Goal: Task Accomplishment & Management: Use online tool/utility

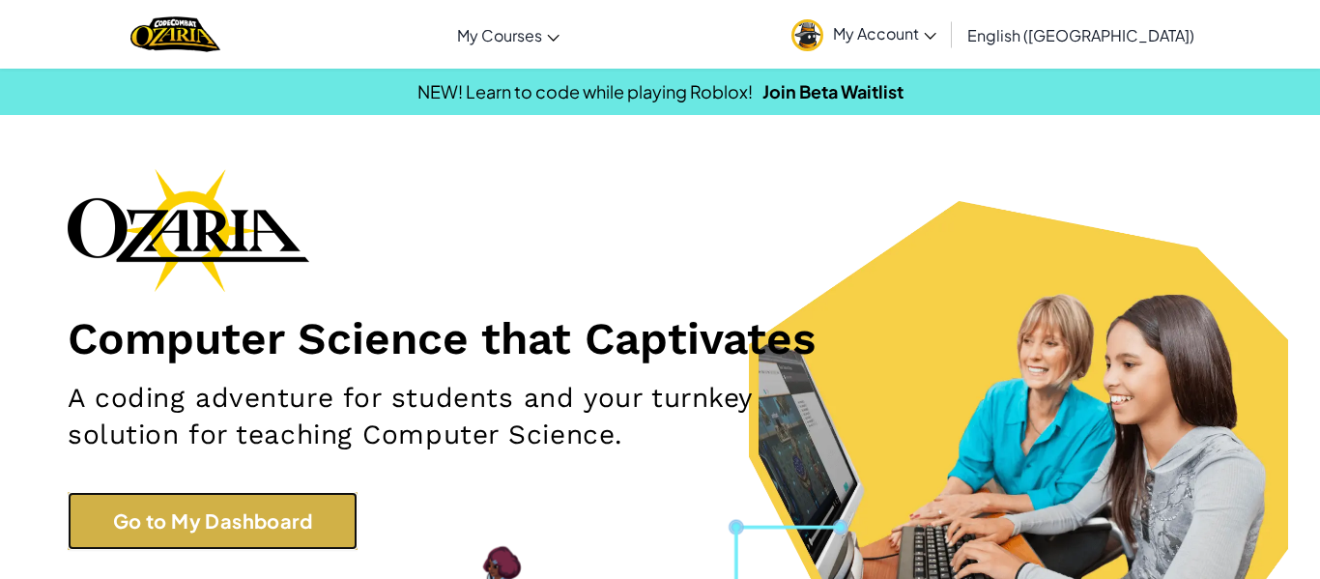
click at [248, 527] on link "Go to My Dashboard" at bounding box center [213, 521] width 290 height 58
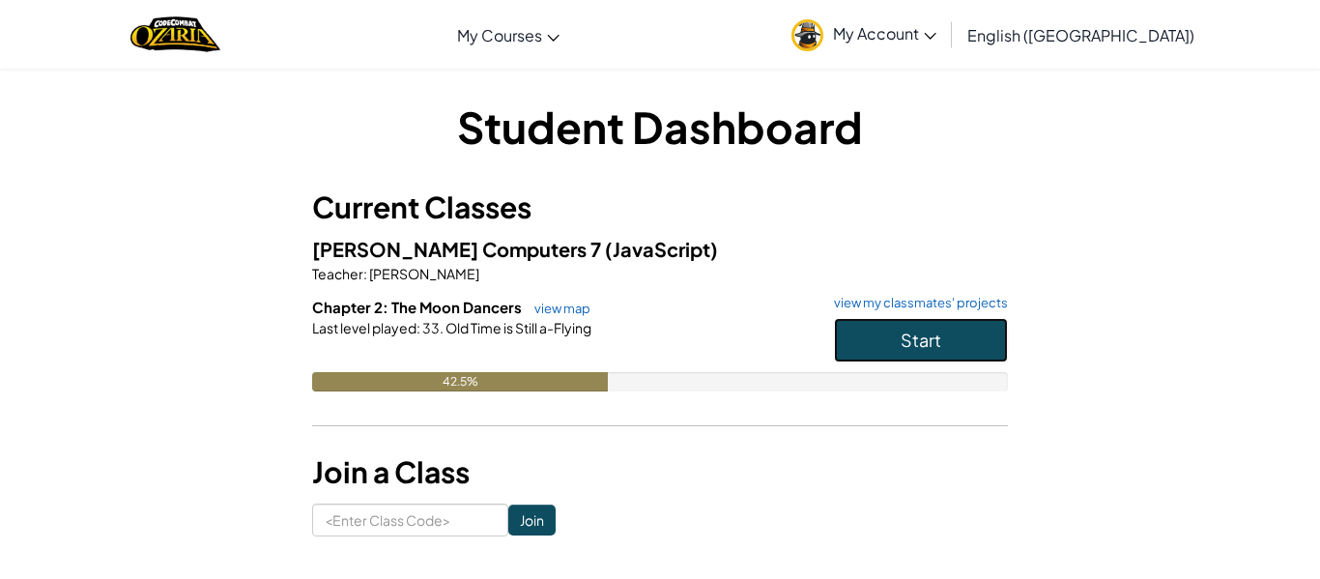
click at [979, 325] on button "Start" at bounding box center [921, 340] width 174 height 44
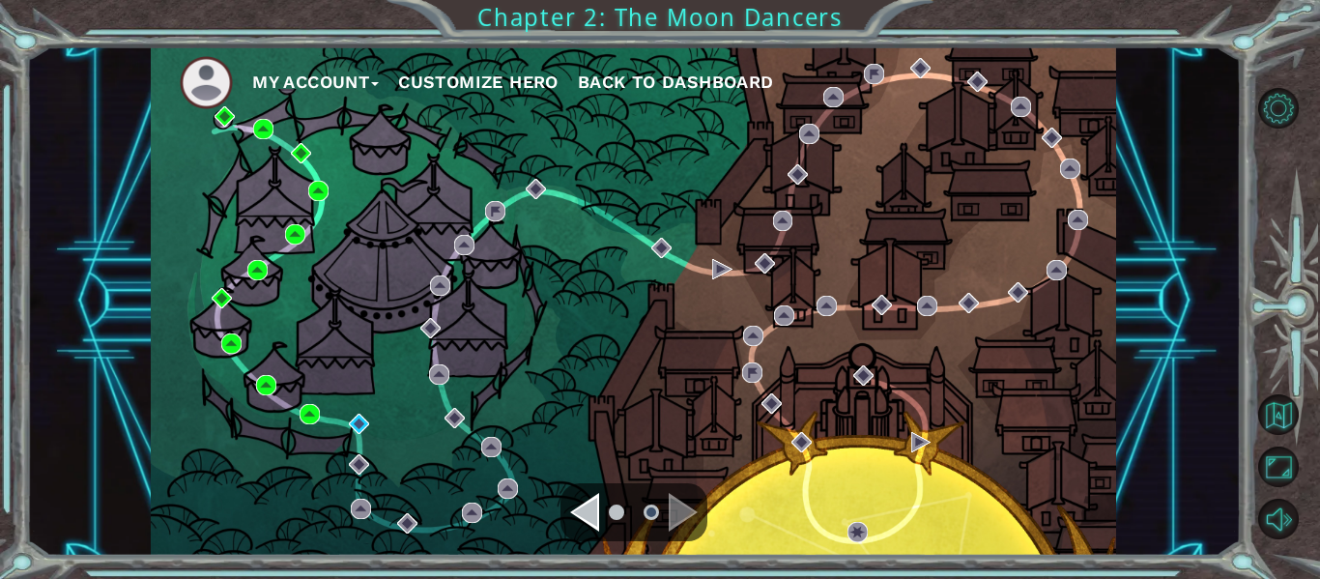
click at [688, 500] on div "Navigate to the next page" at bounding box center [683, 512] width 29 height 39
click at [358, 426] on img at bounding box center [359, 424] width 20 height 20
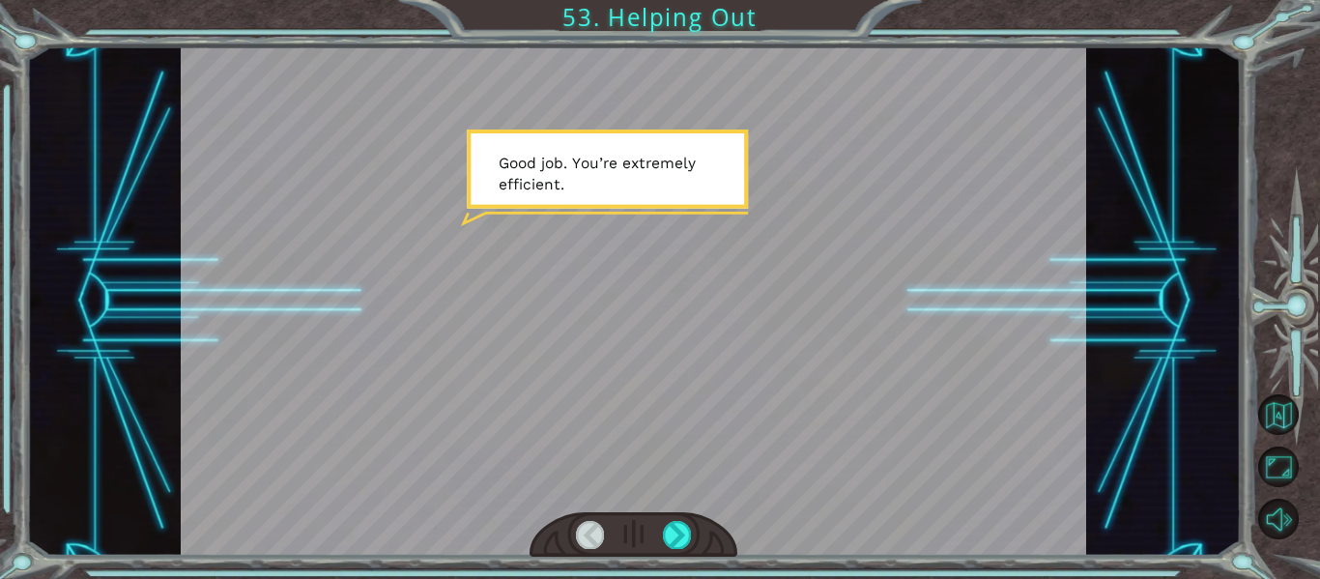
click at [1196, 180] on div "Temporary Text G o o d j o b . Y o u ’ r e e x t r e m e l y e f f i c i e n t …" at bounding box center [633, 300] width 1215 height 509
click at [1217, 335] on div "Temporary Text G o o d j o b . Y o u ’ r e e x t r e m e l y e f f i c i e n t …" at bounding box center [633, 300] width 1215 height 509
click at [664, 211] on div at bounding box center [634, 300] width 906 height 509
click at [674, 540] on div at bounding box center [677, 534] width 28 height 27
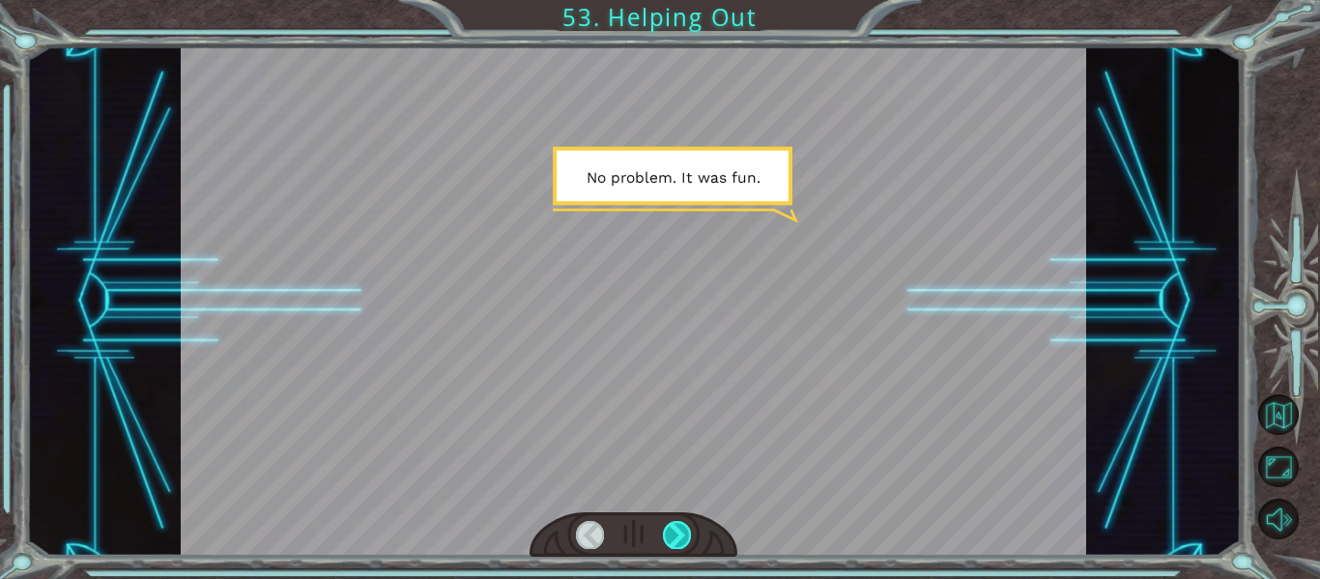
click at [674, 540] on div at bounding box center [677, 534] width 28 height 27
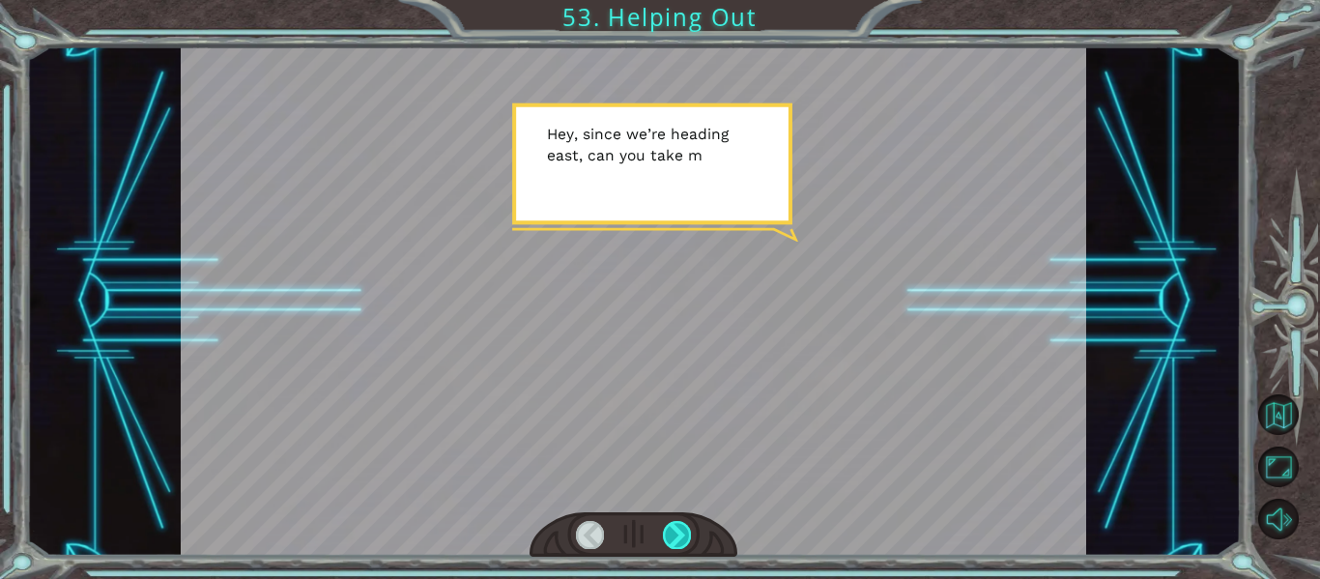
click at [674, 540] on div at bounding box center [677, 534] width 28 height 27
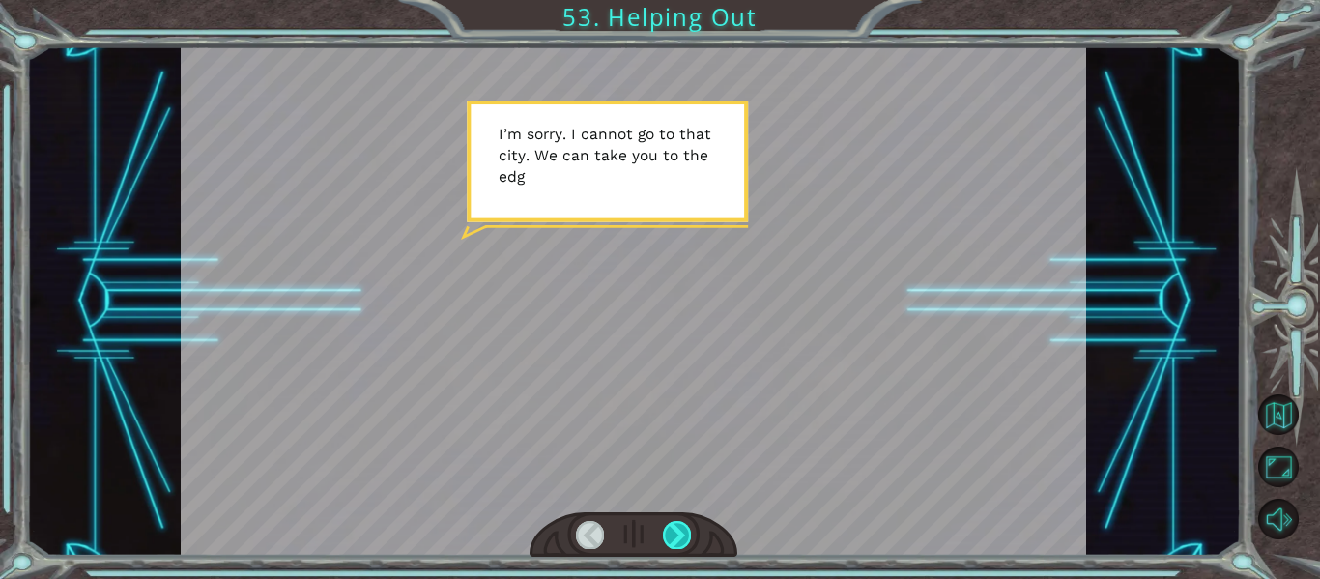
click at [674, 540] on div at bounding box center [677, 534] width 28 height 27
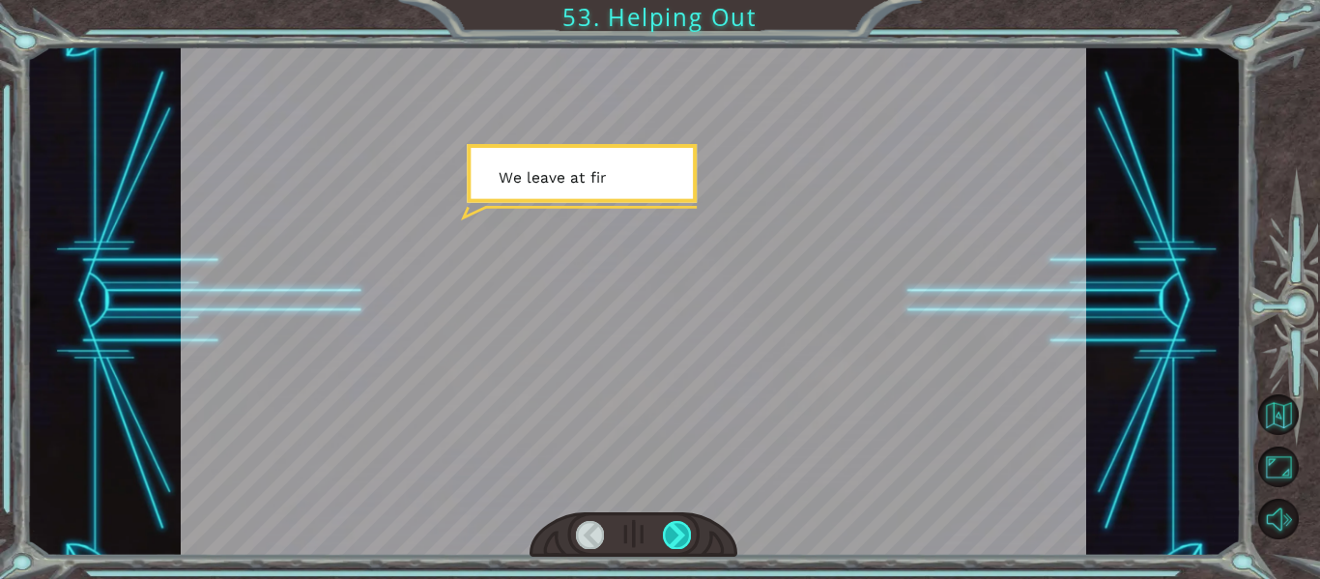
click at [674, 540] on div at bounding box center [677, 534] width 28 height 27
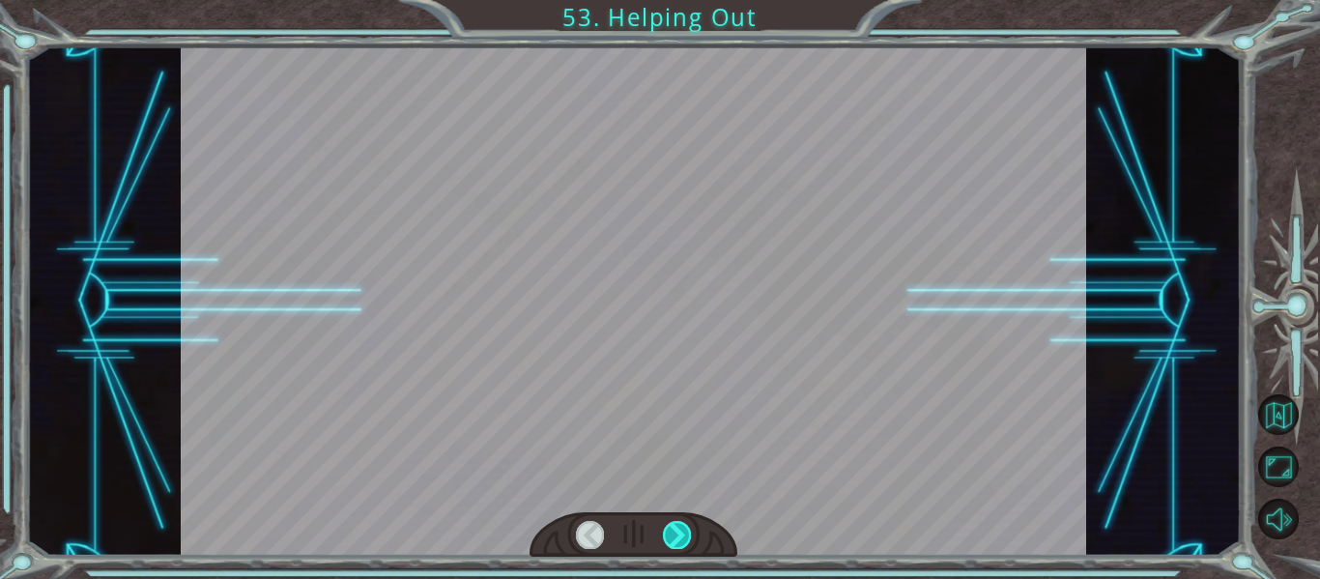
click at [674, 540] on div at bounding box center [677, 534] width 28 height 27
click at [674, 539] on div at bounding box center [677, 534] width 28 height 27
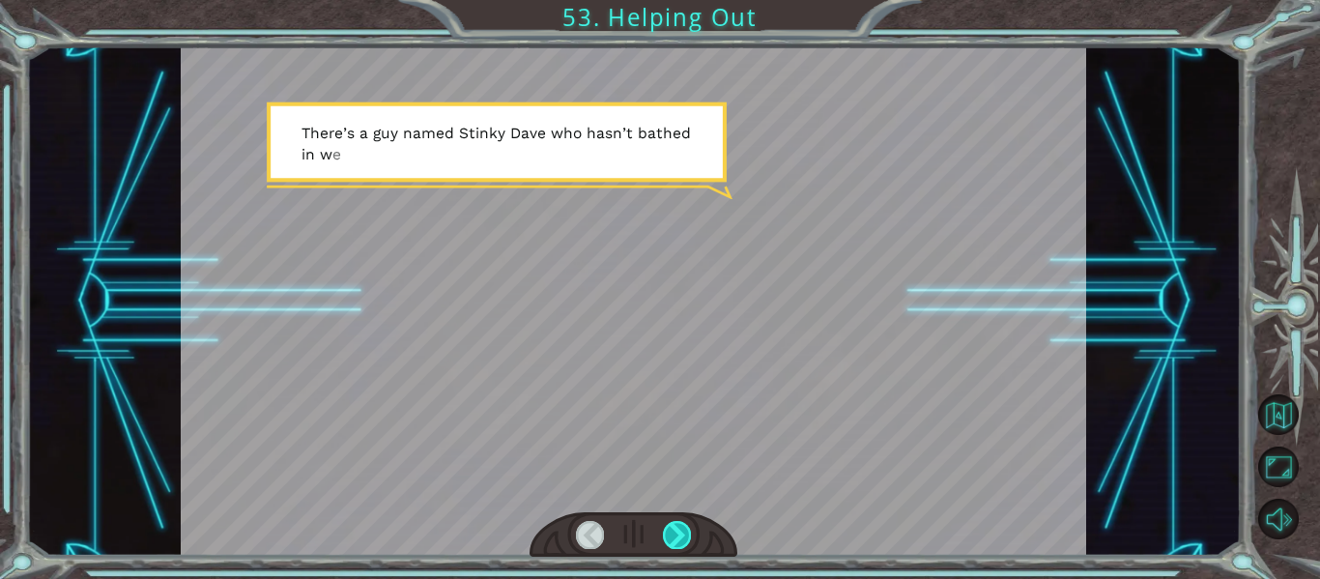
click at [674, 539] on div at bounding box center [677, 534] width 28 height 27
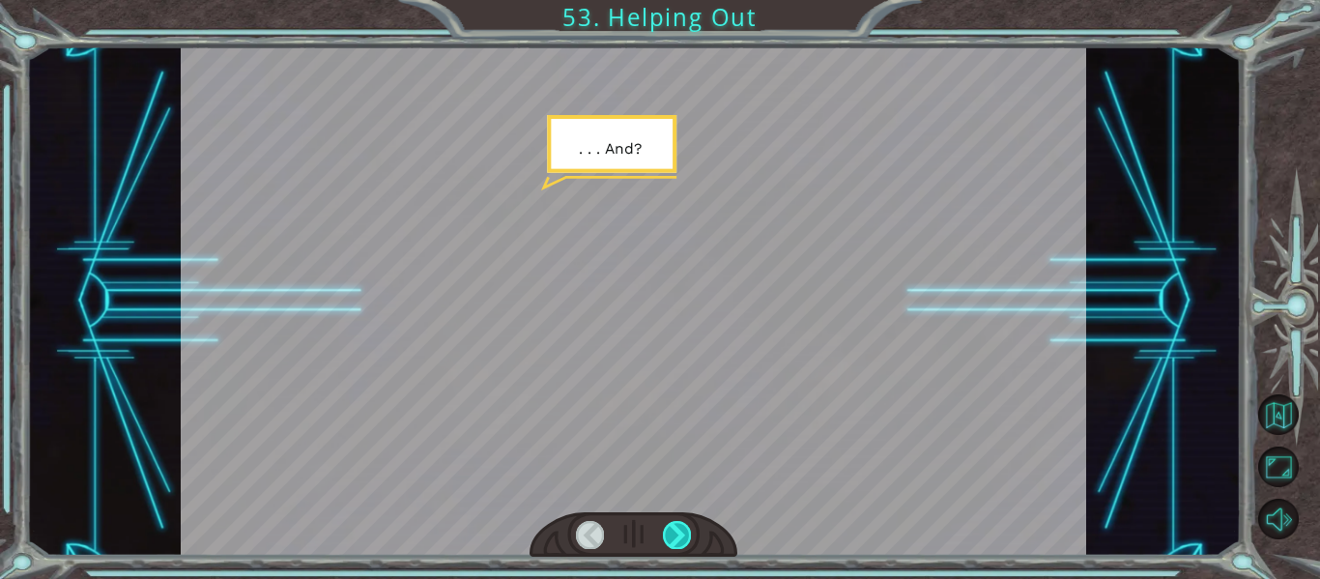
click at [674, 539] on div at bounding box center [677, 534] width 28 height 27
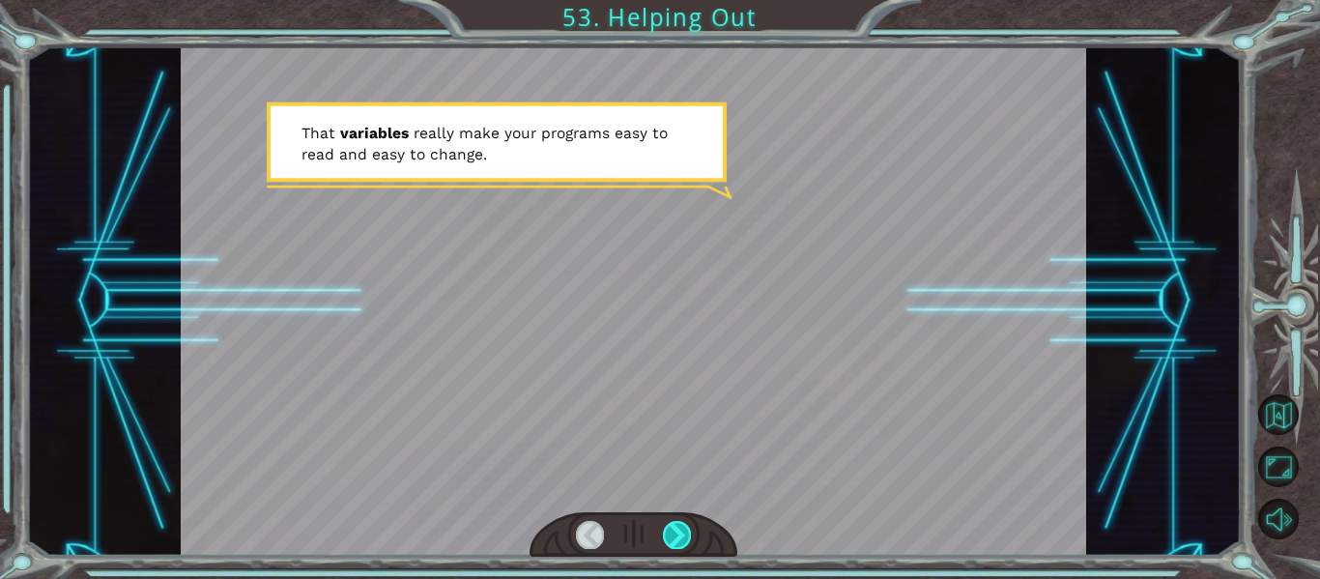
click at [674, 538] on div at bounding box center [677, 534] width 28 height 27
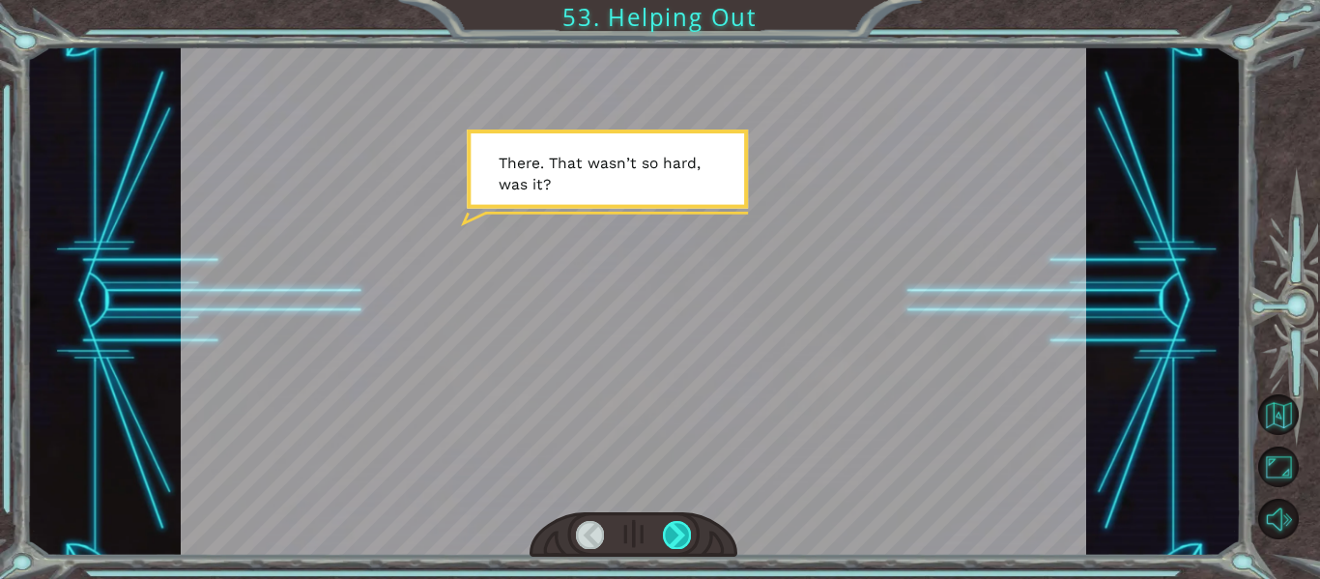
click at [674, 538] on div at bounding box center [677, 534] width 28 height 27
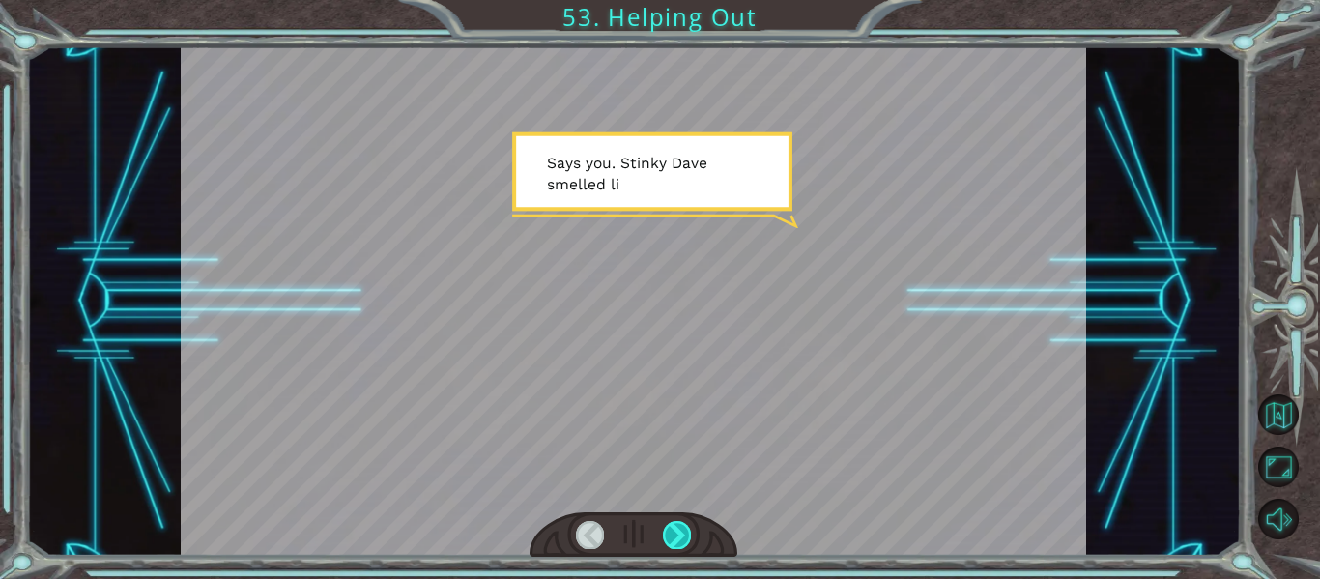
click at [674, 538] on div at bounding box center [677, 534] width 28 height 27
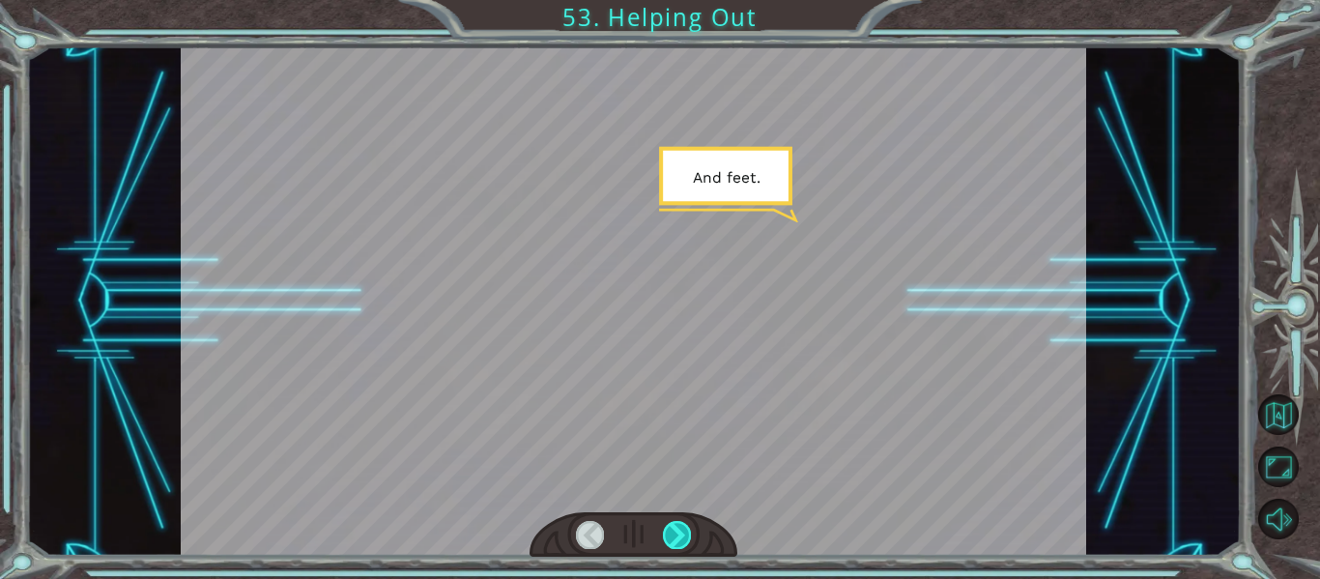
click at [674, 538] on div at bounding box center [677, 534] width 28 height 27
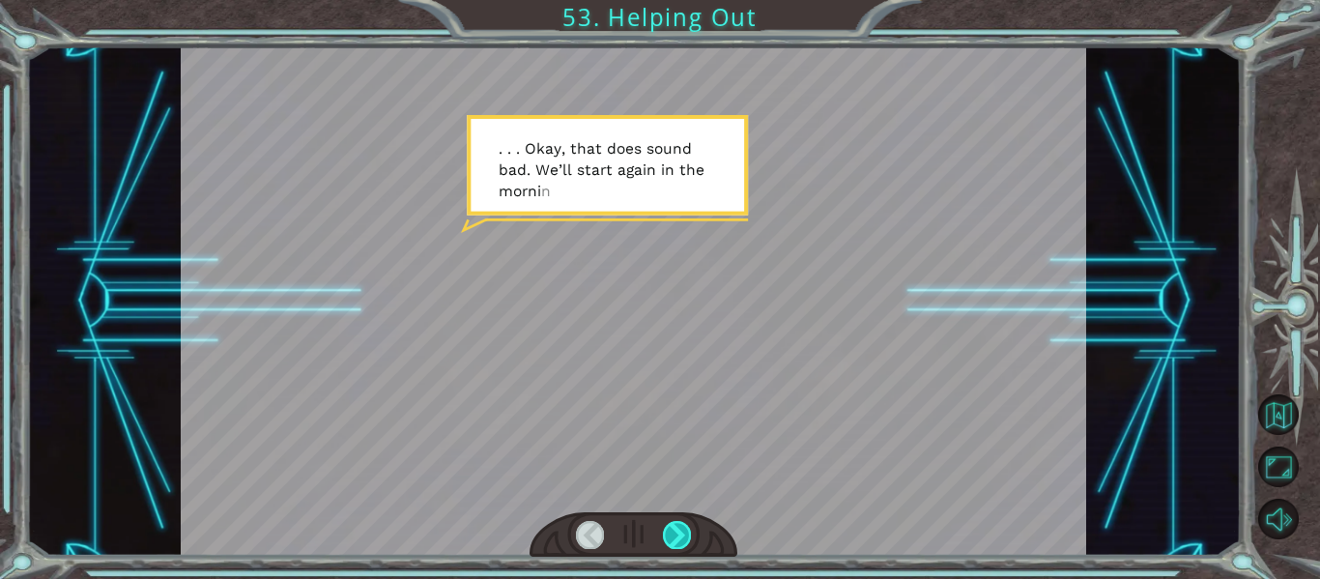
click at [674, 538] on div at bounding box center [677, 534] width 28 height 27
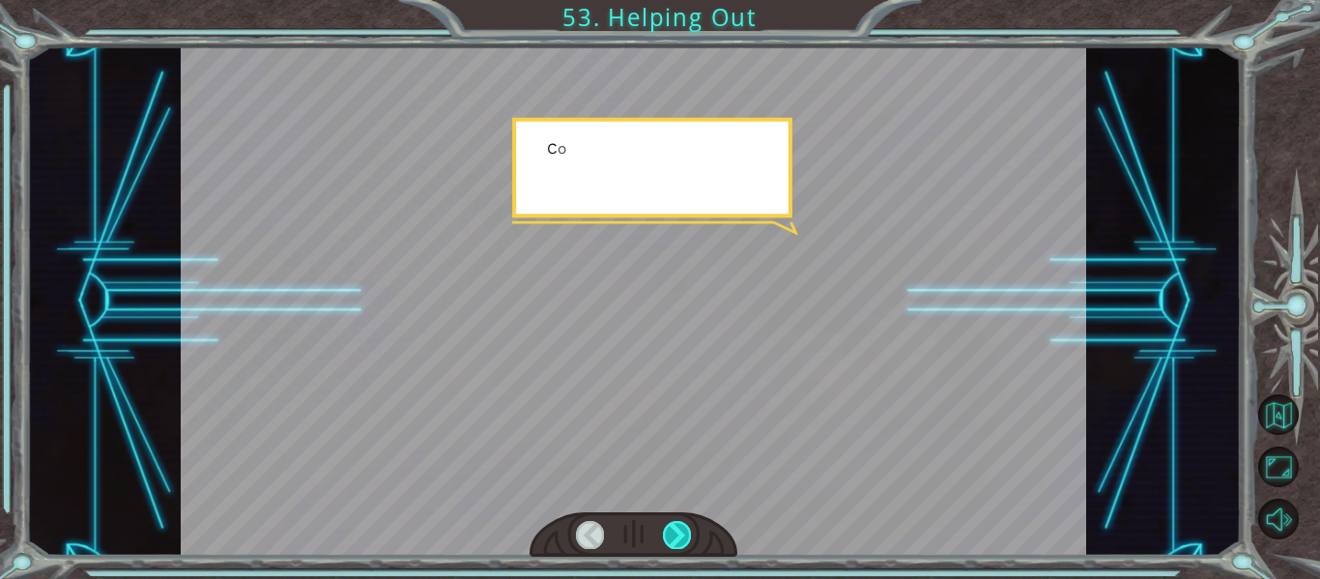
click at [674, 538] on div at bounding box center [677, 534] width 28 height 27
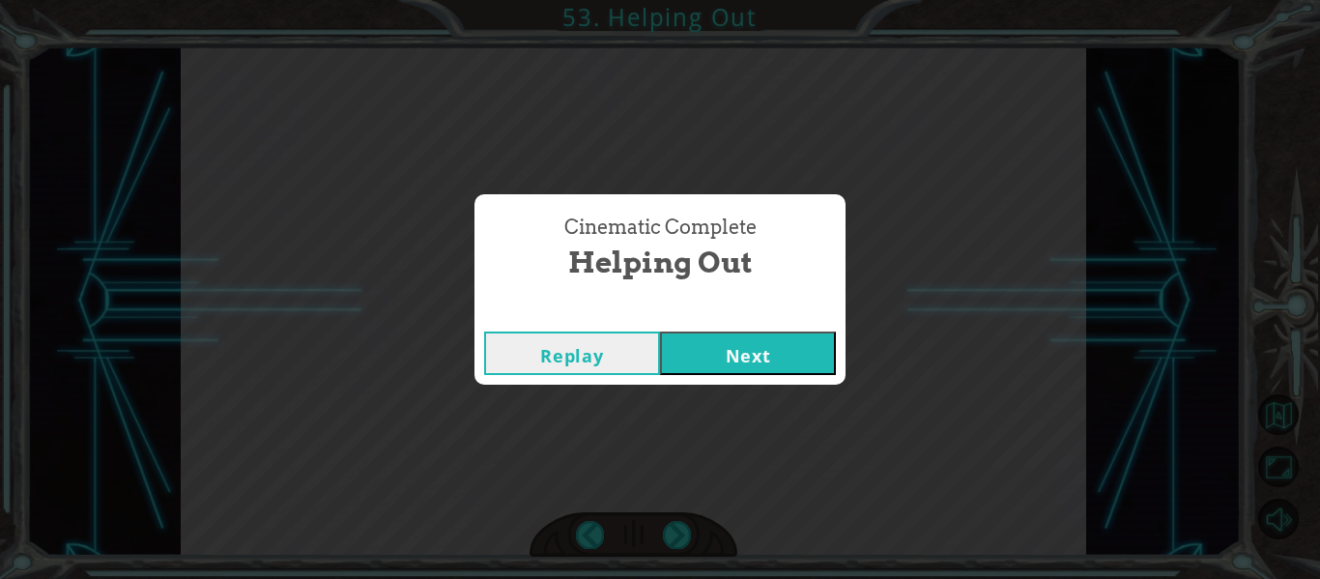
click at [825, 342] on button "Next" at bounding box center [748, 352] width 176 height 43
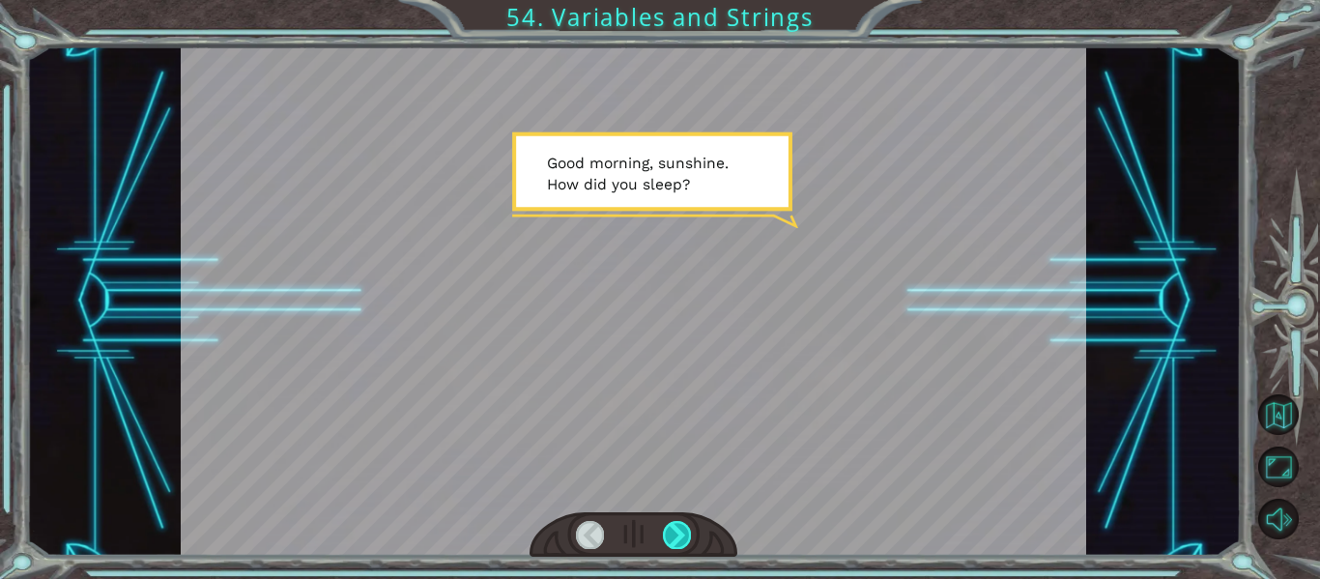
click at [677, 542] on div at bounding box center [677, 534] width 28 height 27
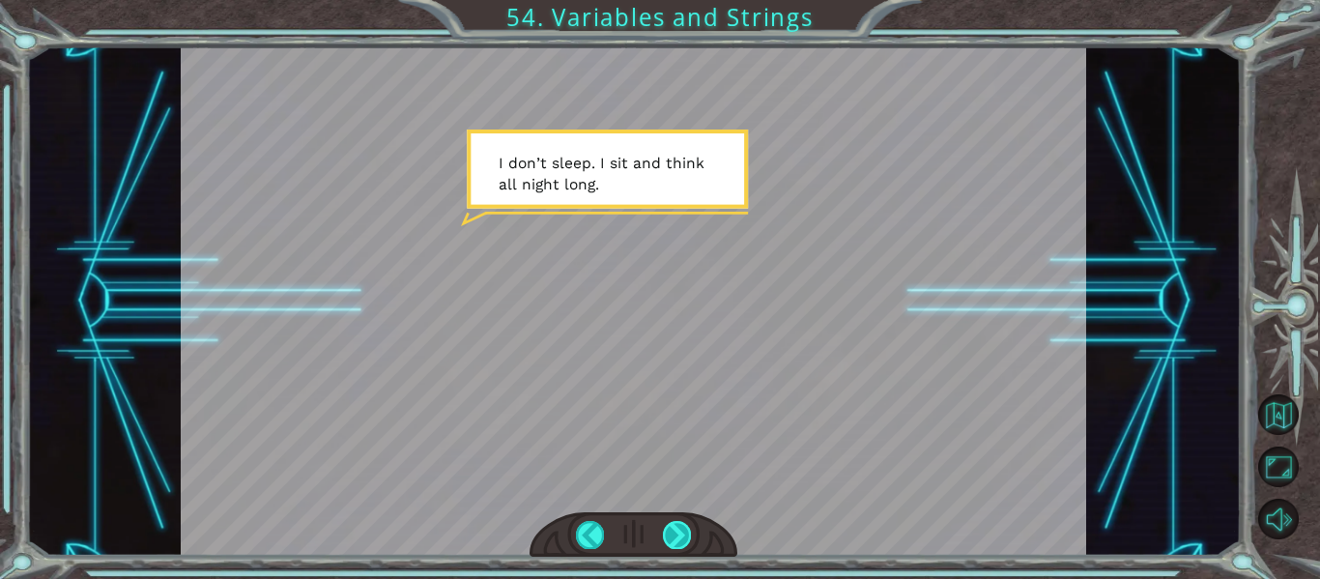
click at [677, 539] on div at bounding box center [677, 534] width 28 height 27
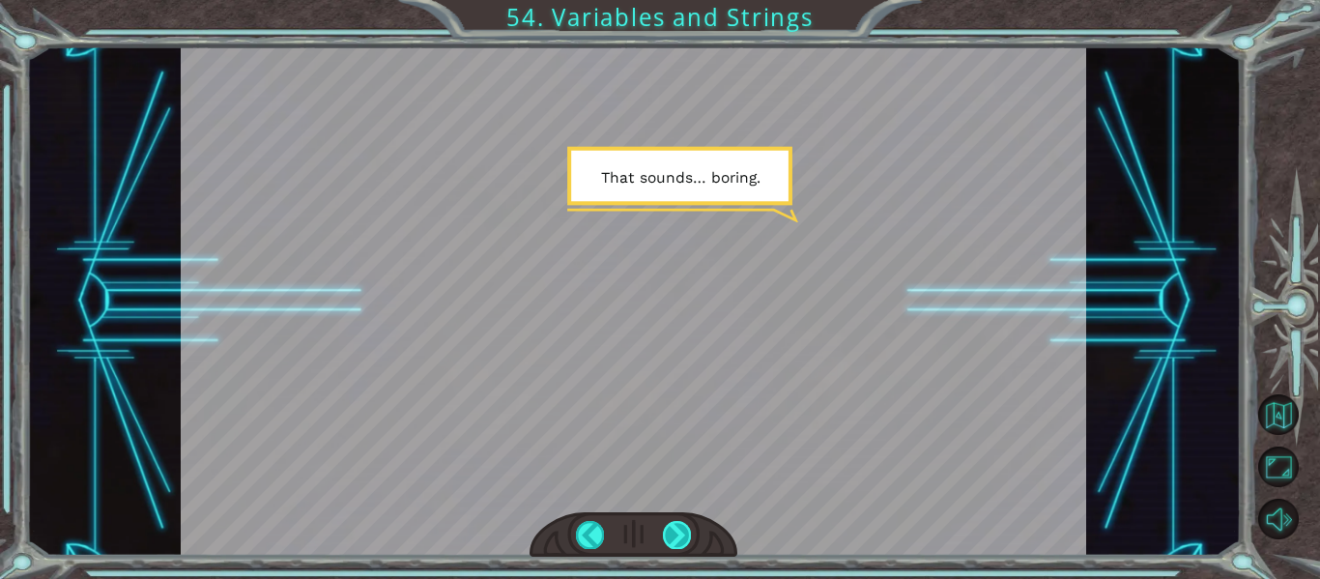
click at [677, 539] on div at bounding box center [677, 534] width 28 height 27
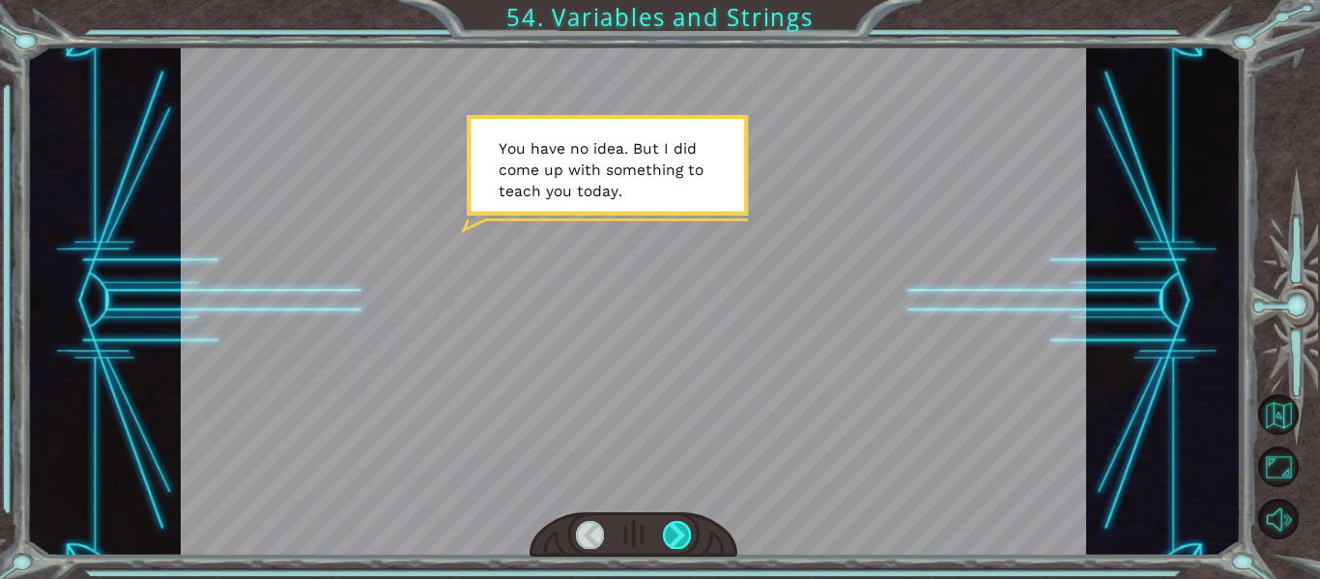
click at [677, 539] on div at bounding box center [677, 534] width 28 height 27
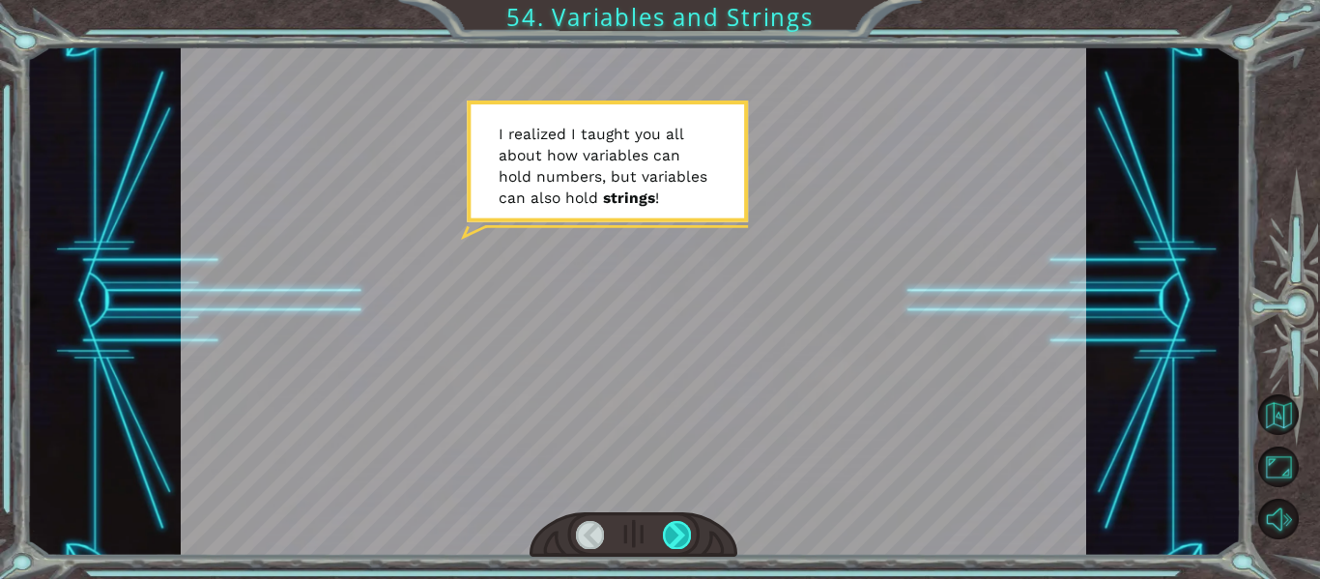
click at [678, 537] on div at bounding box center [677, 534] width 28 height 27
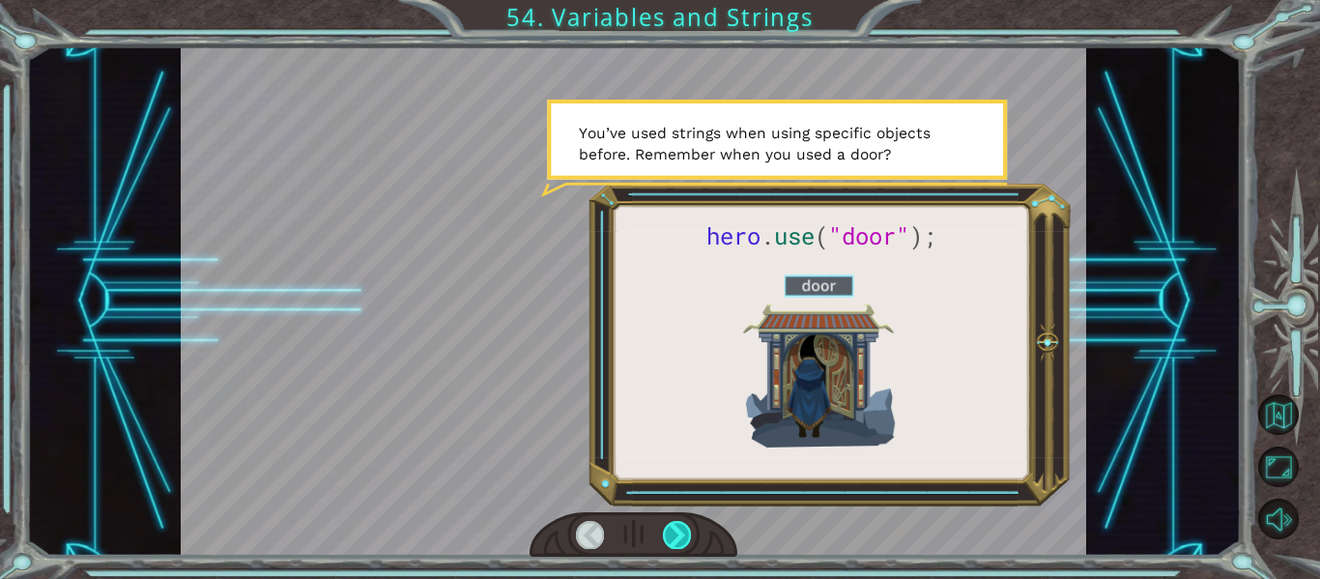
click at [678, 537] on div at bounding box center [677, 534] width 28 height 27
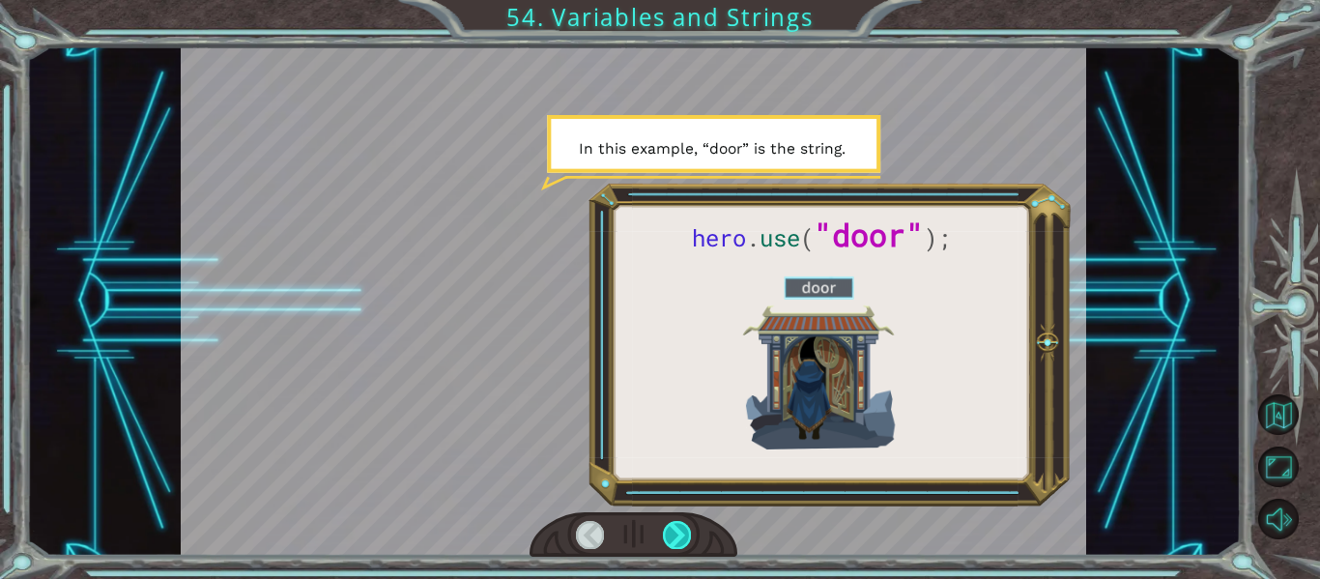
click at [678, 537] on div at bounding box center [677, 534] width 28 height 27
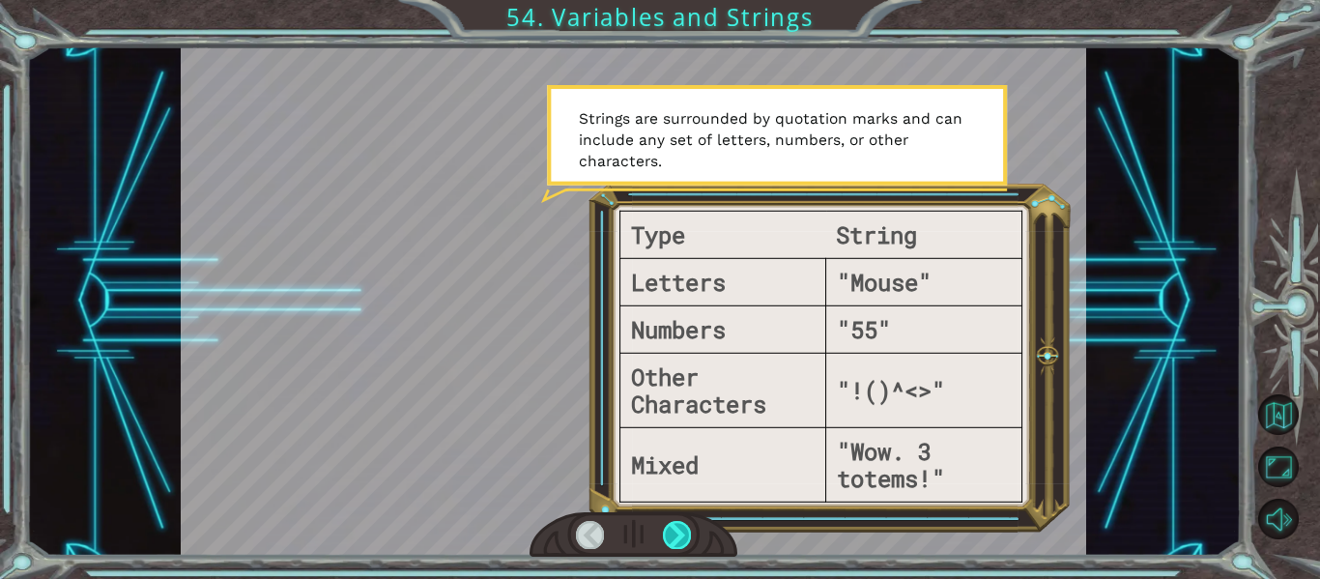
click at [677, 539] on div at bounding box center [677, 534] width 28 height 27
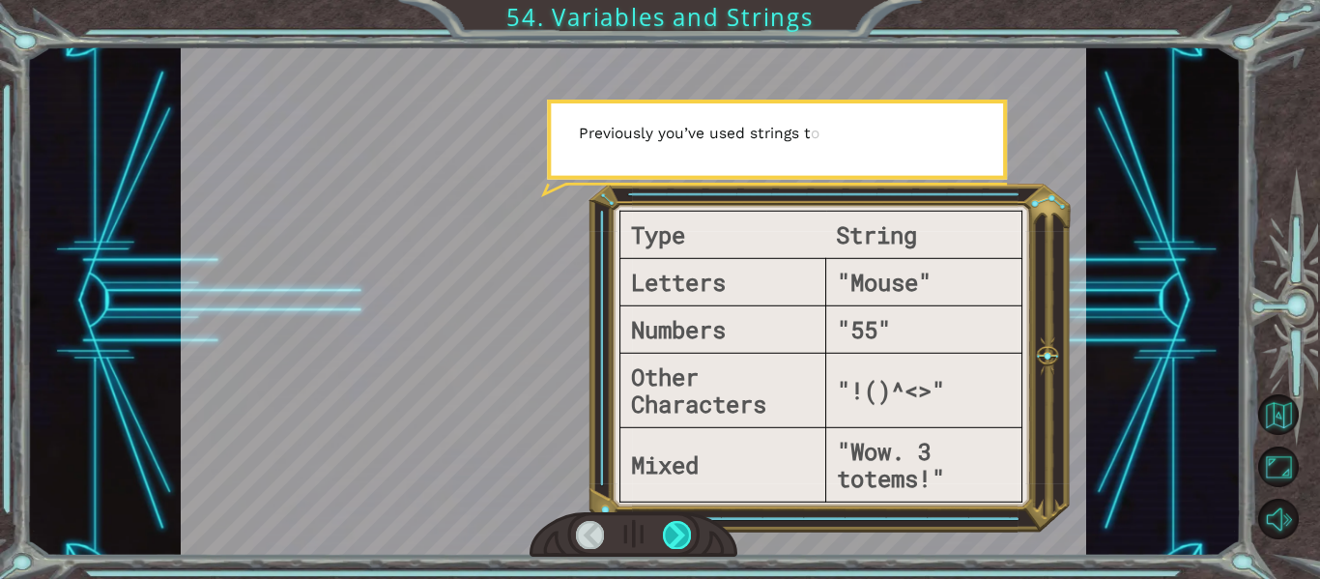
click at [677, 532] on div at bounding box center [677, 534] width 28 height 27
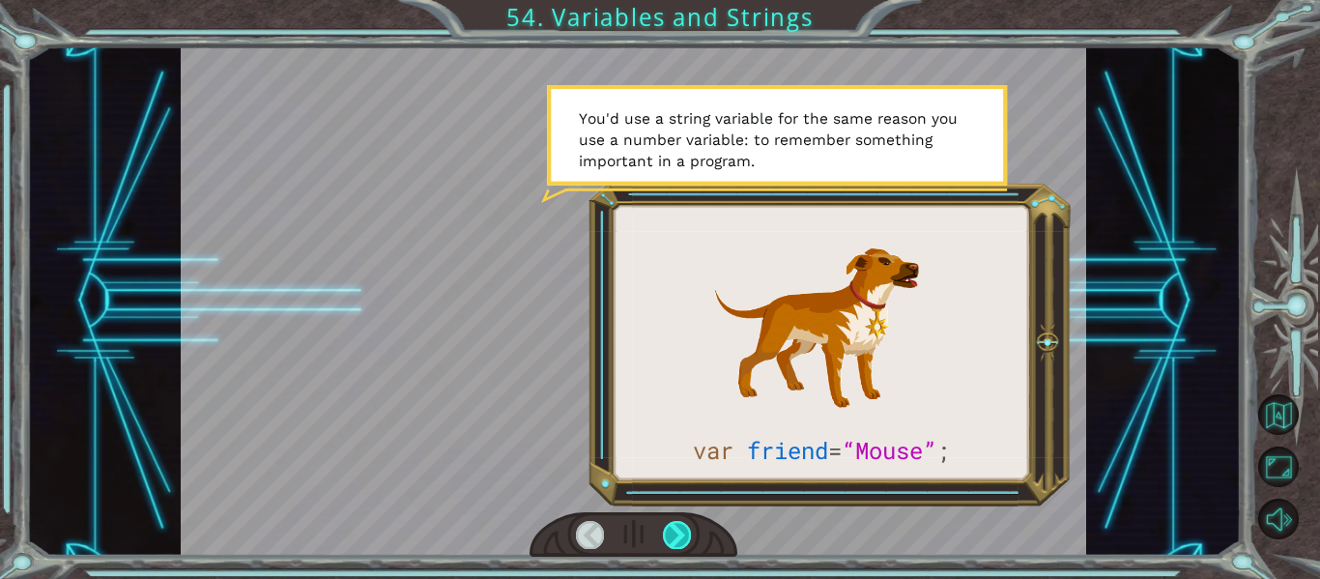
click at [677, 531] on div at bounding box center [677, 534] width 28 height 27
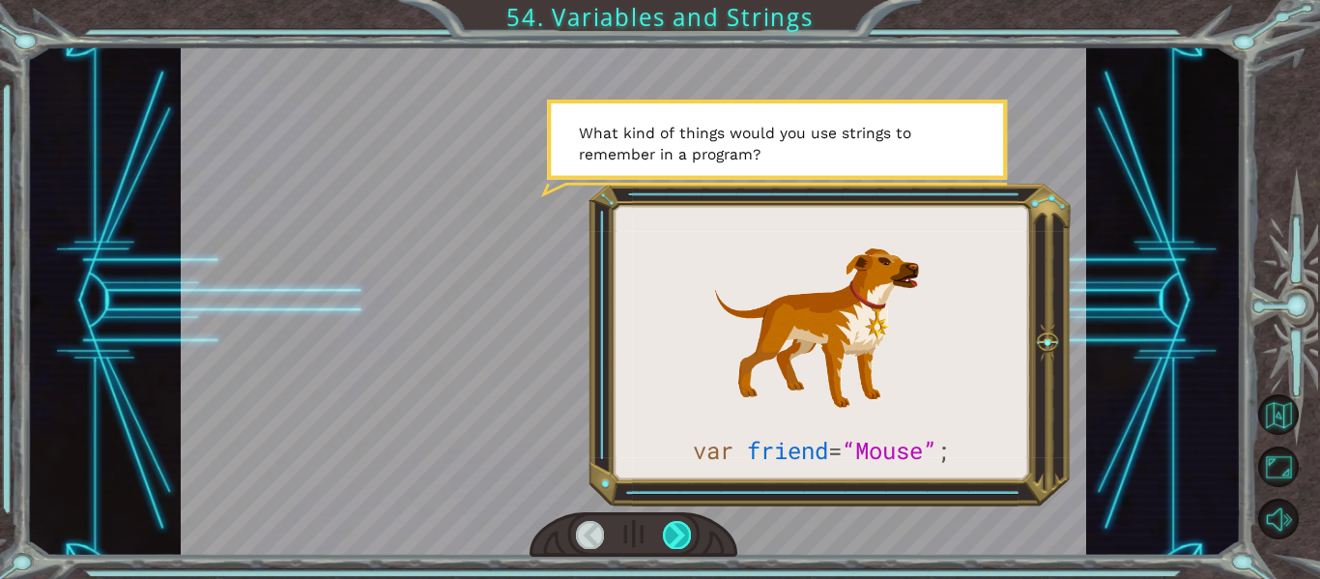
click at [677, 531] on div at bounding box center [677, 534] width 28 height 27
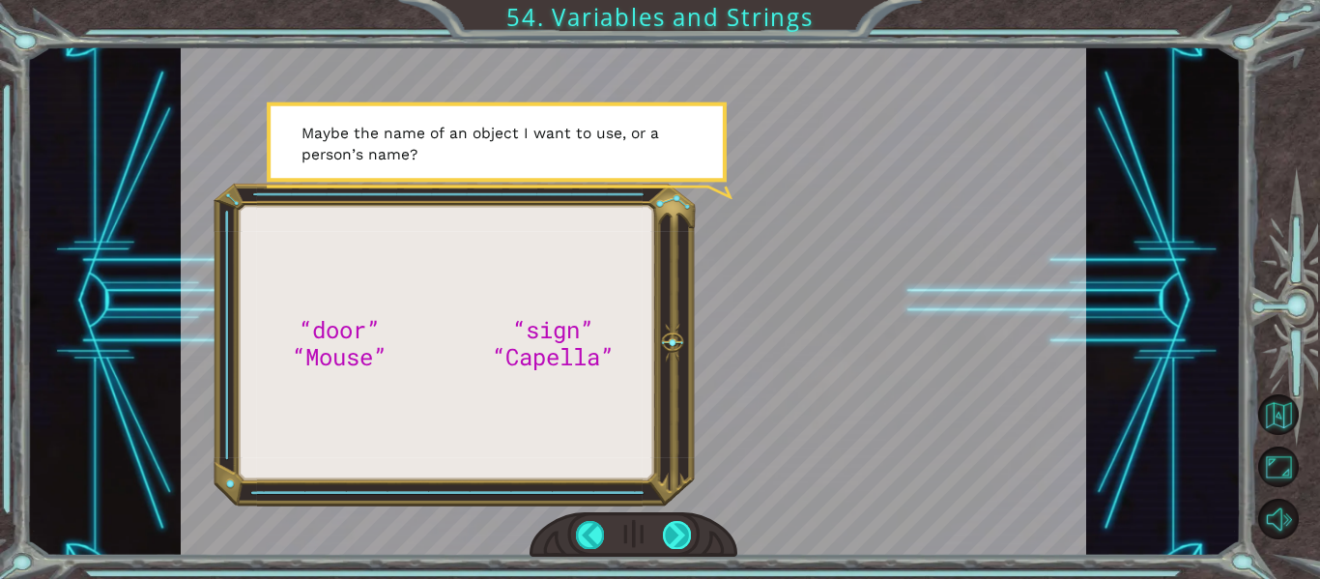
click at [677, 530] on div at bounding box center [677, 534] width 28 height 27
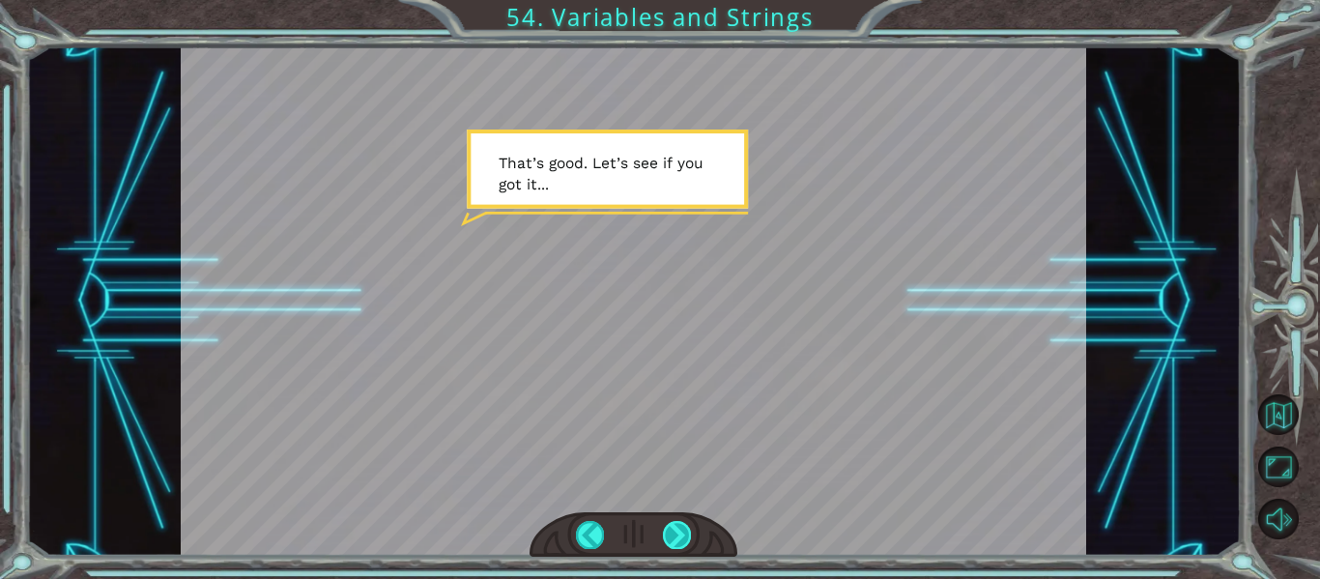
click at [677, 530] on div at bounding box center [677, 534] width 28 height 27
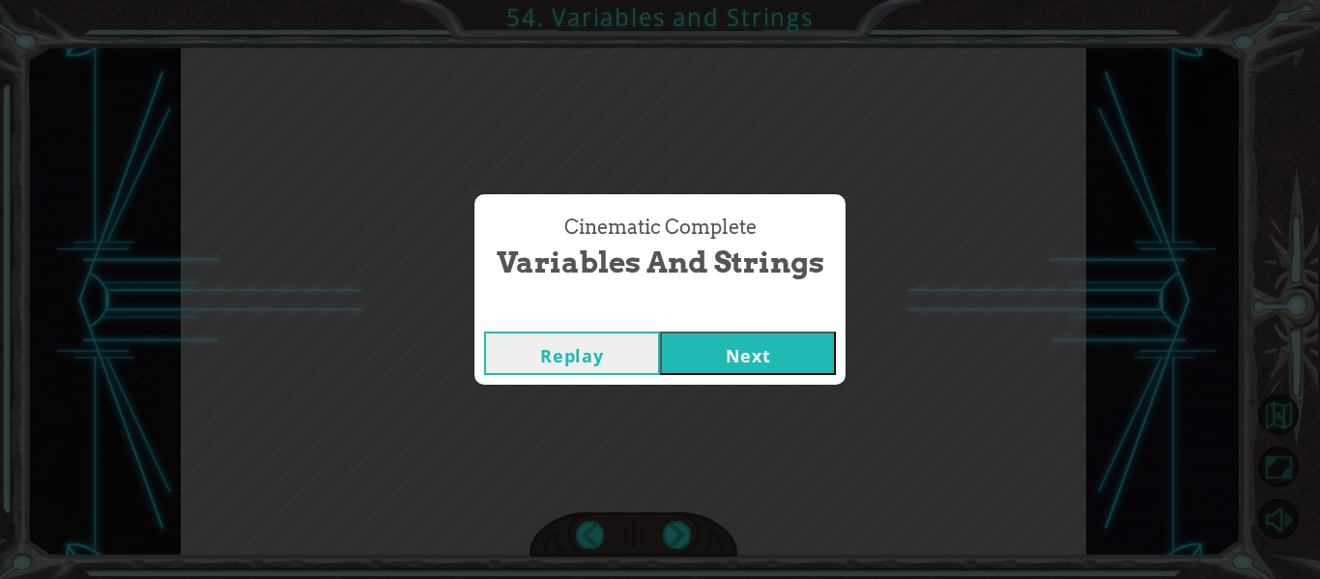
click at [741, 357] on button "Next" at bounding box center [748, 352] width 176 height 43
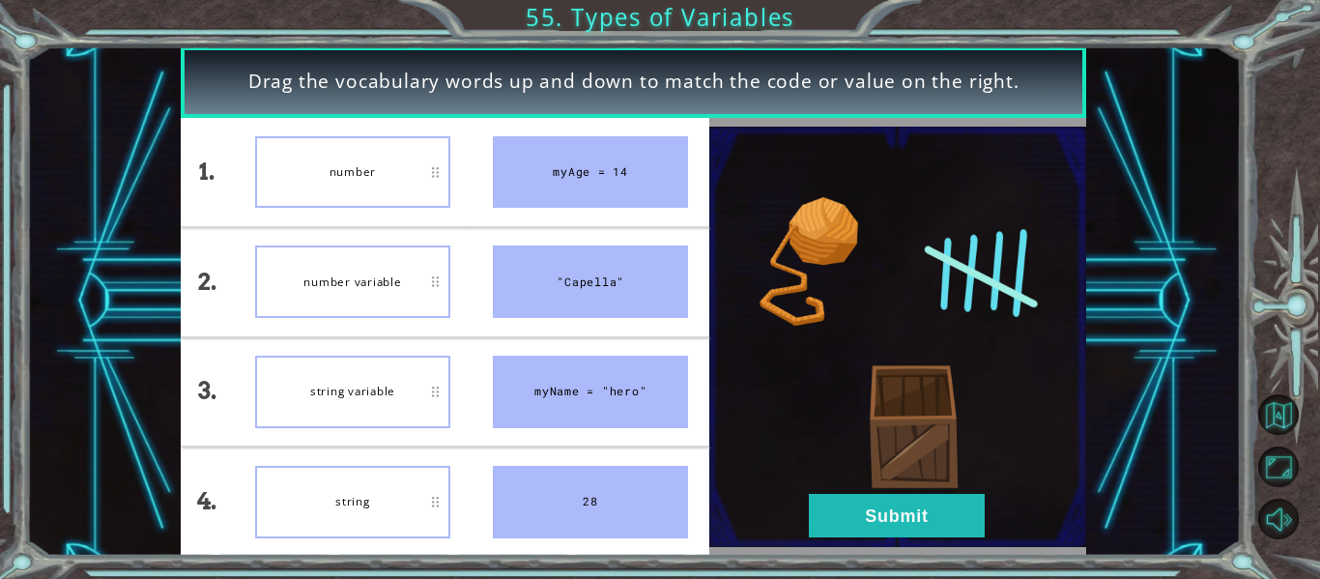
click at [602, 277] on div ""Capella"" at bounding box center [590, 281] width 195 height 72
click at [845, 523] on button "Submit" at bounding box center [897, 515] width 176 height 43
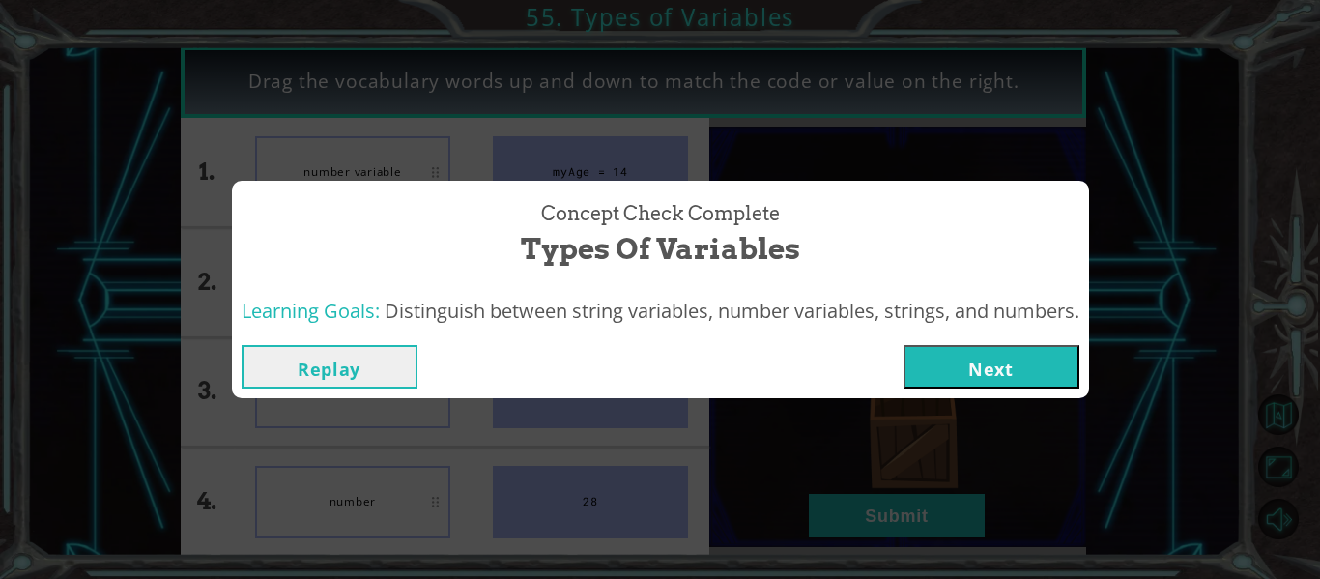
click at [1068, 384] on button "Next" at bounding box center [991, 366] width 176 height 43
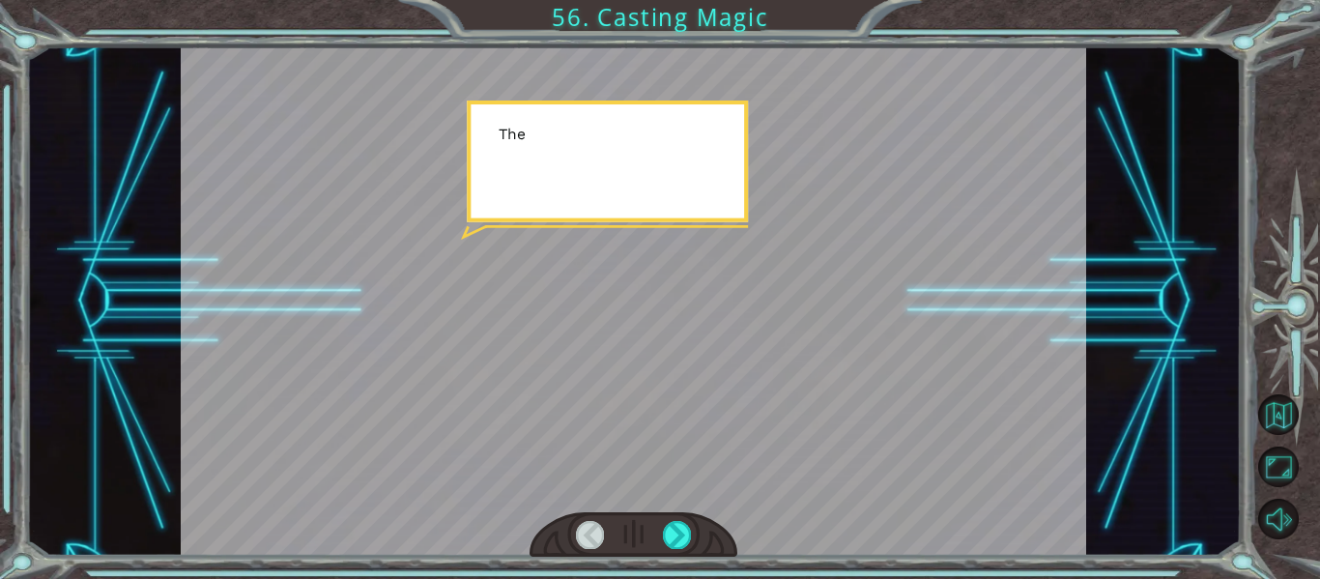
click at [1073, 246] on div at bounding box center [634, 300] width 906 height 509
click at [563, 308] on div at bounding box center [634, 300] width 906 height 509
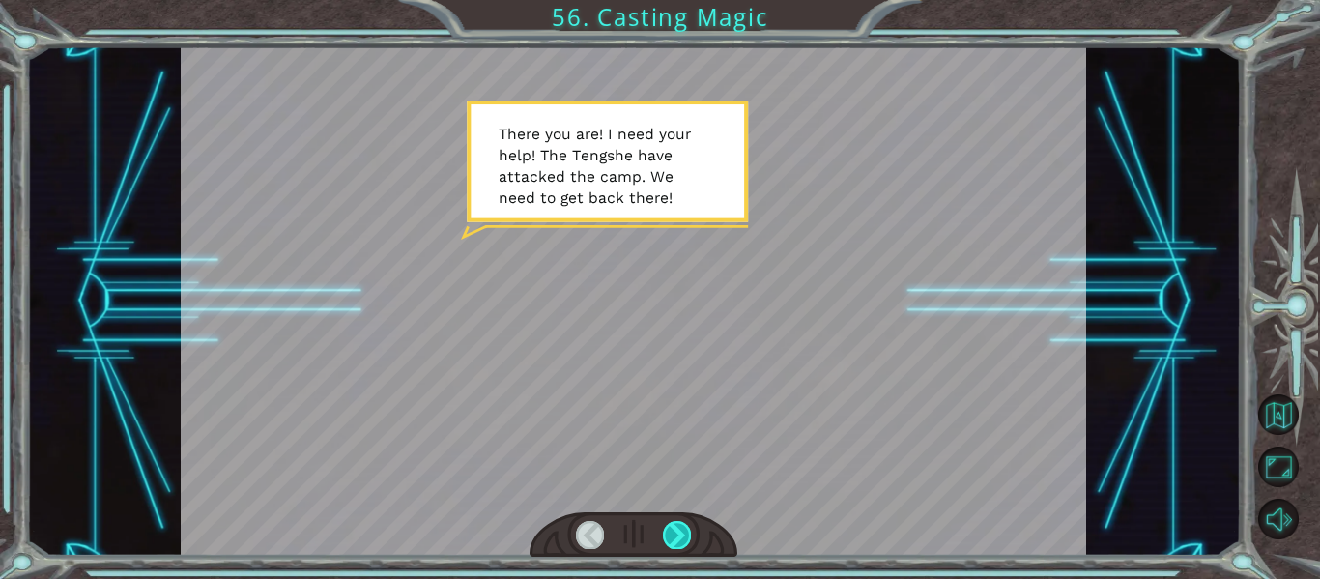
click at [684, 533] on div at bounding box center [677, 534] width 28 height 27
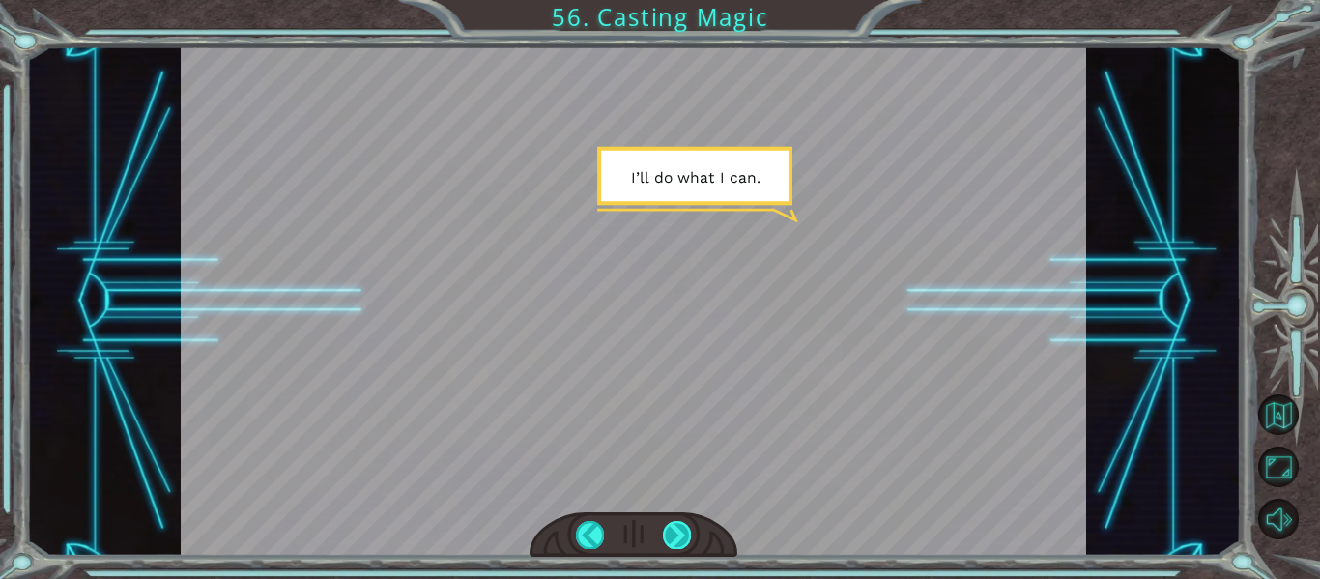
click at [684, 532] on div at bounding box center [677, 534] width 28 height 27
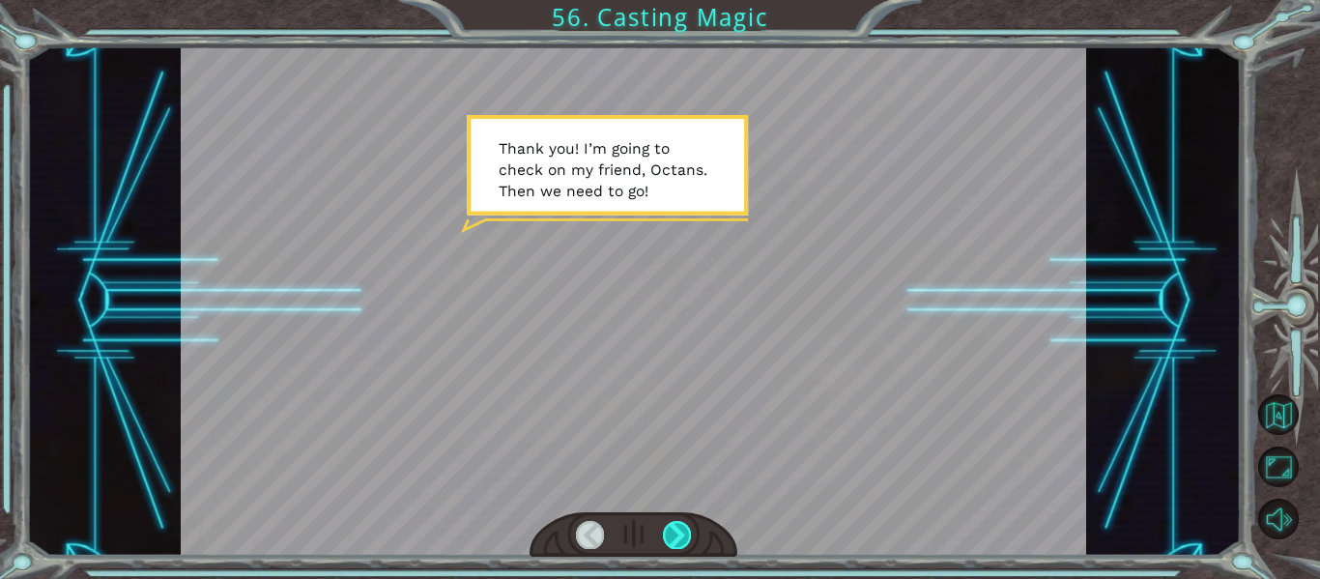
click at [685, 533] on div at bounding box center [677, 534] width 28 height 27
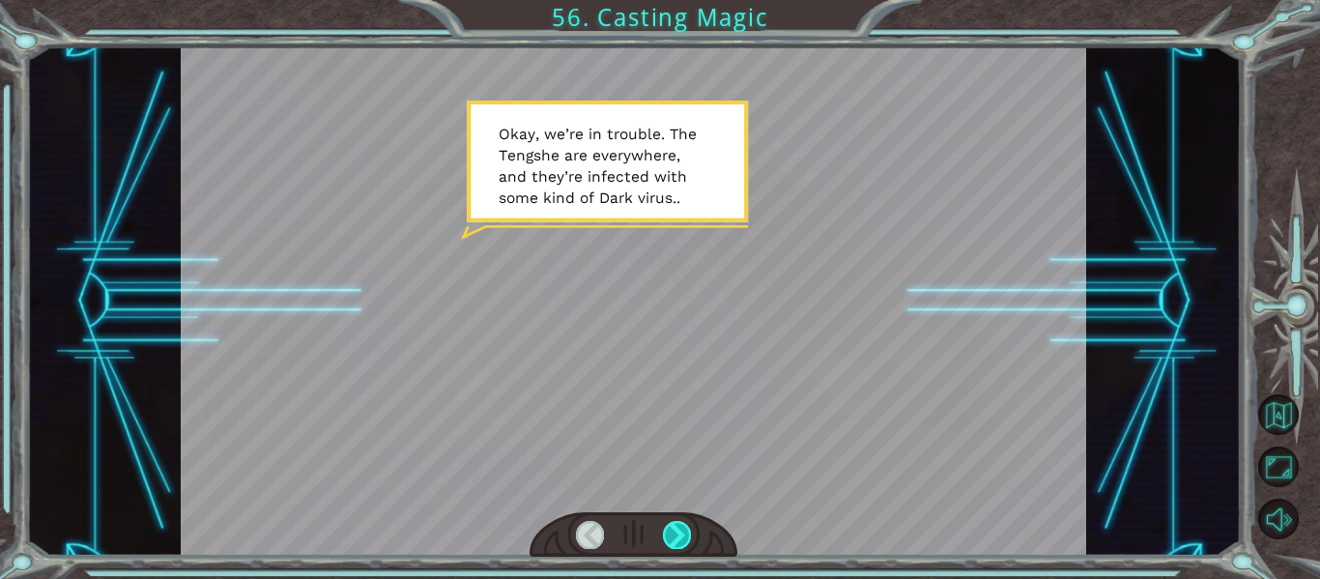
click at [685, 533] on div at bounding box center [677, 534] width 28 height 27
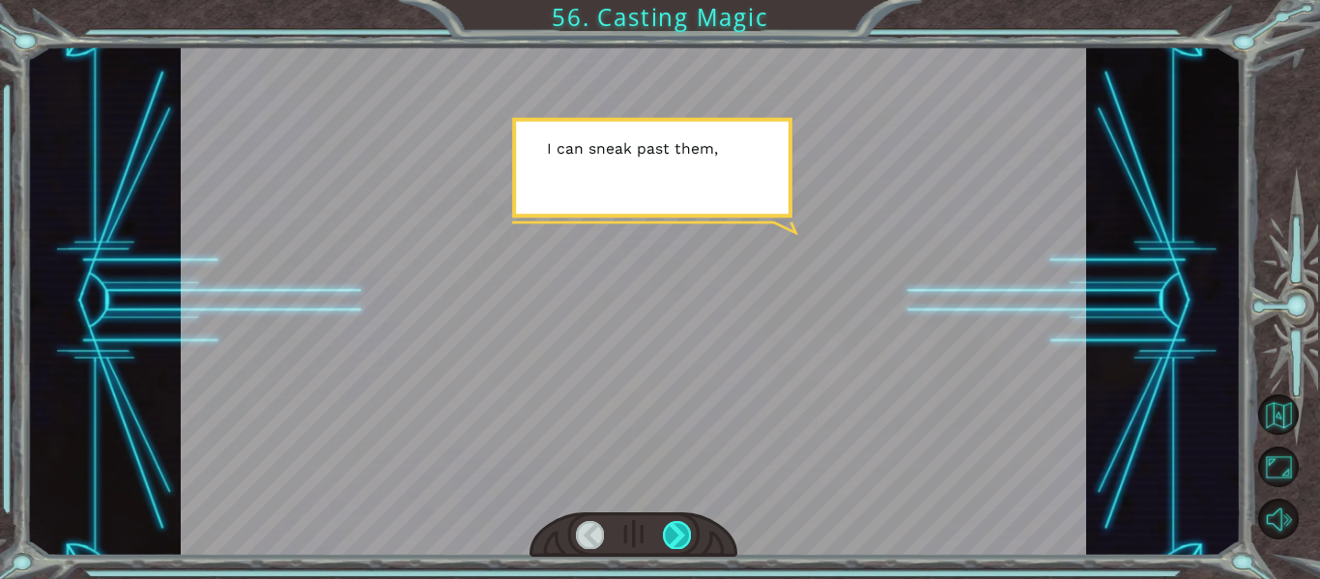
click at [685, 533] on div at bounding box center [677, 534] width 28 height 27
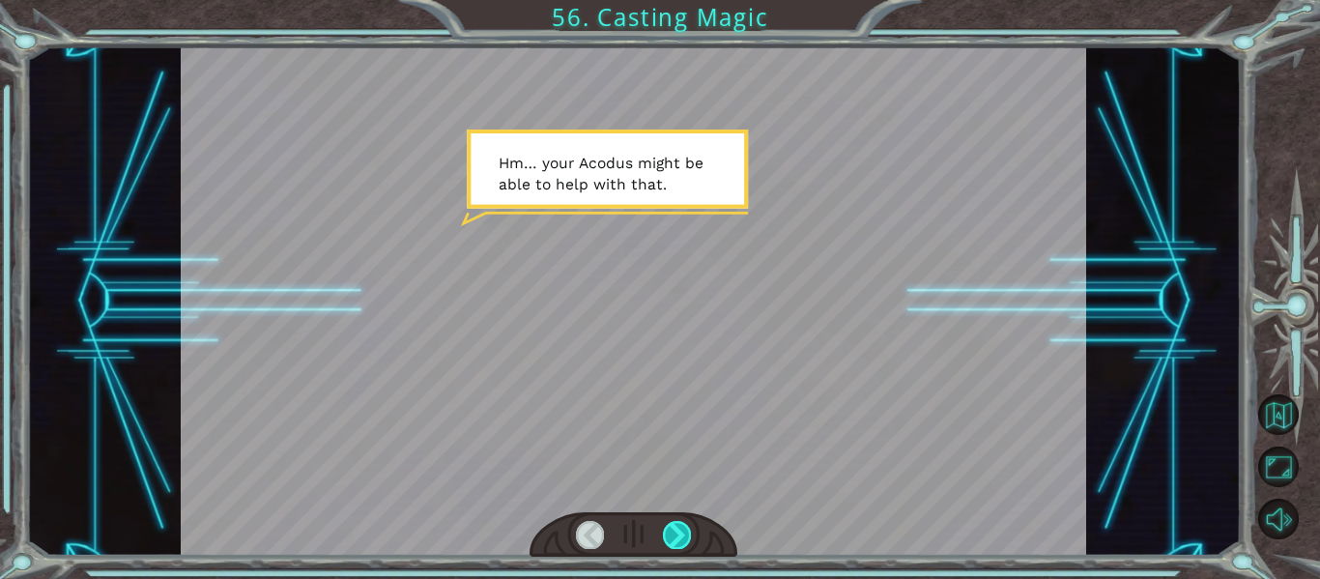
click at [685, 533] on div at bounding box center [677, 534] width 28 height 27
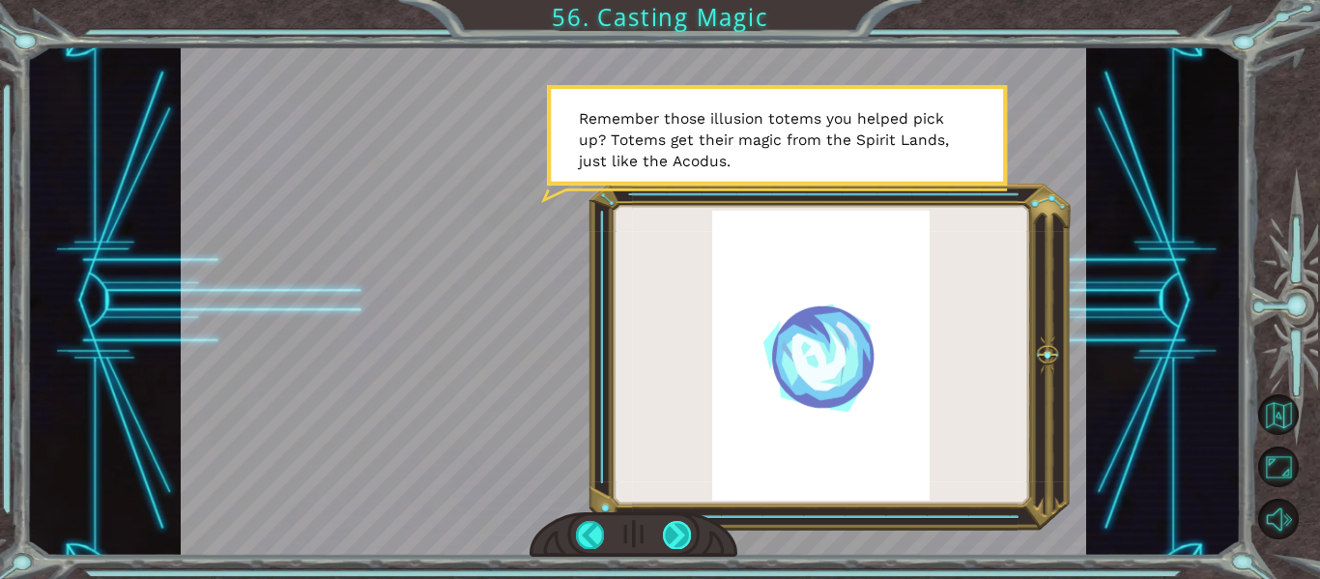
click at [673, 541] on div at bounding box center [677, 534] width 28 height 27
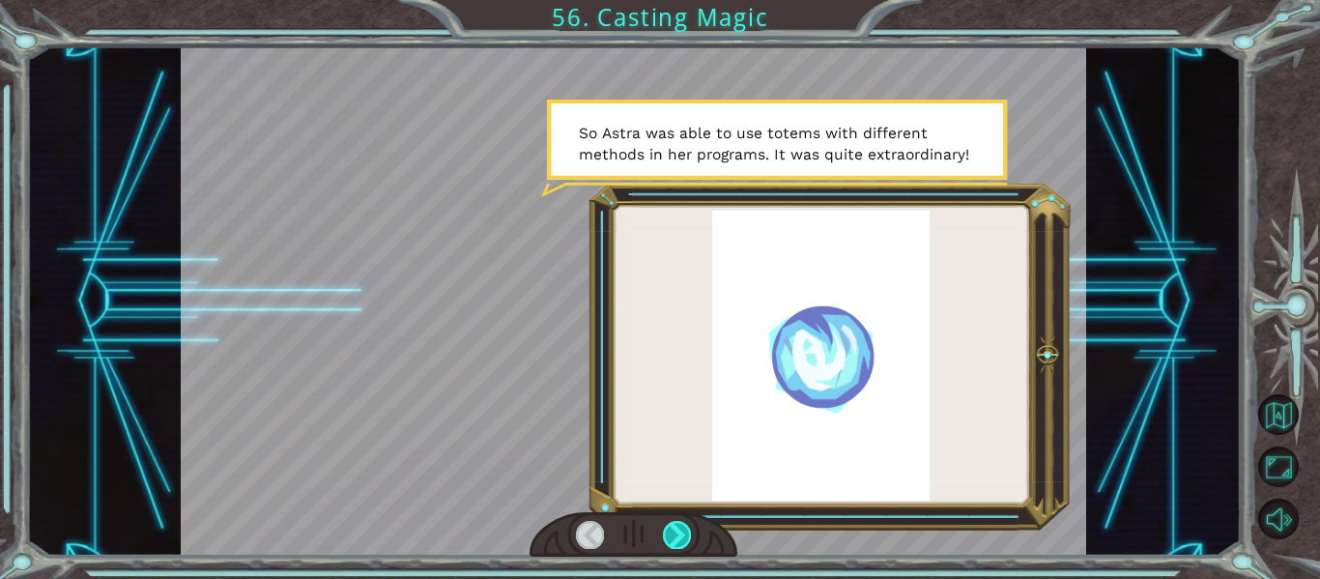
click at [683, 525] on div at bounding box center [677, 534] width 28 height 27
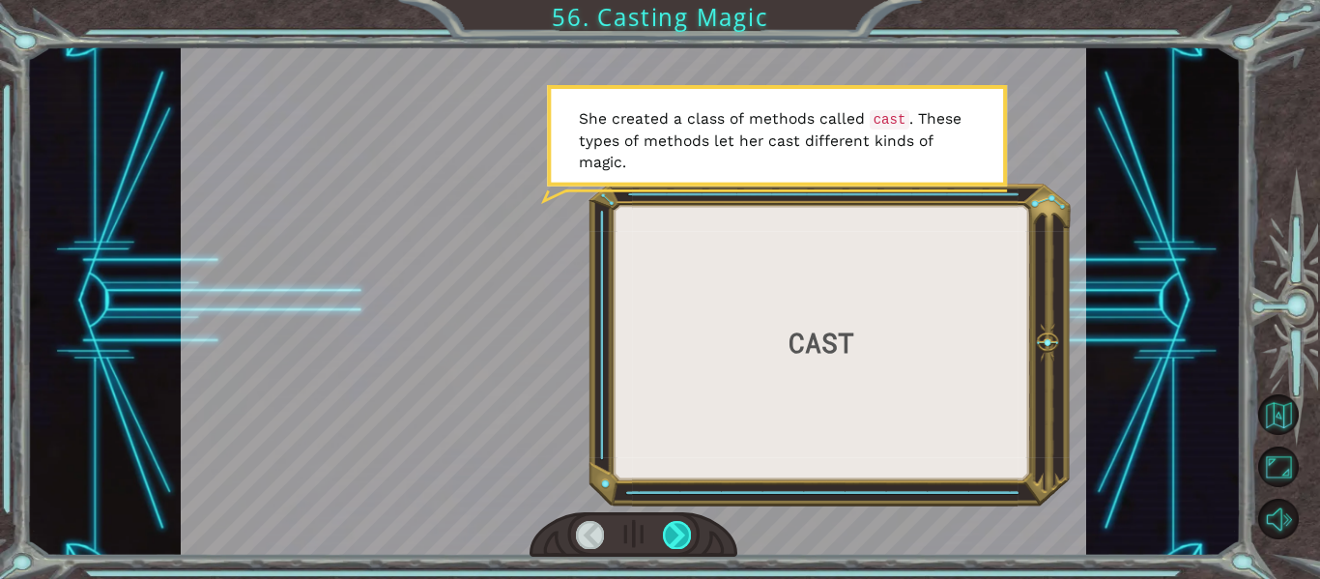
click at [688, 530] on div at bounding box center [677, 534] width 28 height 27
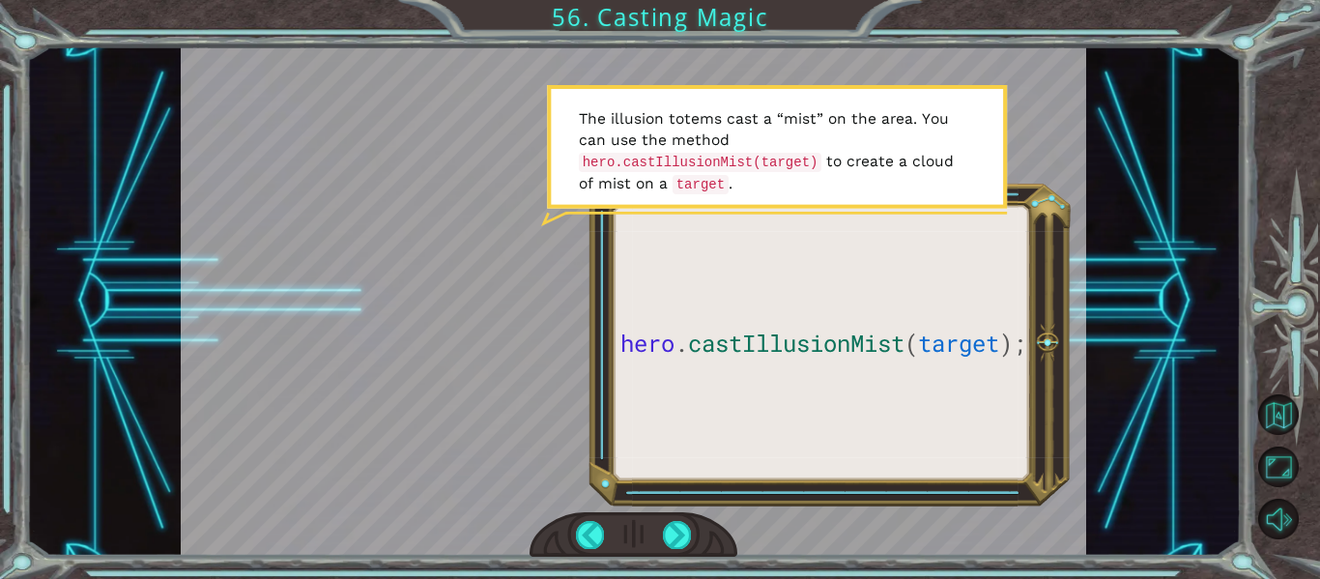
click at [680, 517] on div at bounding box center [634, 534] width 209 height 45
click at [680, 522] on div at bounding box center [677, 534] width 28 height 27
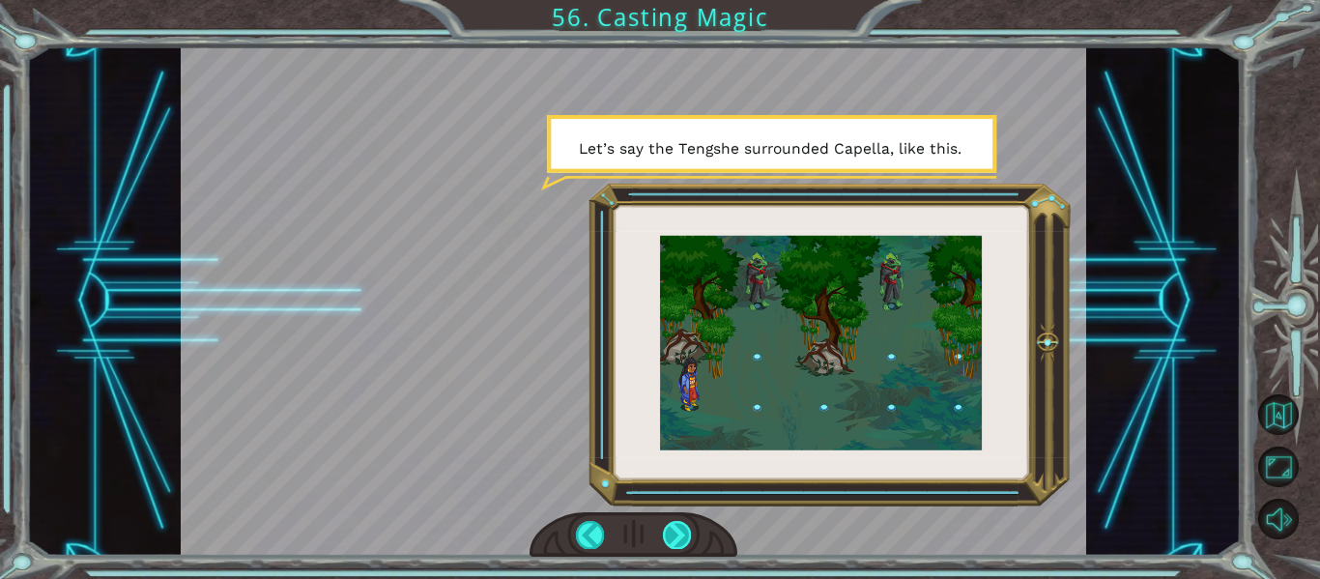
click at [682, 524] on div at bounding box center [677, 534] width 28 height 27
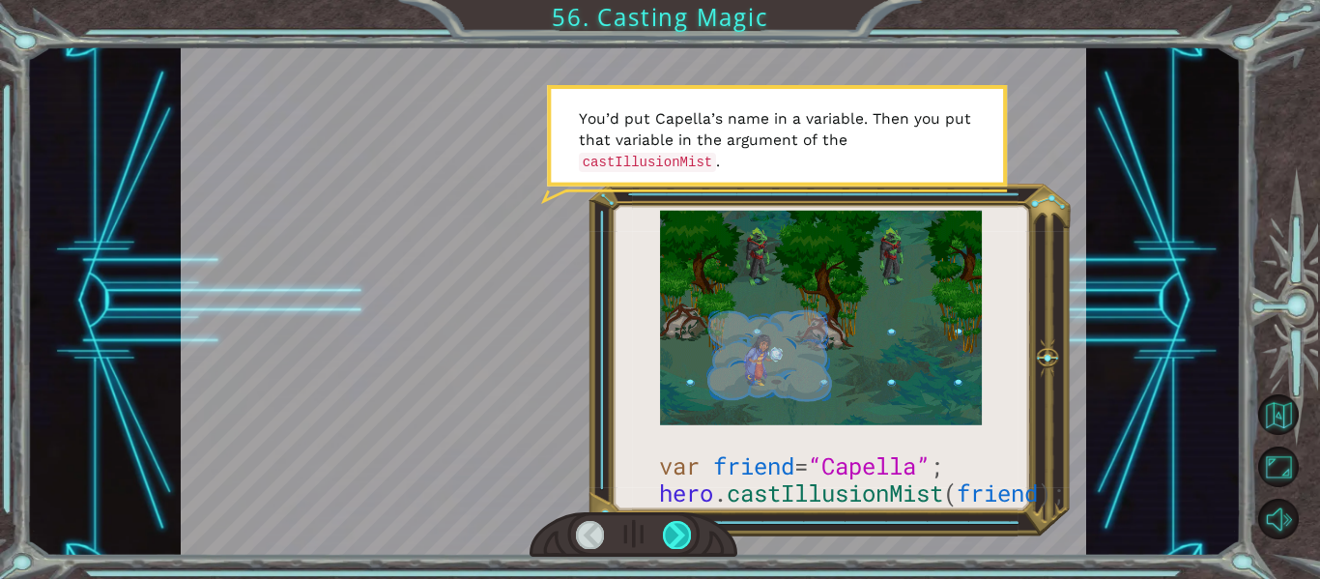
click at [686, 528] on div at bounding box center [677, 534] width 28 height 27
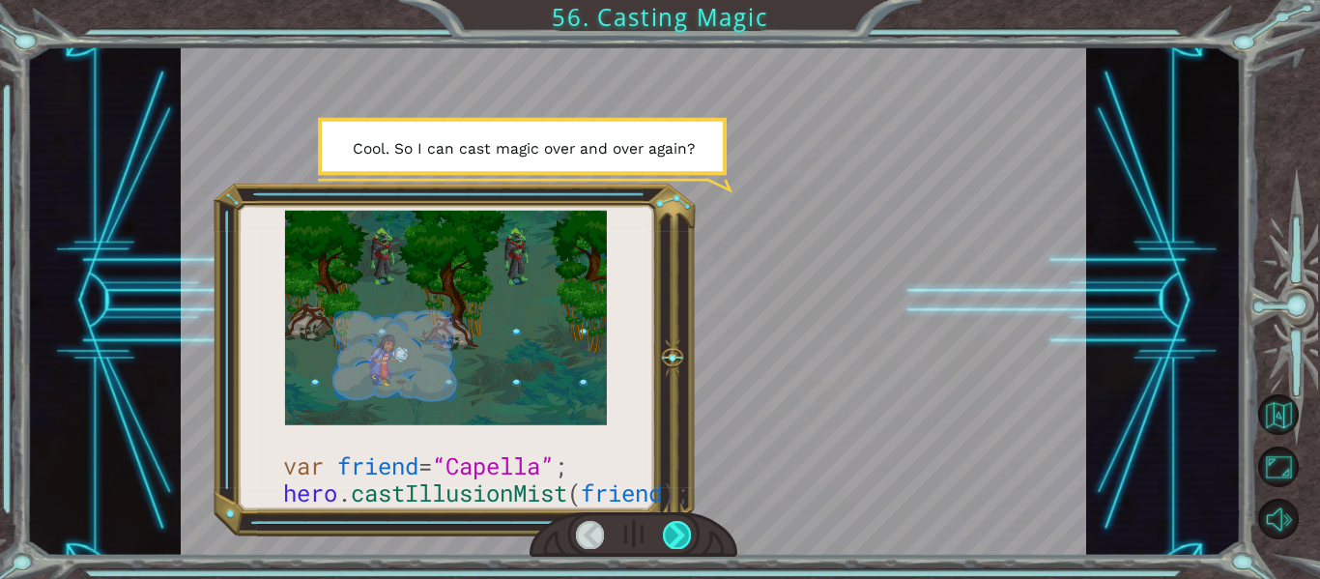
click at [684, 546] on div at bounding box center [677, 534] width 28 height 27
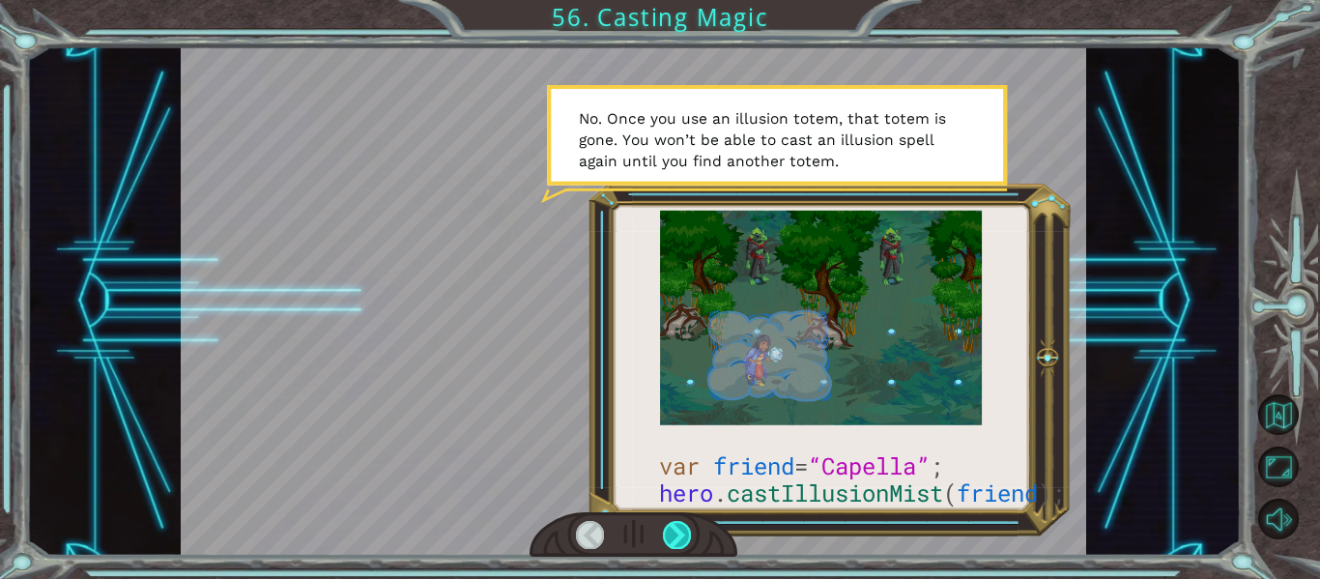
click at [676, 539] on div at bounding box center [677, 534] width 28 height 27
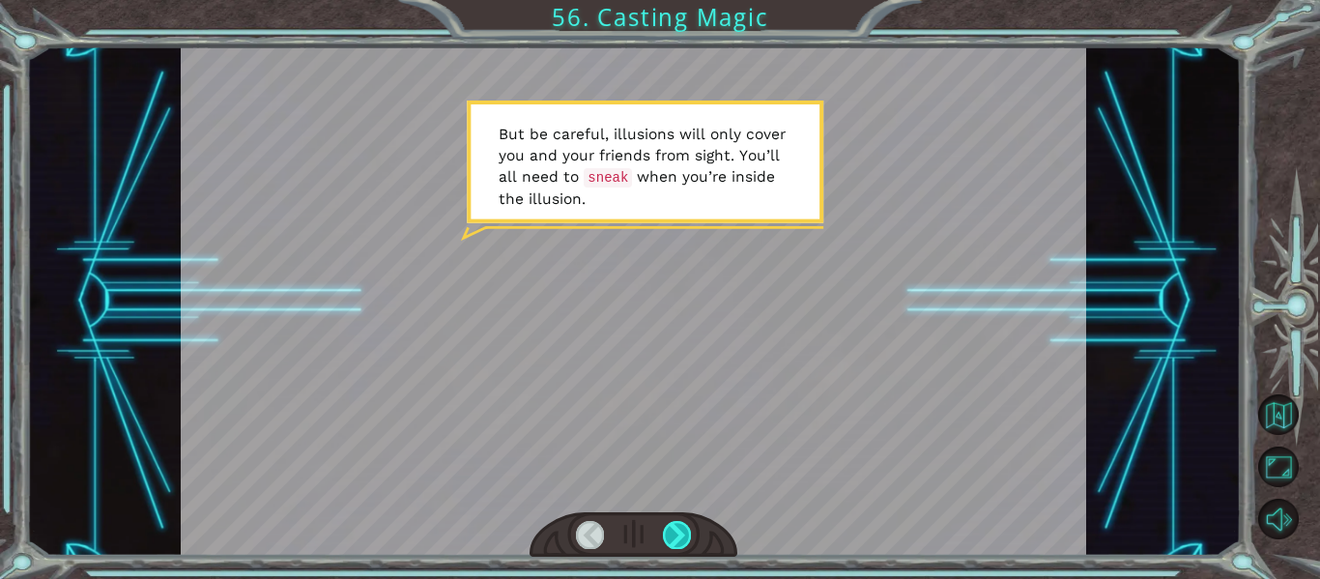
click at [683, 539] on div at bounding box center [677, 534] width 28 height 27
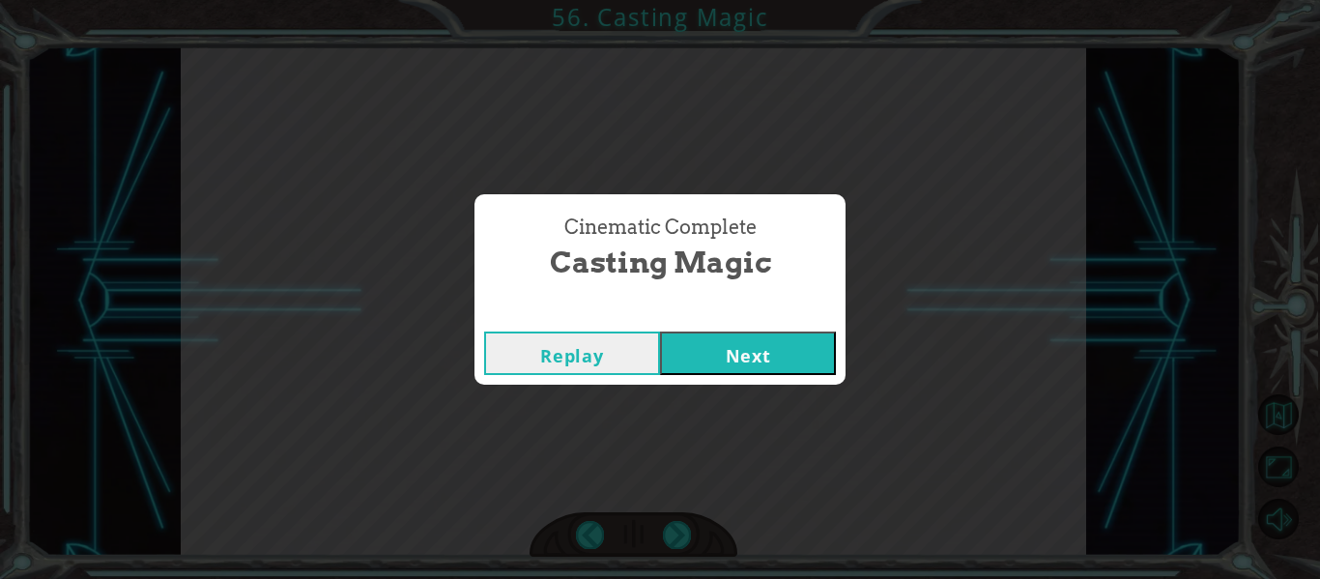
click at [749, 359] on button "Next" at bounding box center [748, 352] width 176 height 43
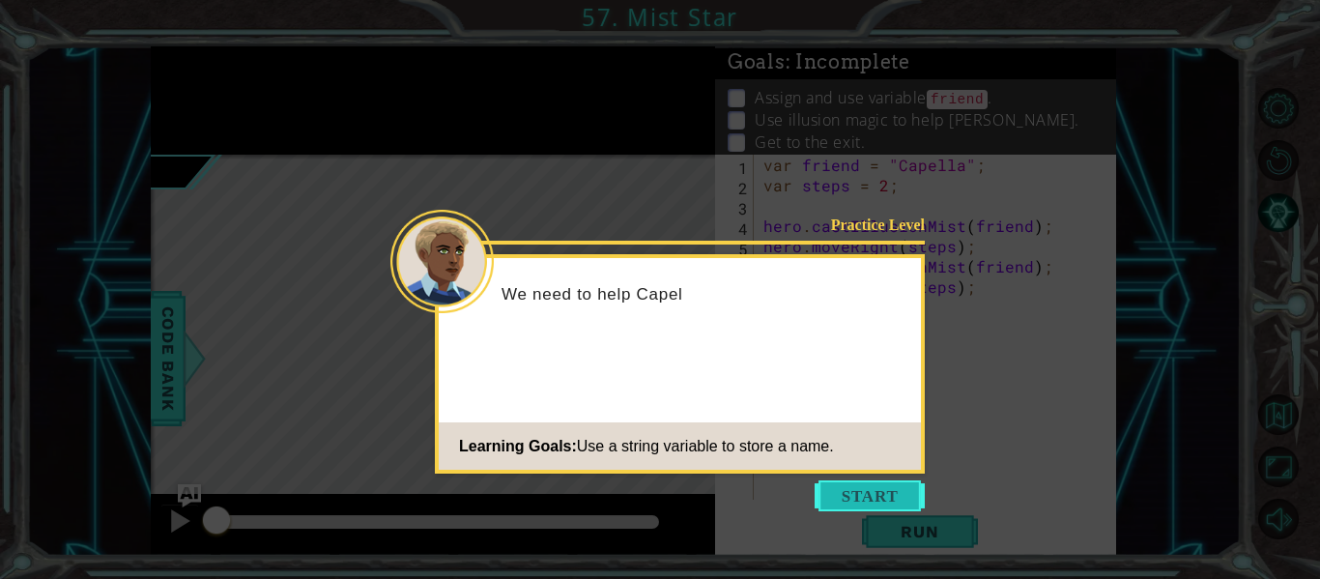
click at [899, 494] on button "Start" at bounding box center [870, 495] width 110 height 31
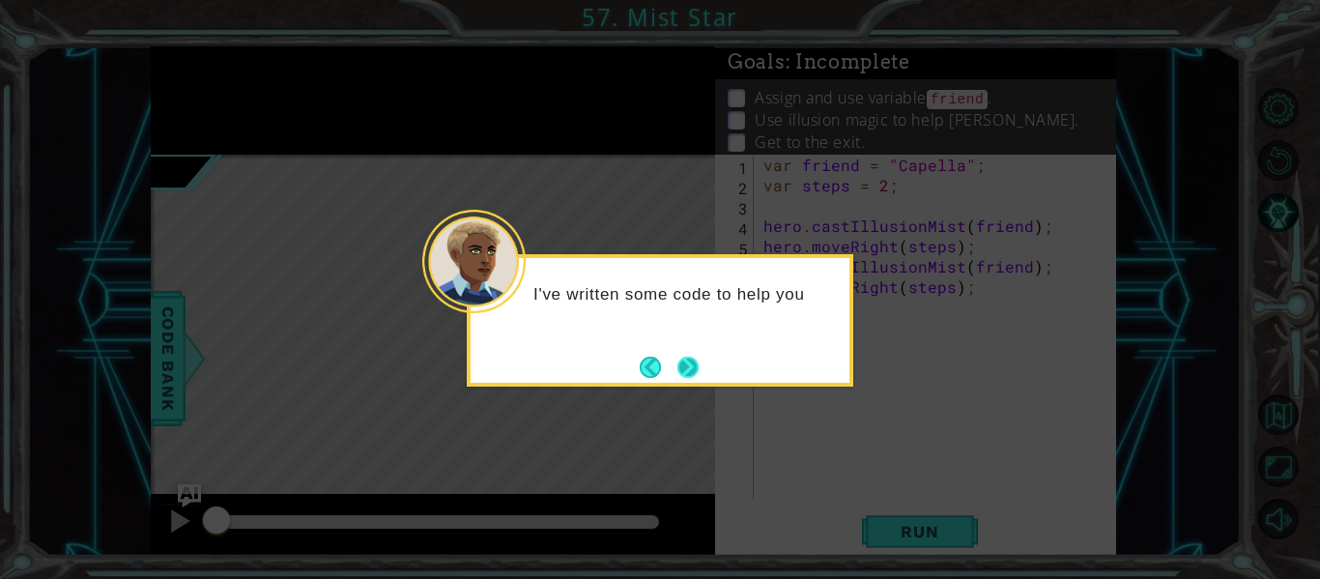
click at [699, 369] on button "Next" at bounding box center [687, 367] width 21 height 21
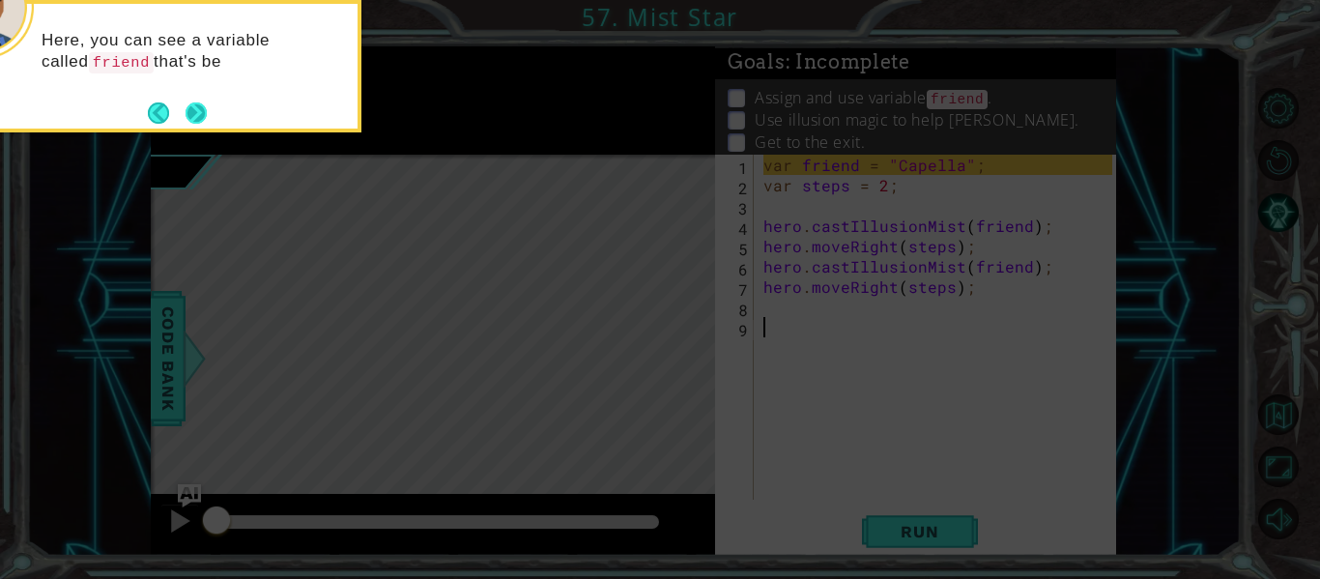
click at [190, 107] on button "Next" at bounding box center [196, 112] width 21 height 21
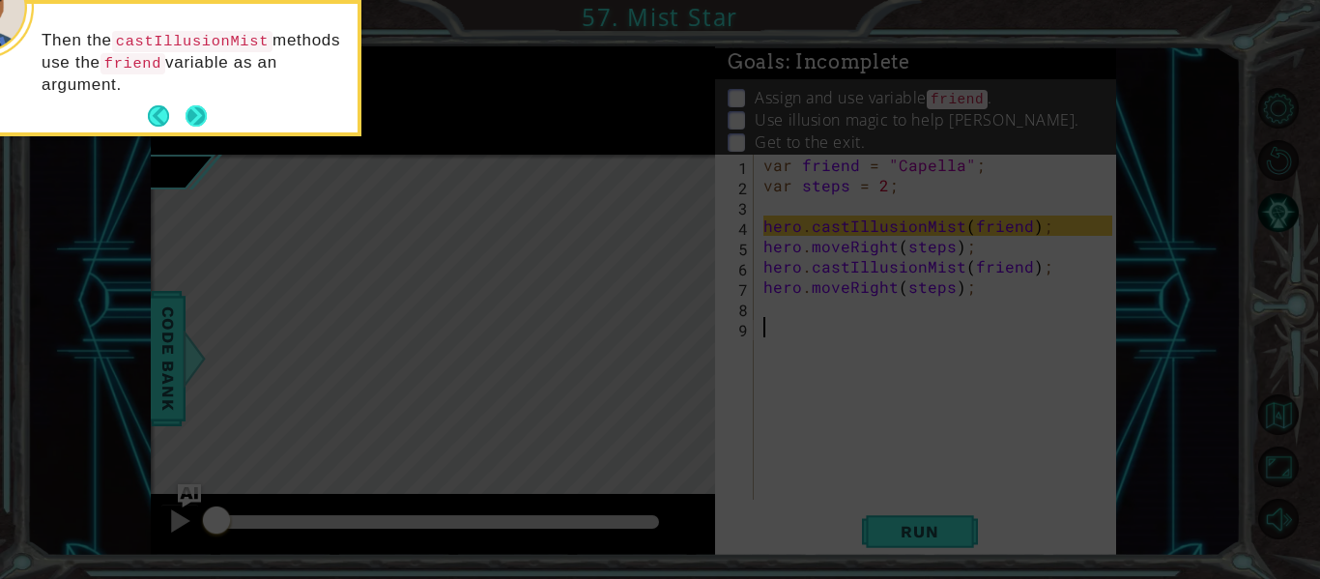
click at [193, 114] on button "Next" at bounding box center [196, 115] width 21 height 21
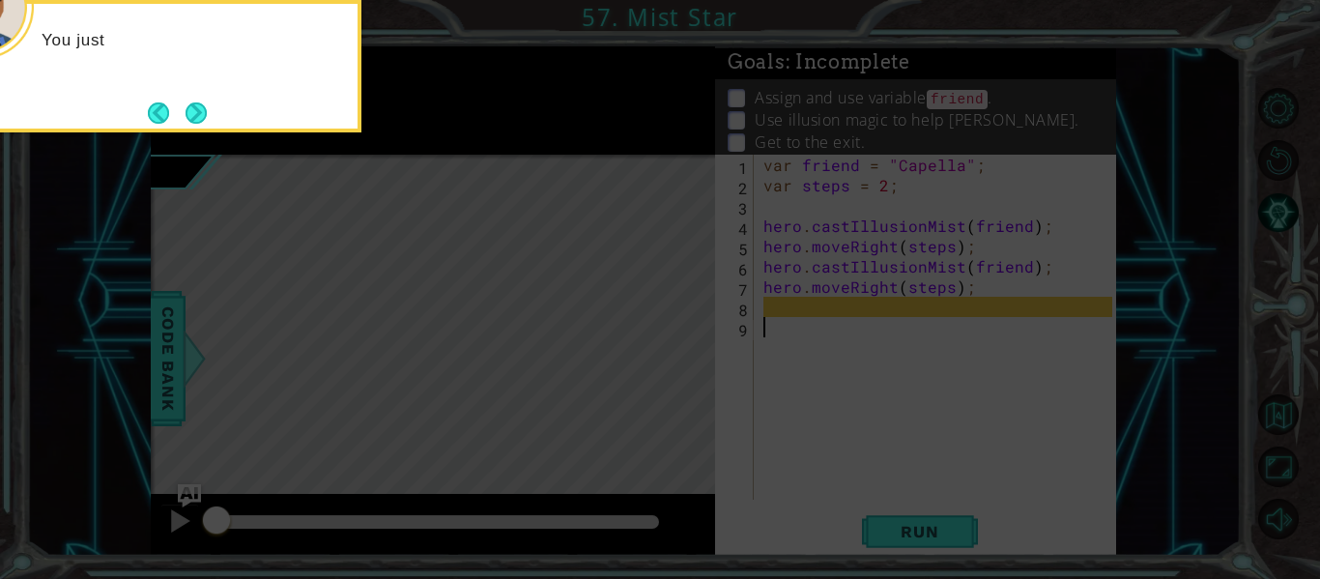
click at [193, 114] on button "Next" at bounding box center [196, 112] width 21 height 21
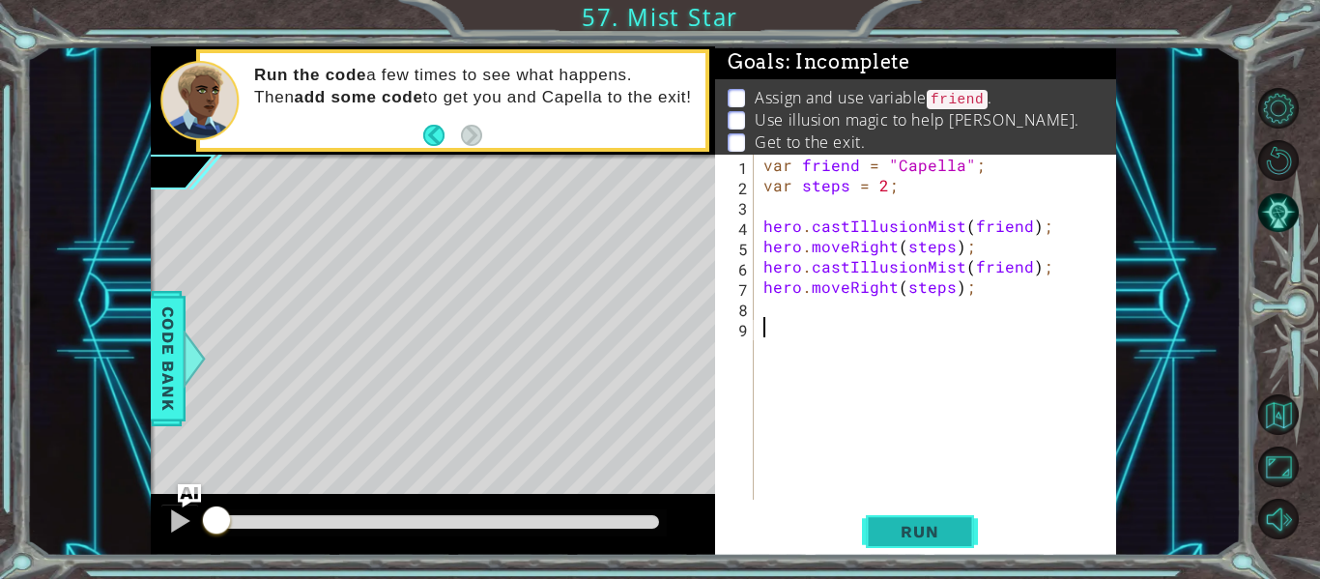
click at [902, 512] on button "Run" at bounding box center [920, 532] width 116 height 40
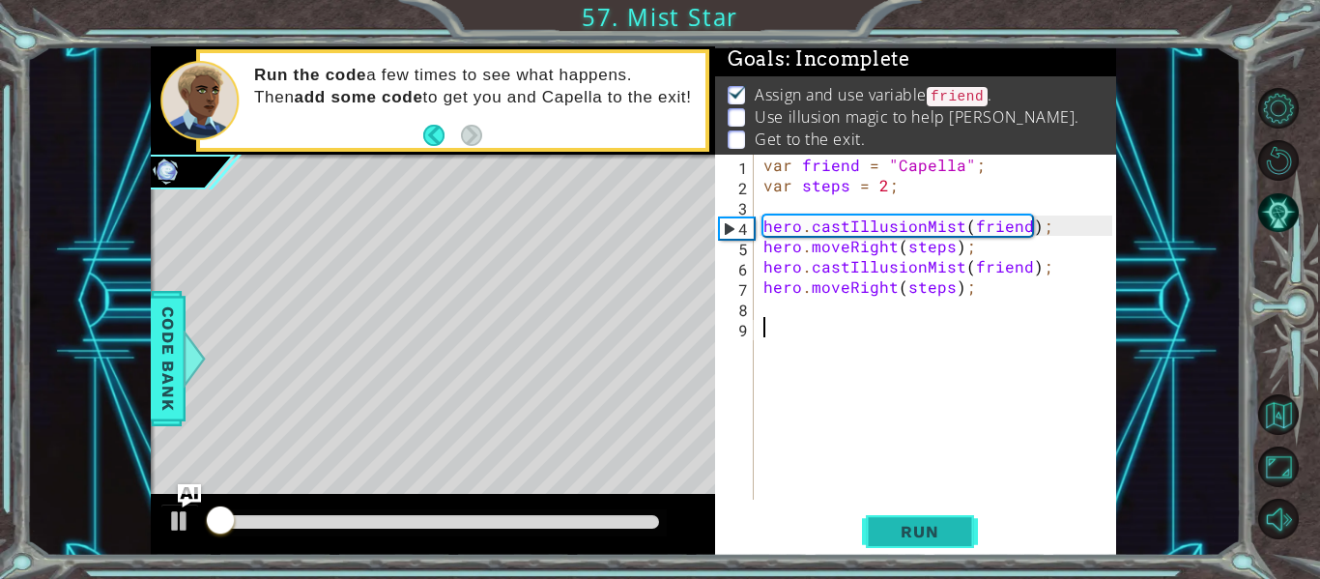
scroll to position [4, 0]
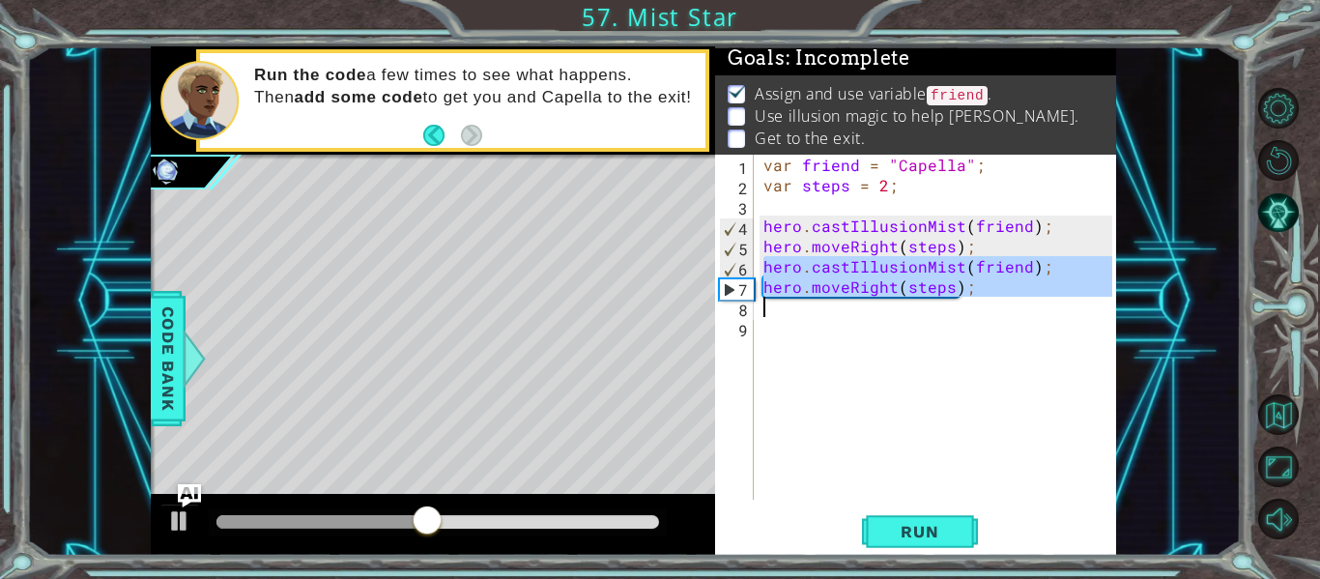
drag, startPoint x: 765, startPoint y: 262, endPoint x: 906, endPoint y: 301, distance: 146.5
click at [906, 301] on div "var friend = "Capella" ; var steps = 2 ; hero . castIllusionMist ( friend ) ; h…" at bounding box center [940, 348] width 362 height 386
type textarea "hero.moveRight(steps);"
click at [889, 308] on div "var friend = "Capella" ; var steps = 2 ; hero . castIllusionMist ( friend ) ; h…" at bounding box center [935, 327] width 353 height 345
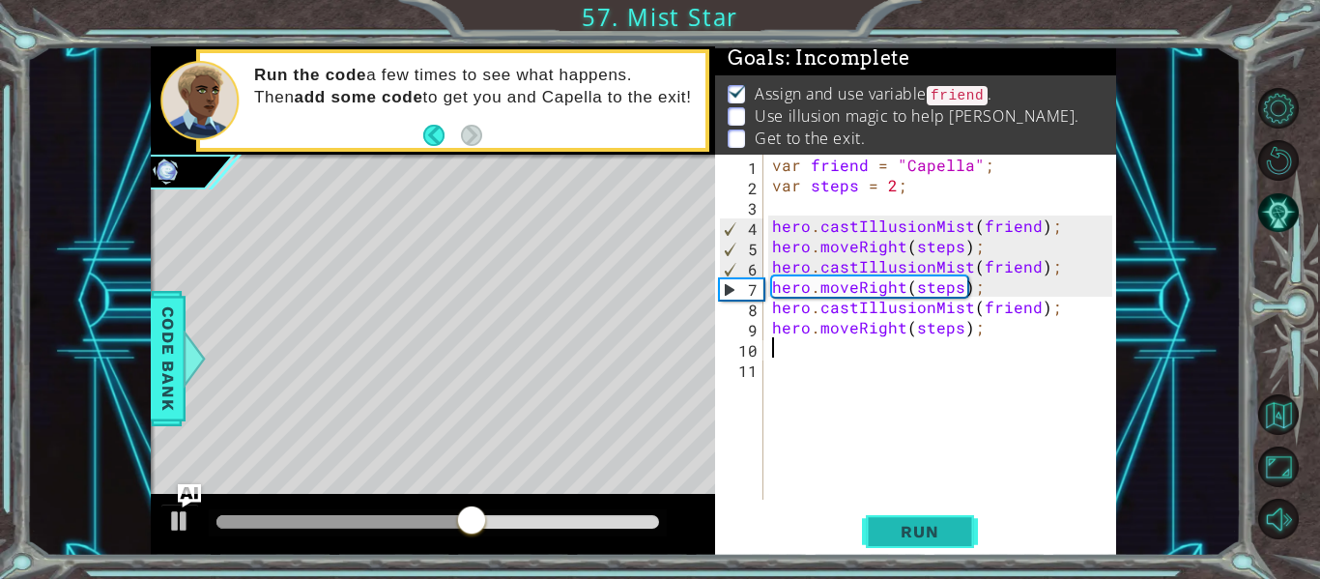
click at [912, 531] on span "Run" at bounding box center [919, 531] width 76 height 19
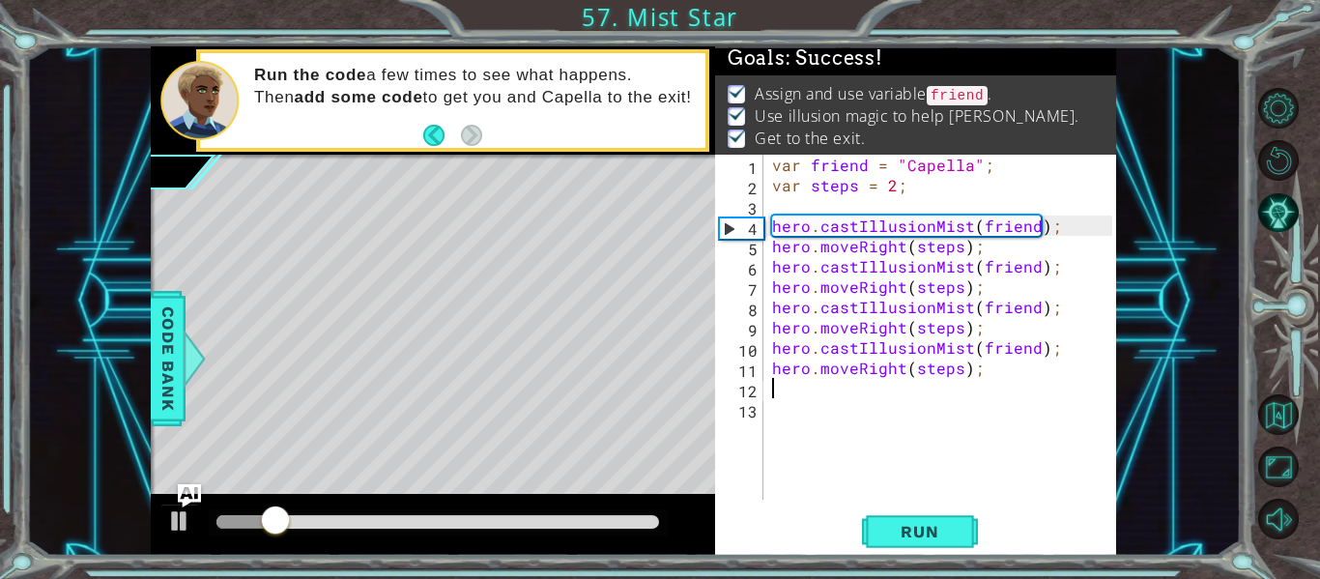
click at [914, 429] on div "var friend = "Capella" ; var steps = 2 ; hero . castIllusionMist ( friend ) ; h…" at bounding box center [945, 348] width 354 height 386
click at [639, 330] on div "Level Map" at bounding box center [597, 439] width 893 height 569
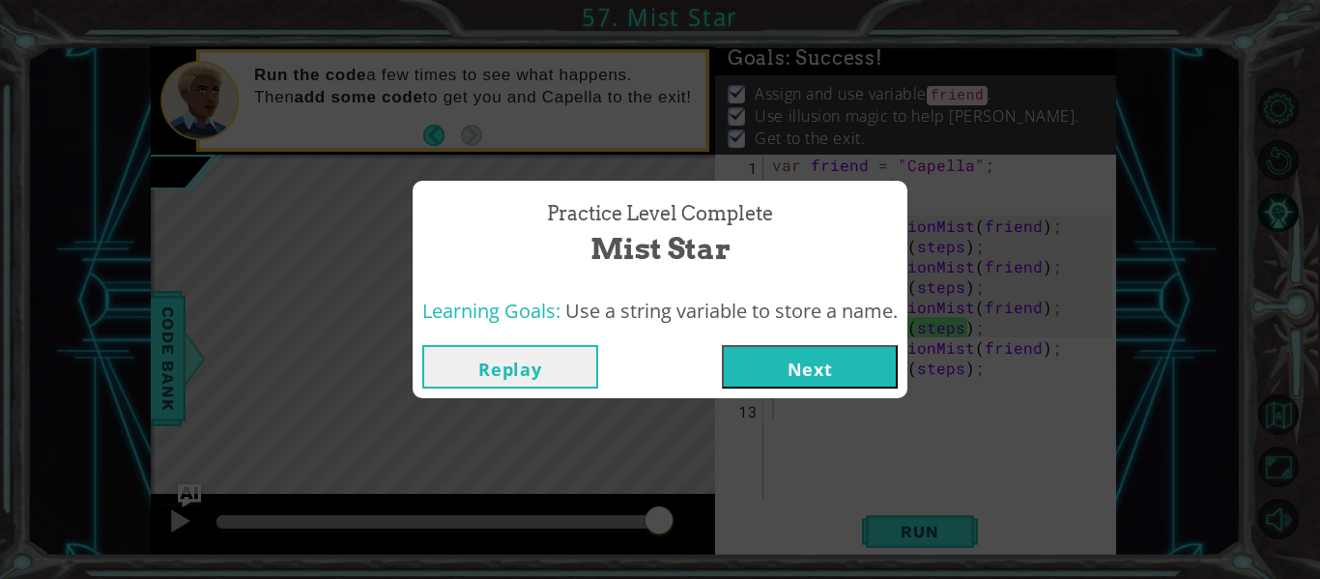
click at [858, 353] on button "Next" at bounding box center [810, 366] width 176 height 43
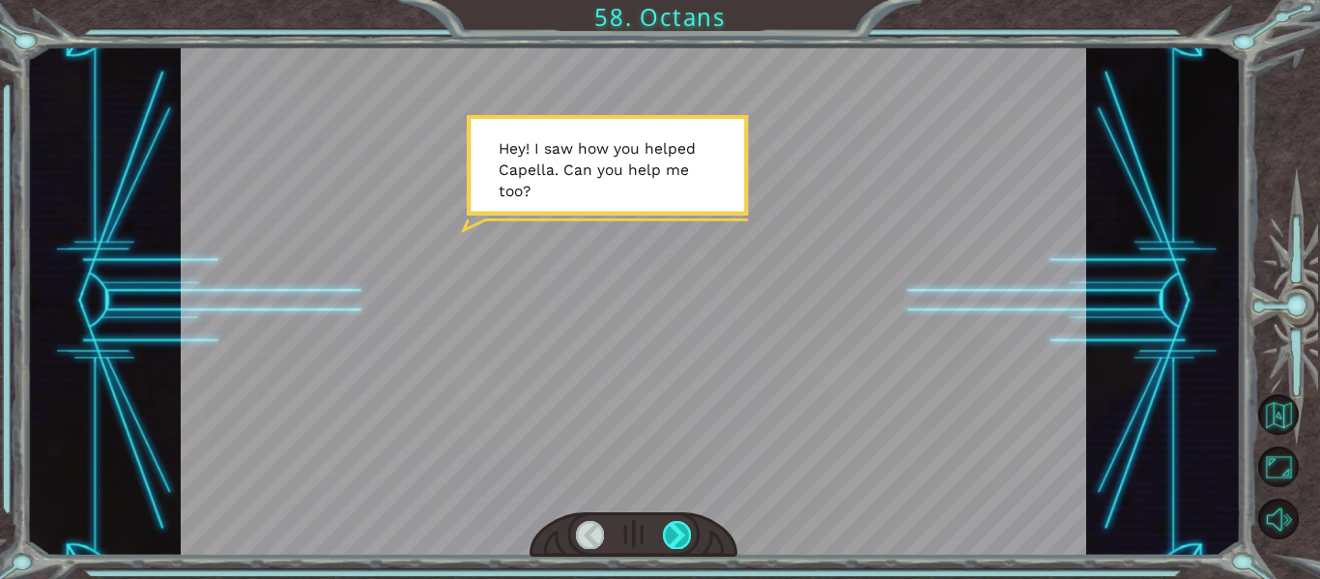
click at [685, 536] on div at bounding box center [677, 534] width 28 height 27
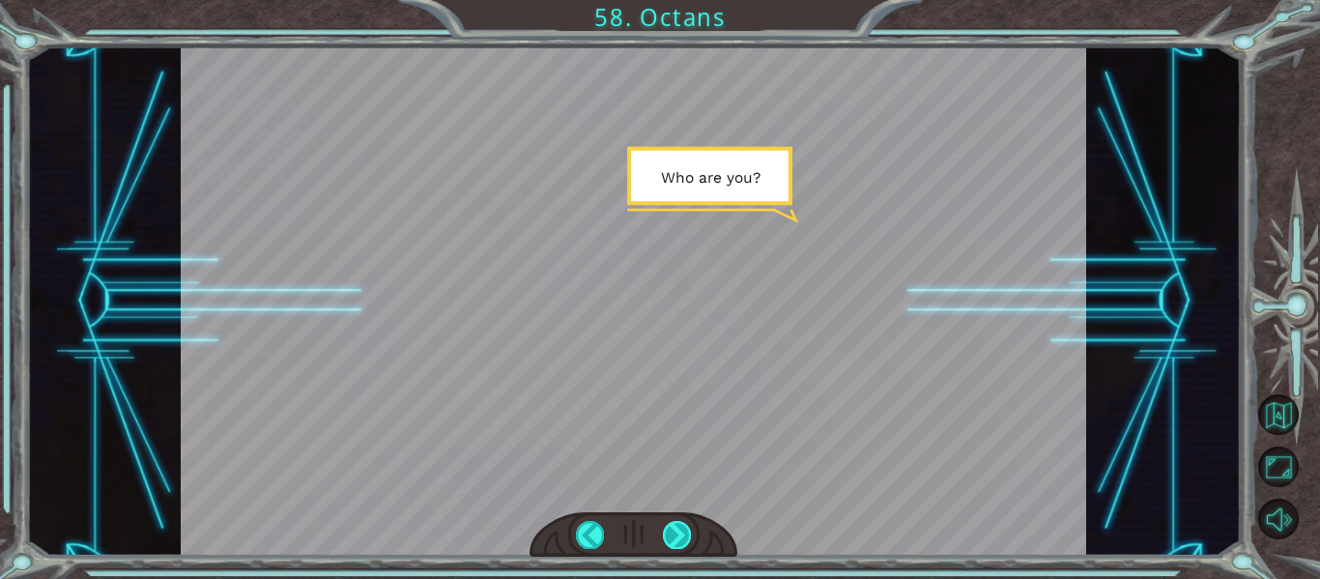
click at [685, 536] on div at bounding box center [677, 534] width 28 height 27
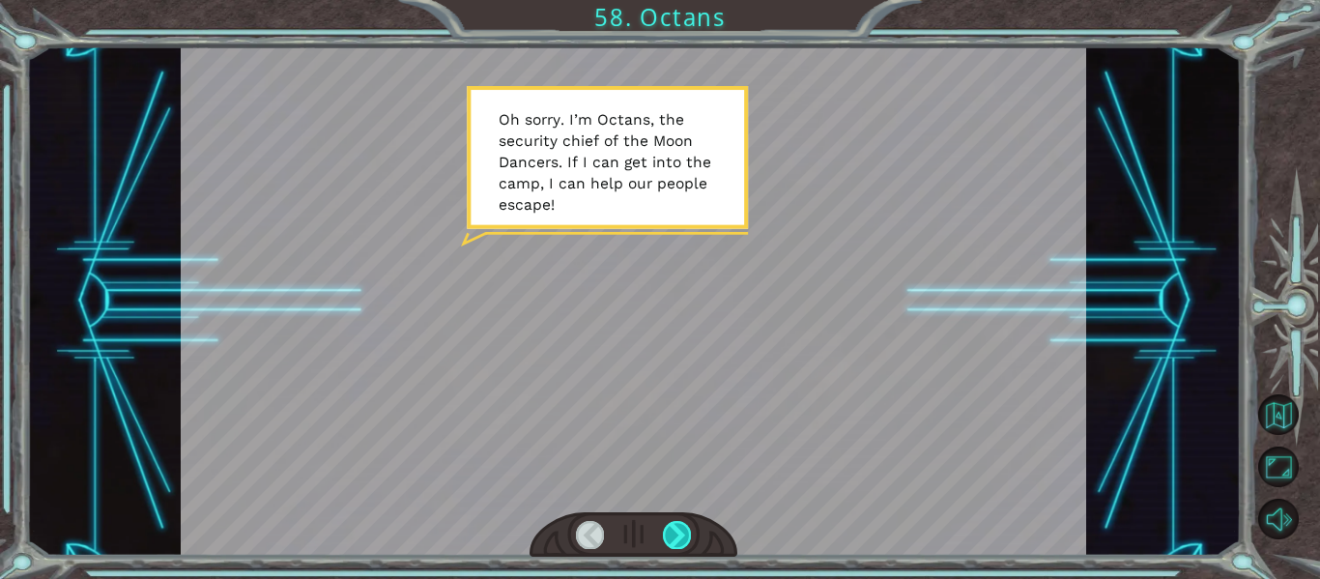
click at [685, 536] on div at bounding box center [677, 534] width 28 height 27
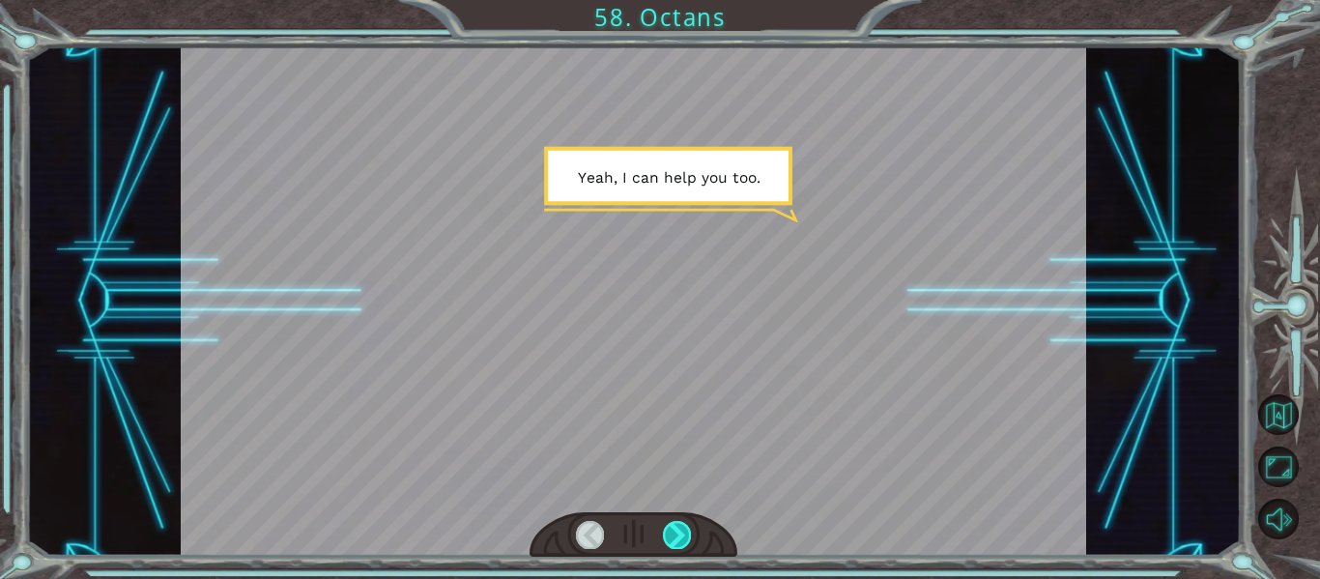
click at [686, 538] on div at bounding box center [677, 534] width 28 height 27
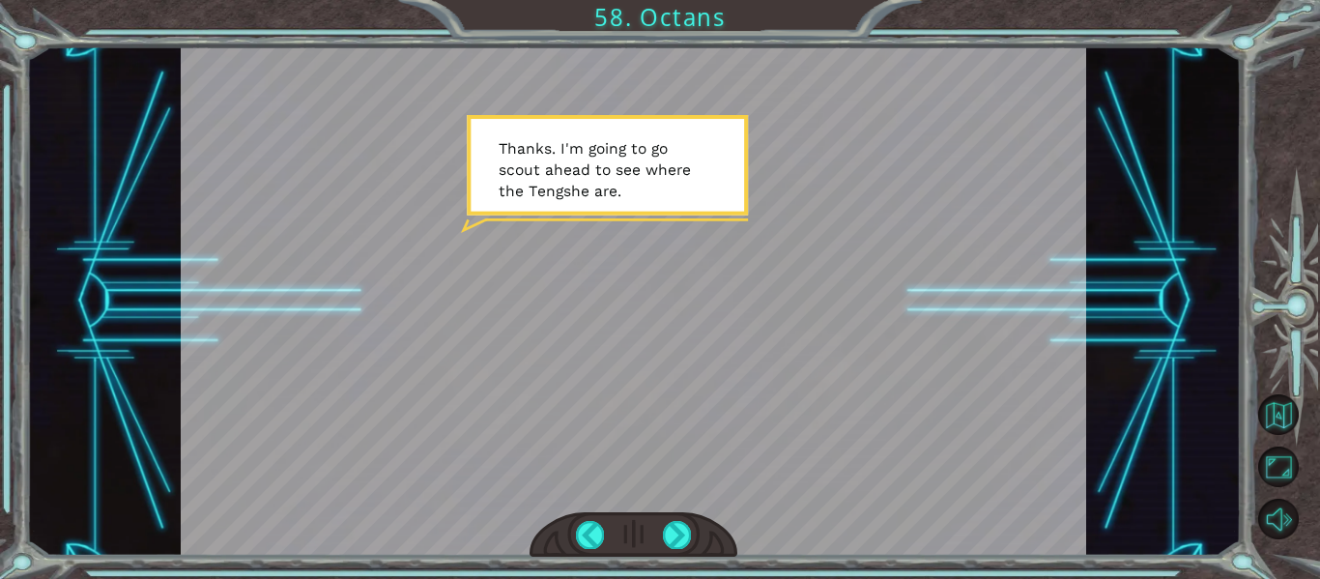
click at [679, 519] on div at bounding box center [634, 534] width 209 height 45
click at [678, 525] on div at bounding box center [677, 534] width 28 height 27
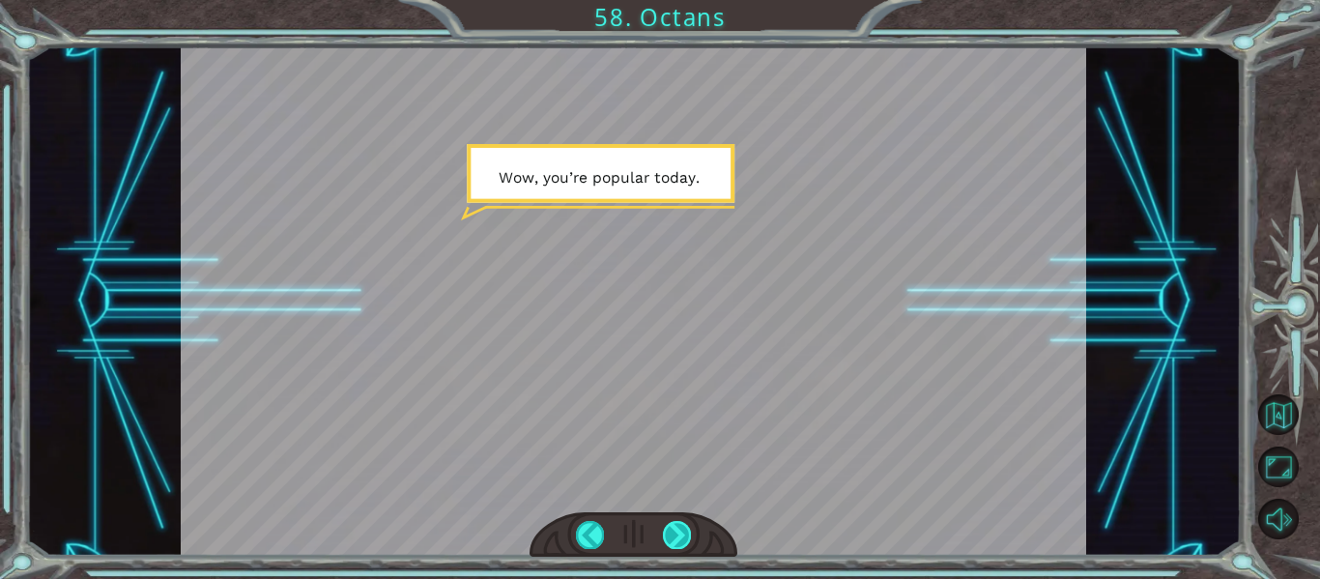
click at [675, 527] on div at bounding box center [677, 534] width 28 height 27
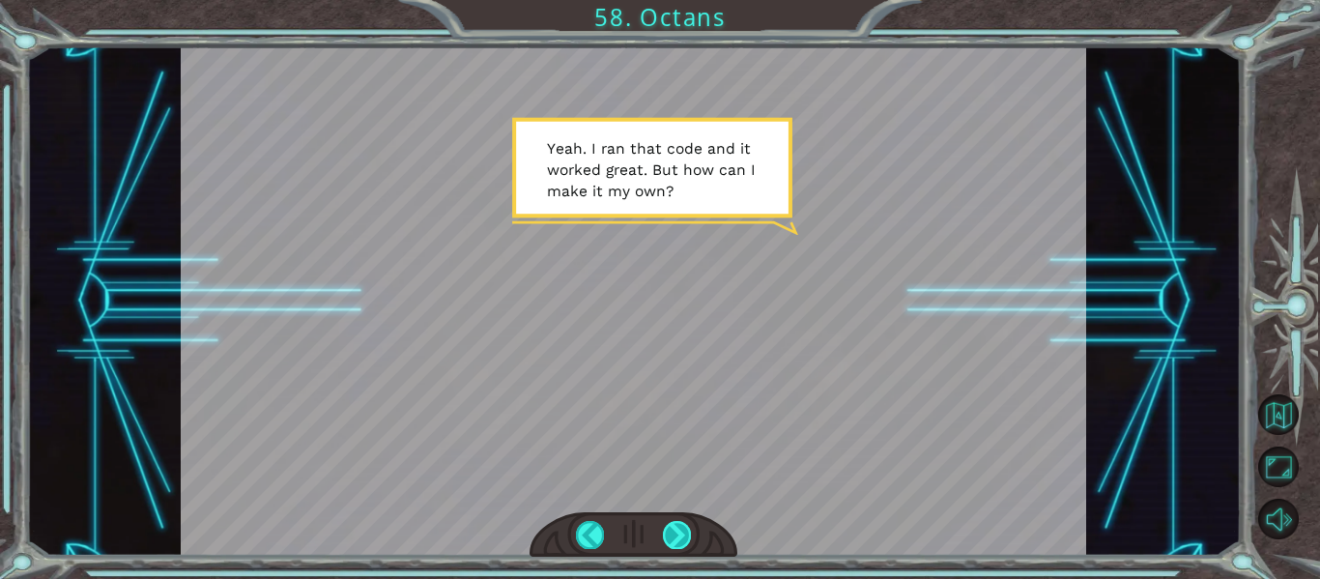
click at [675, 527] on div at bounding box center [677, 534] width 28 height 27
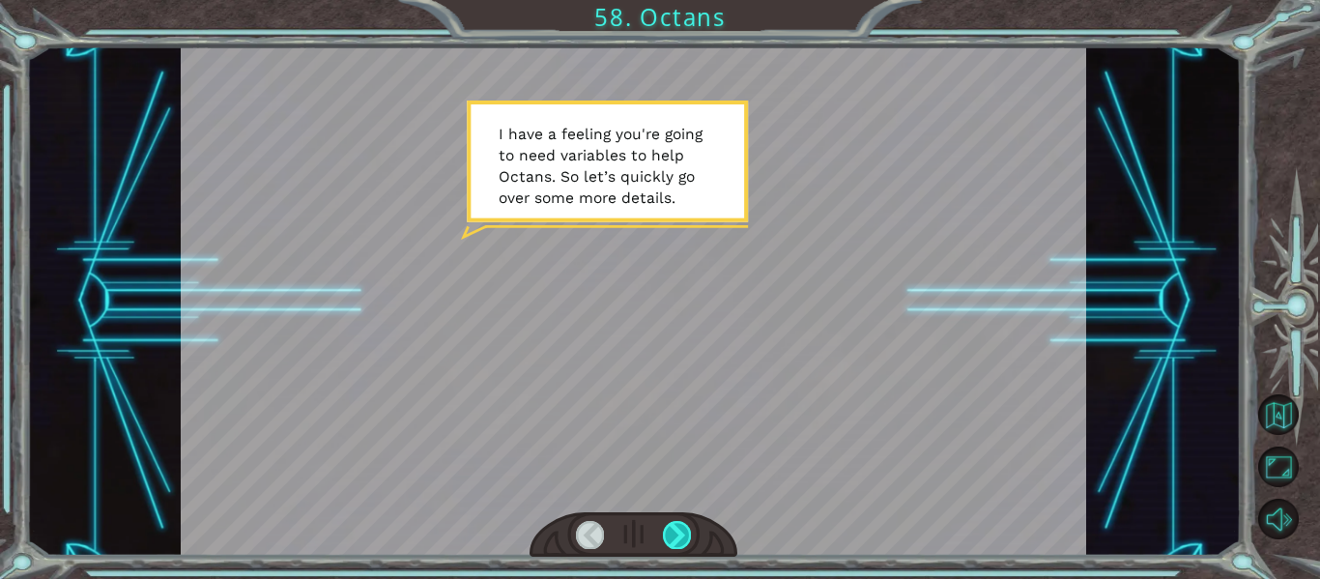
click at [675, 527] on div at bounding box center [677, 534] width 28 height 27
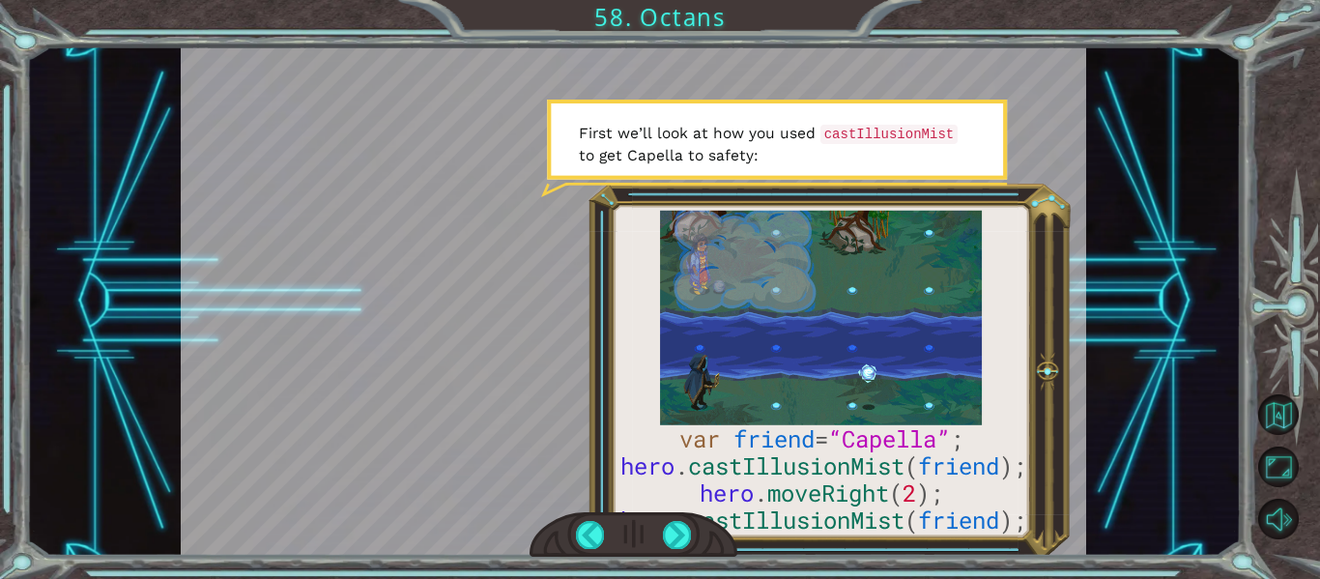
click at [675, 549] on div at bounding box center [634, 534] width 209 height 45
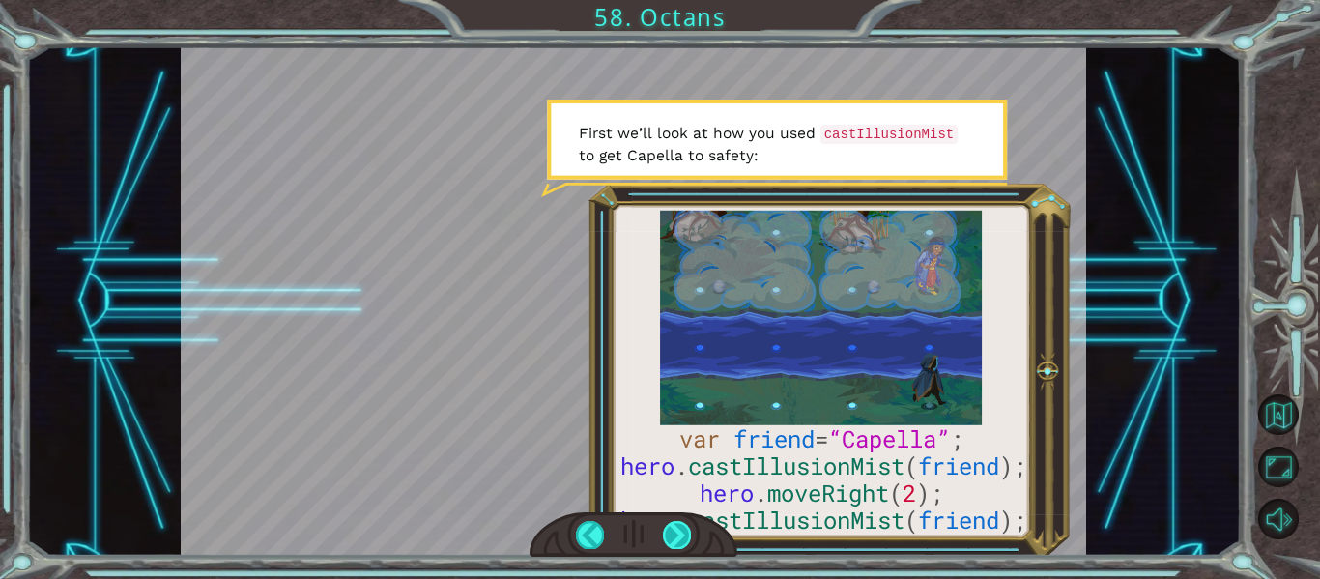
click at [677, 540] on div at bounding box center [677, 534] width 28 height 27
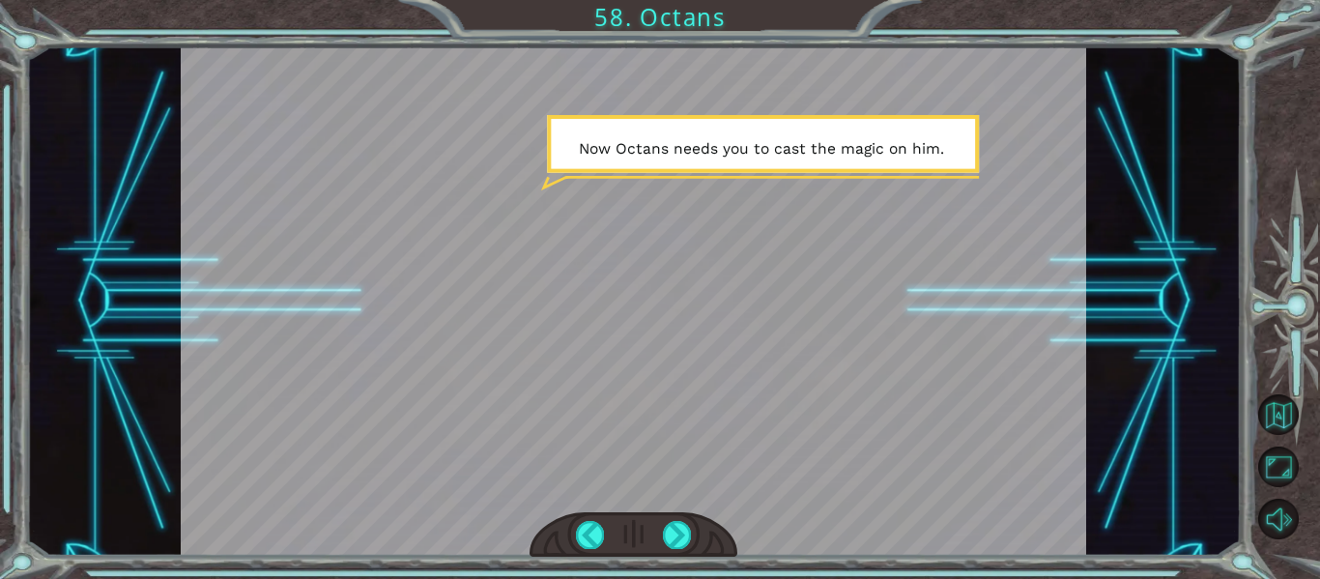
click at [673, 513] on div at bounding box center [634, 534] width 209 height 45
click at [677, 528] on div at bounding box center [677, 534] width 28 height 27
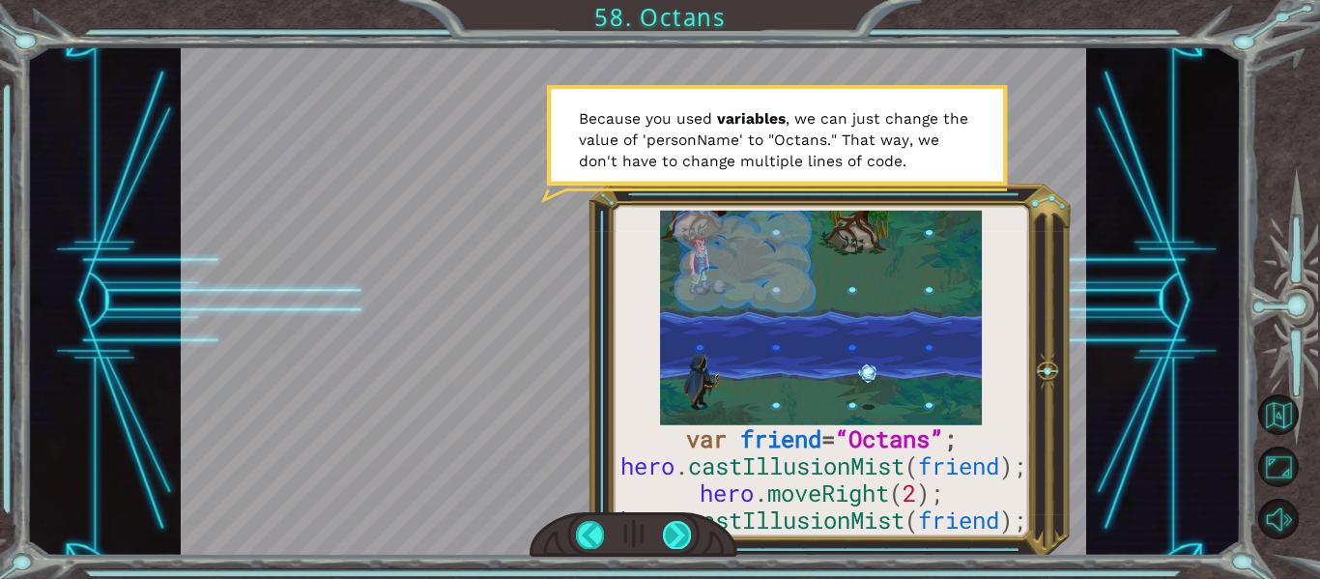
click at [680, 542] on div at bounding box center [677, 534] width 28 height 27
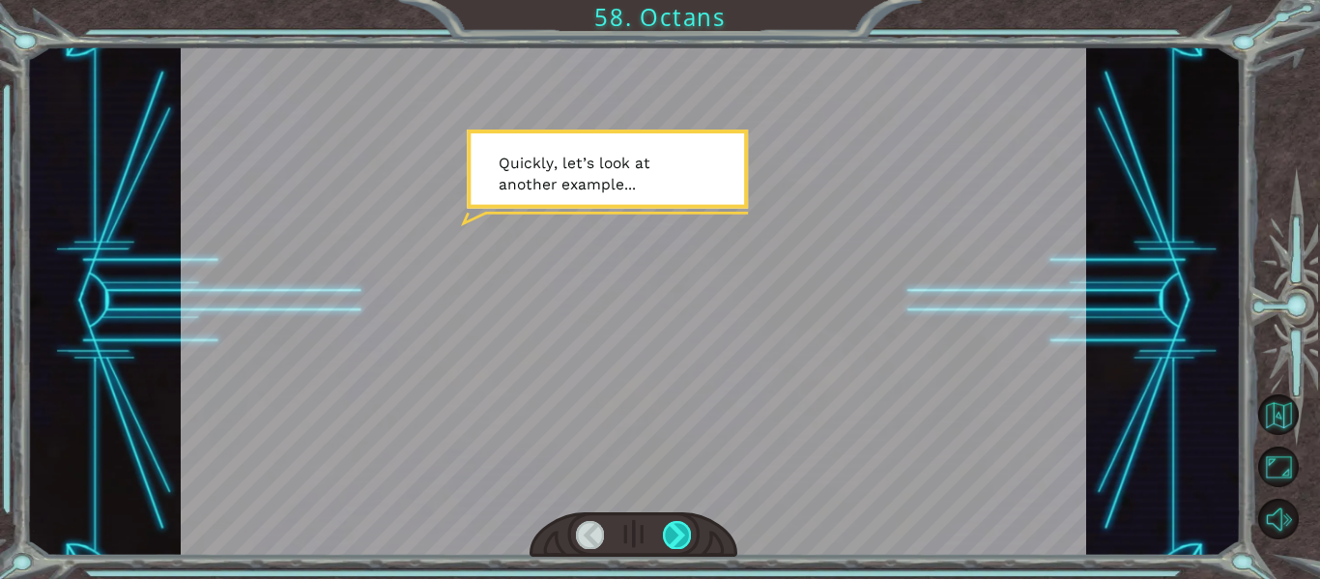
click at [687, 535] on div at bounding box center [677, 534] width 28 height 27
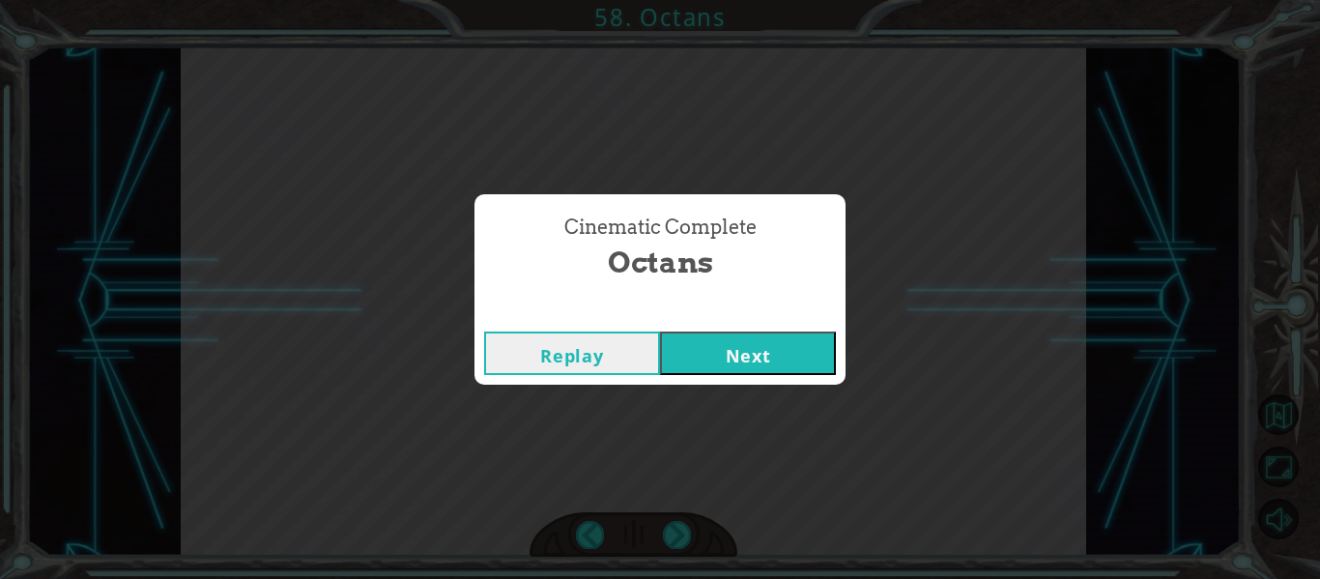
click at [724, 333] on button "Next" at bounding box center [748, 352] width 176 height 43
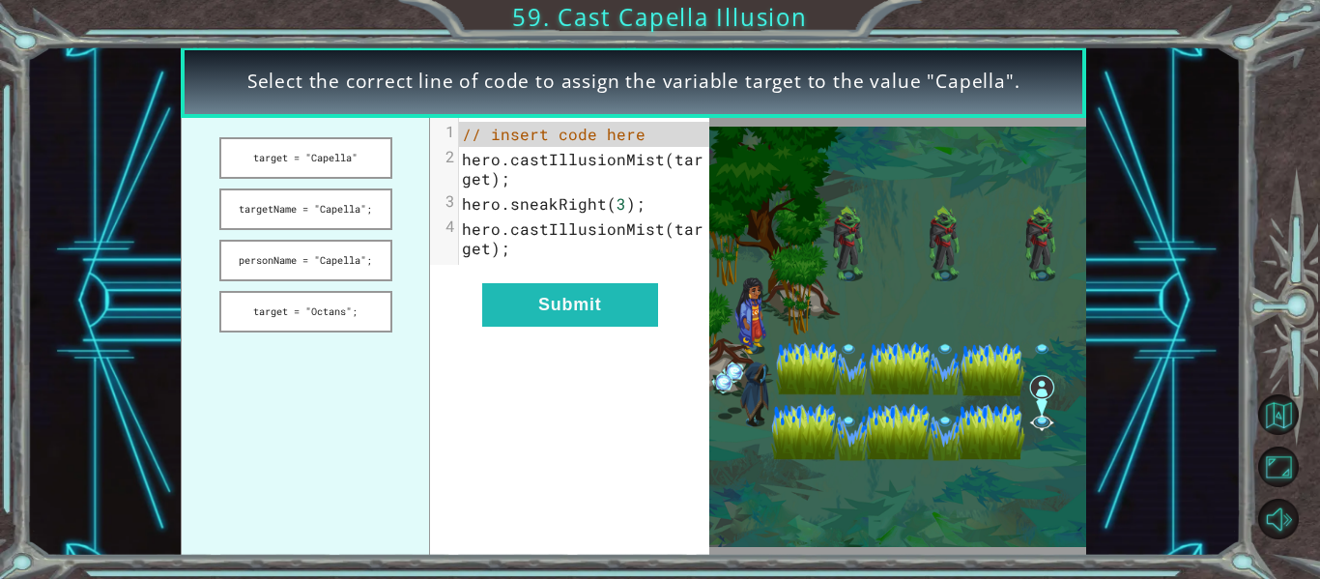
drag, startPoint x: 331, startPoint y: 166, endPoint x: 444, endPoint y: 154, distance: 112.8
click at [444, 154] on div "target = "Capella" targetName = "Capella"; personName = "Capella"; target = "Oc…" at bounding box center [445, 337] width 529 height 438
click at [355, 177] on button "target = "Capella"" at bounding box center [305, 158] width 173 height 42
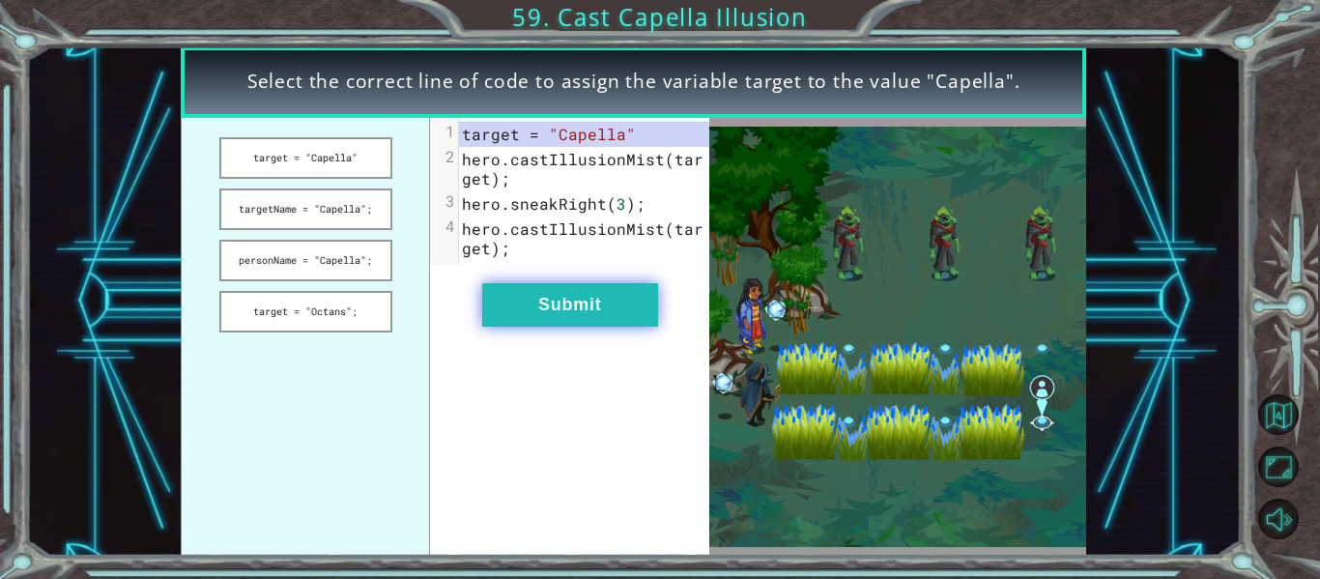
click at [547, 293] on button "Submit" at bounding box center [570, 304] width 176 height 43
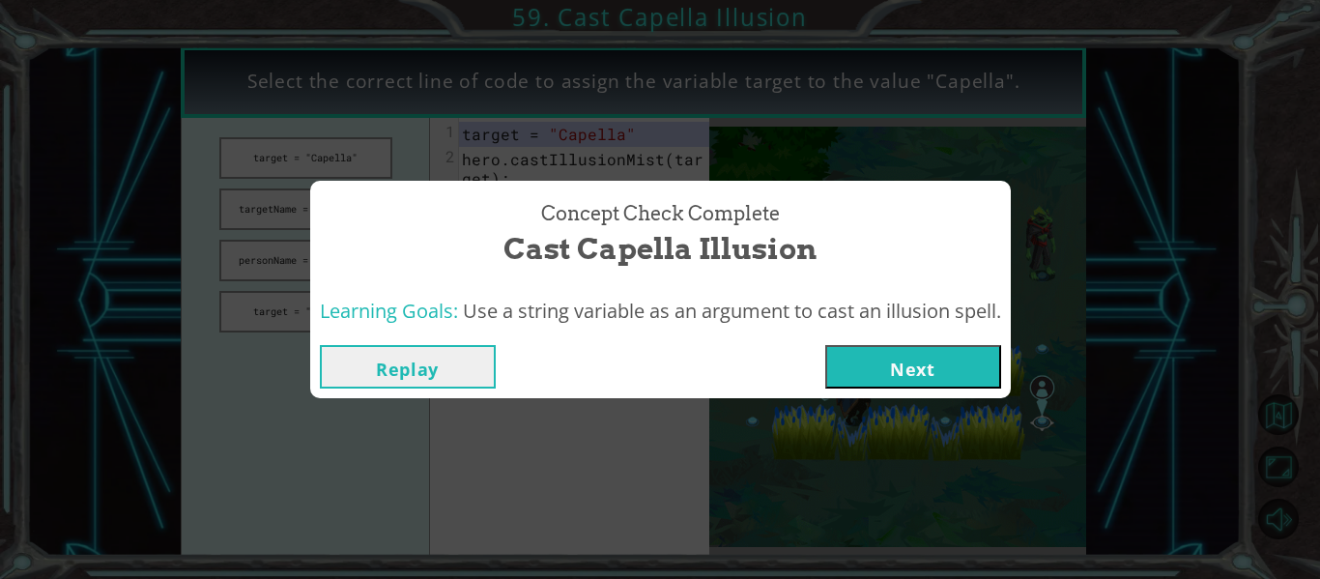
click at [886, 362] on button "Next" at bounding box center [913, 366] width 176 height 43
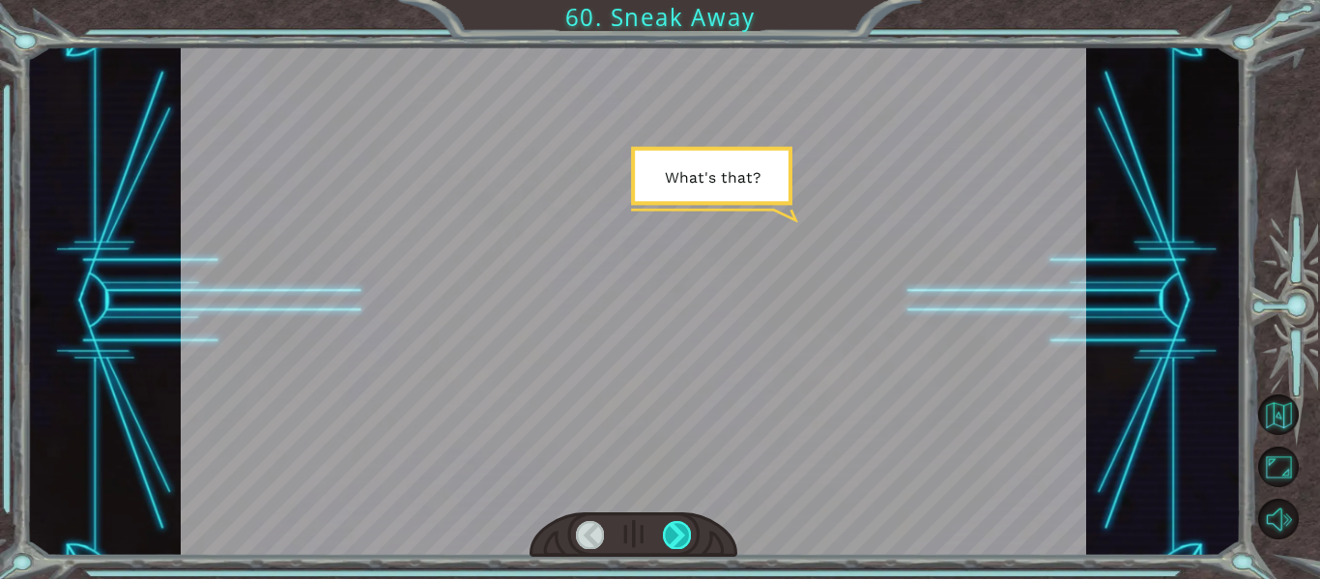
click at [690, 525] on div at bounding box center [677, 534] width 28 height 27
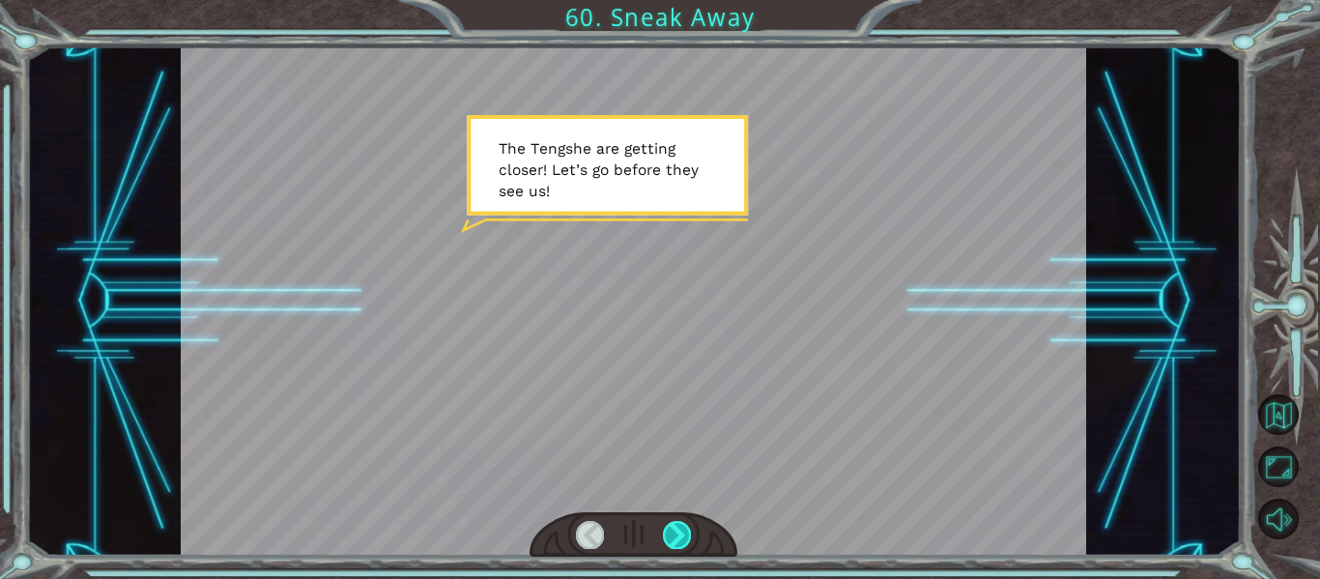
click at [687, 533] on div at bounding box center [677, 534] width 28 height 27
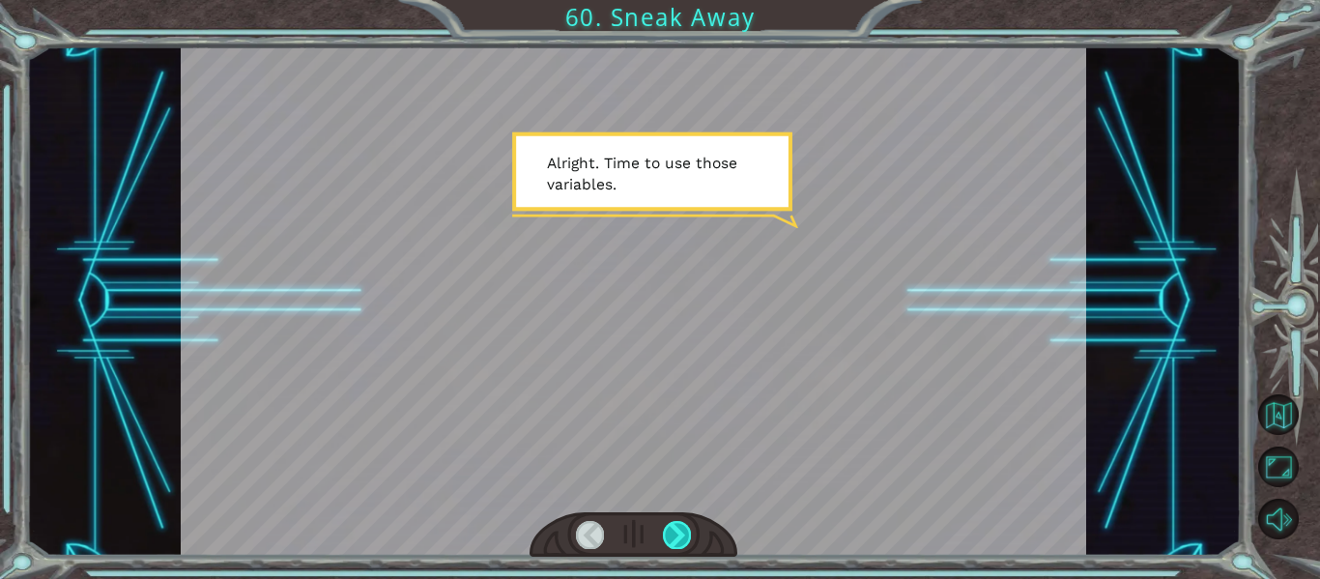
click at [687, 533] on div at bounding box center [677, 534] width 28 height 27
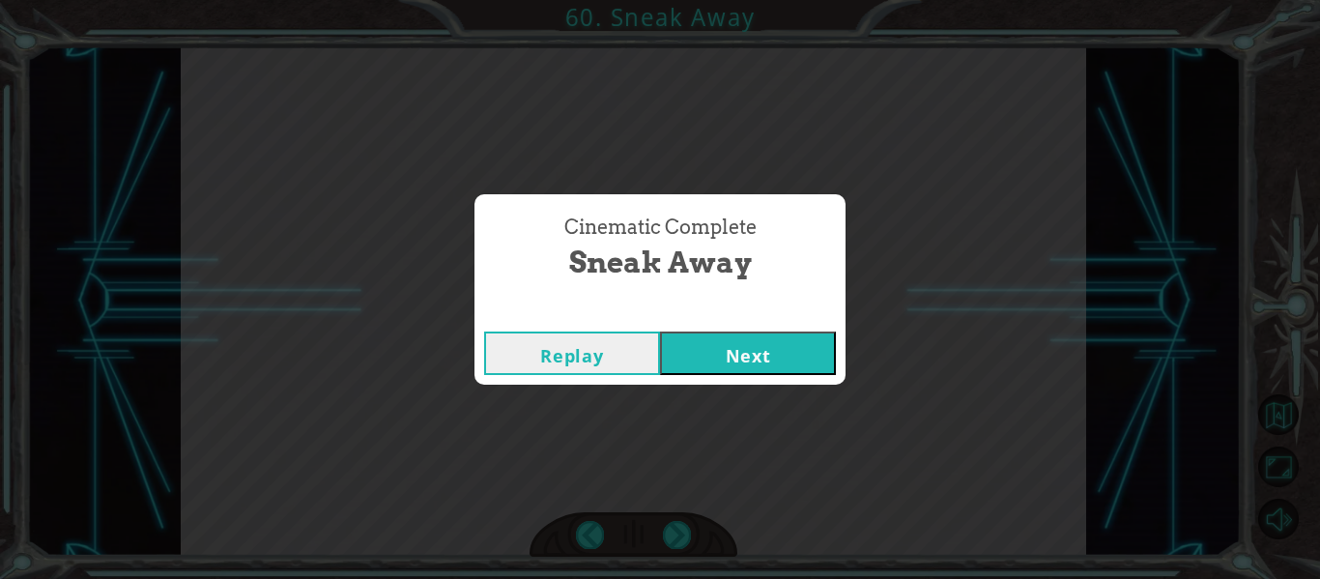
click at [750, 352] on button "Next" at bounding box center [748, 352] width 176 height 43
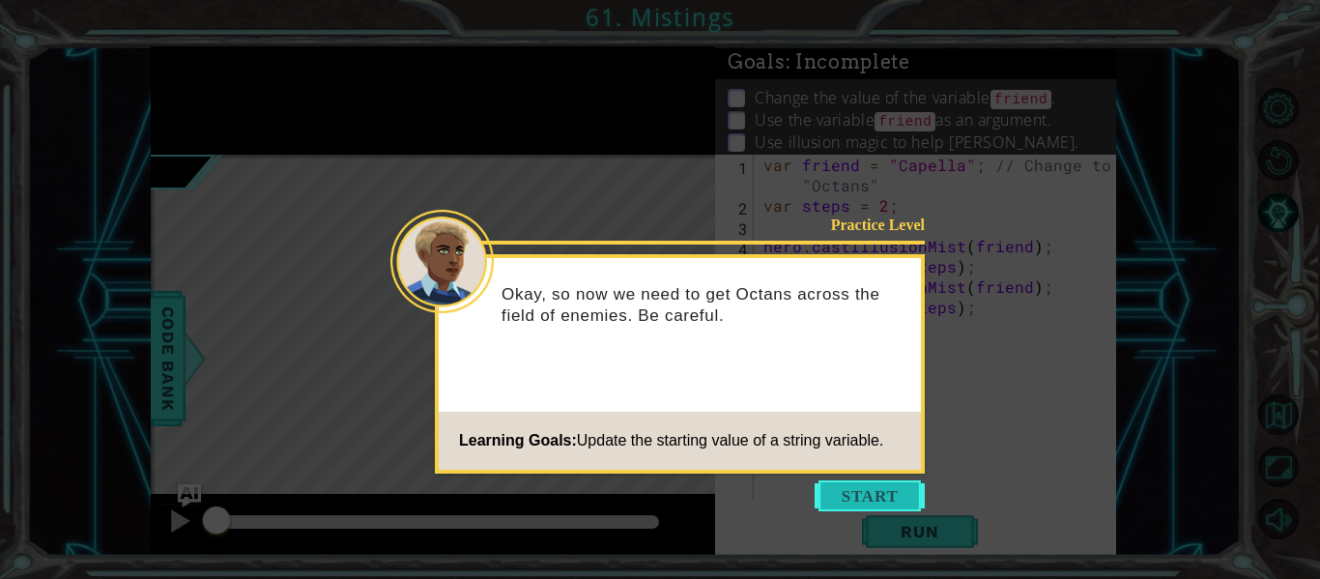
click at [860, 494] on button "Start" at bounding box center [870, 495] width 110 height 31
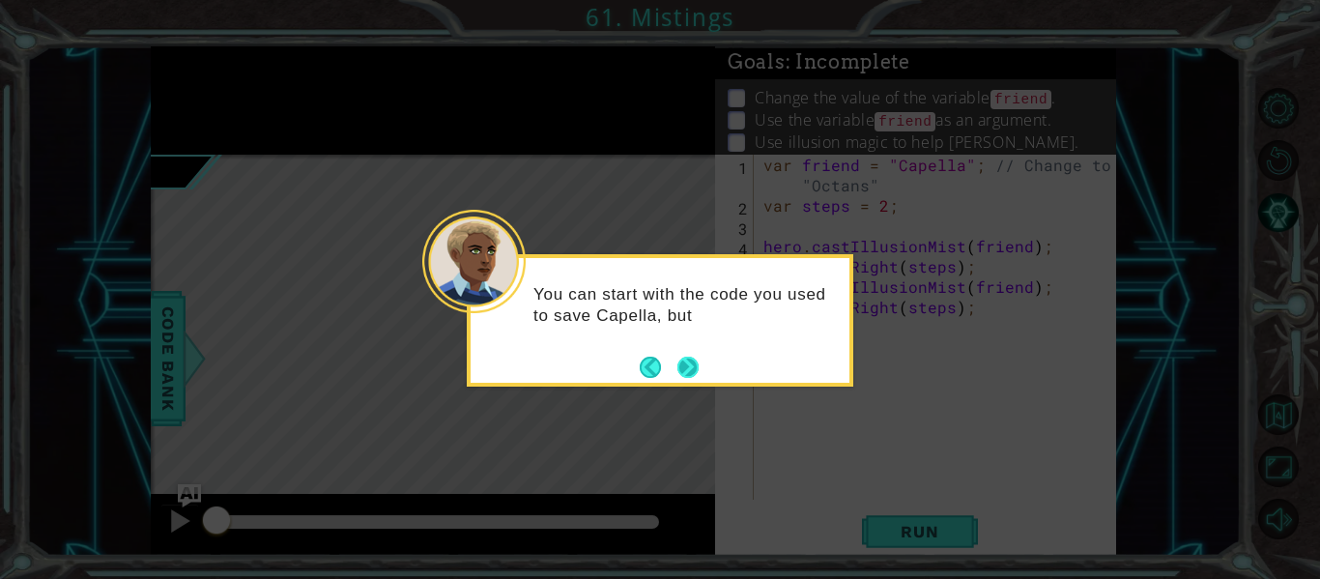
click at [695, 367] on button "Next" at bounding box center [687, 367] width 21 height 21
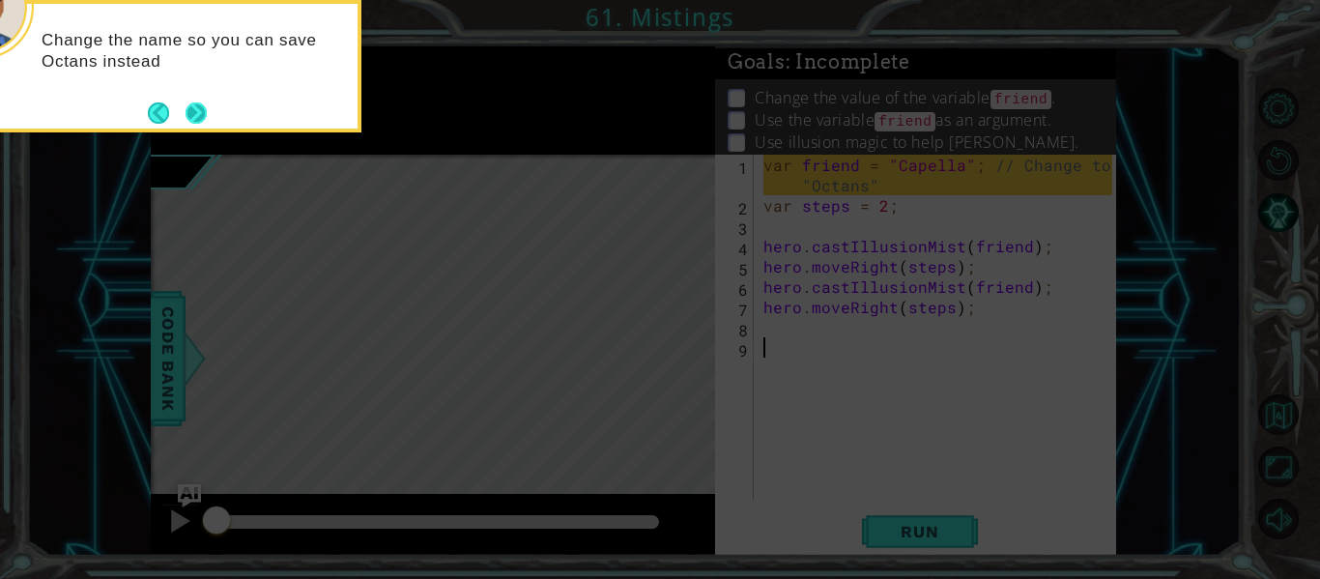
click at [208, 117] on div "Change the name so you can save Octans instead" at bounding box center [168, 66] width 387 height 132
click at [200, 115] on button "Next" at bounding box center [196, 112] width 21 height 21
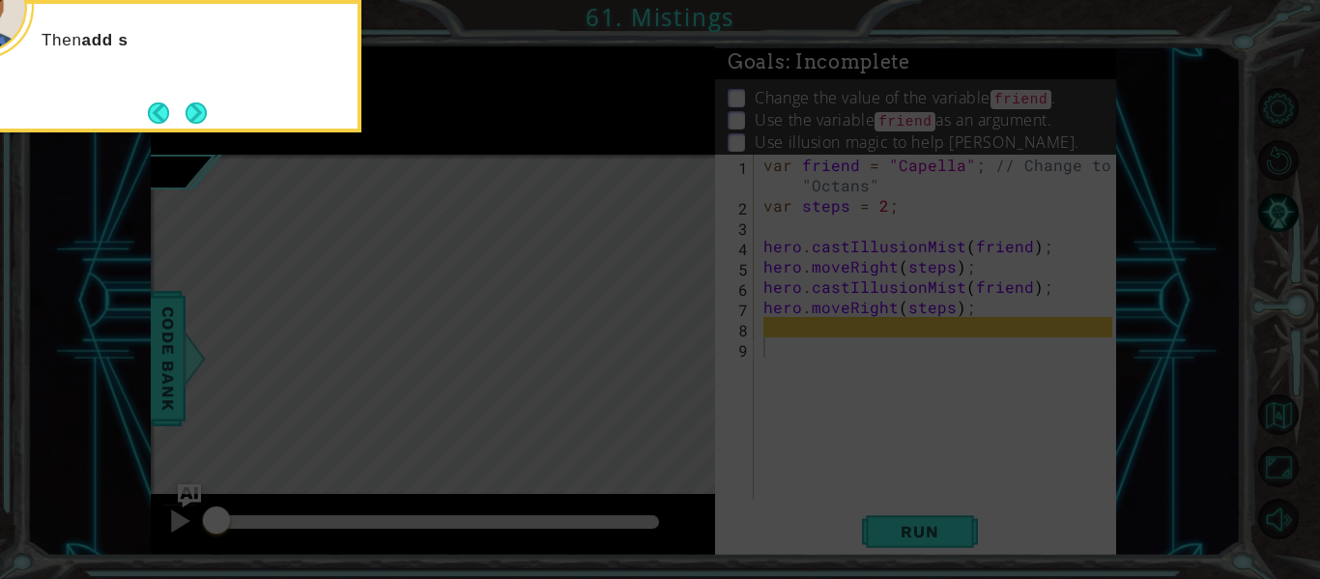
click at [200, 115] on button "Next" at bounding box center [196, 112] width 21 height 21
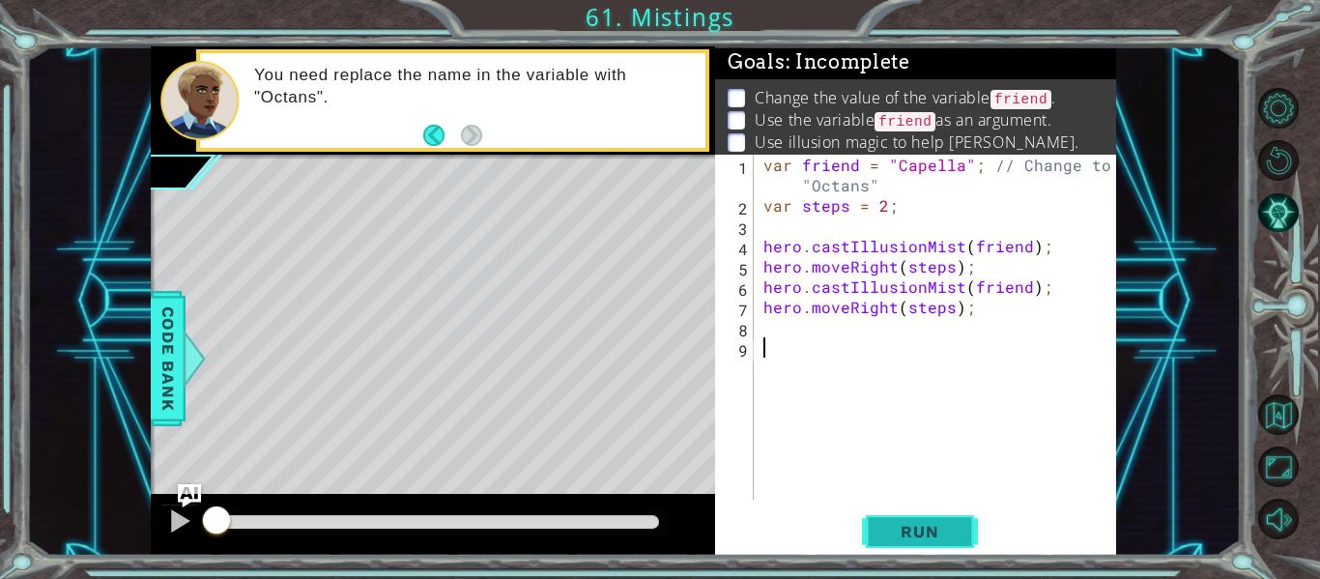
click at [911, 534] on span "Run" at bounding box center [919, 531] width 76 height 19
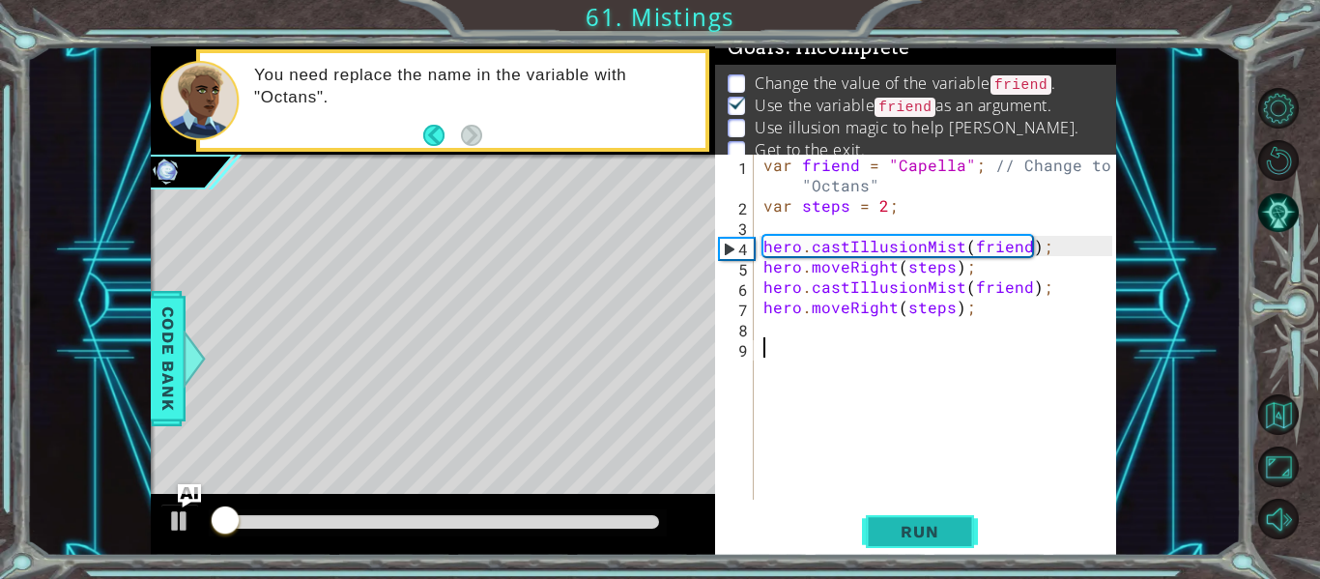
scroll to position [15, 0]
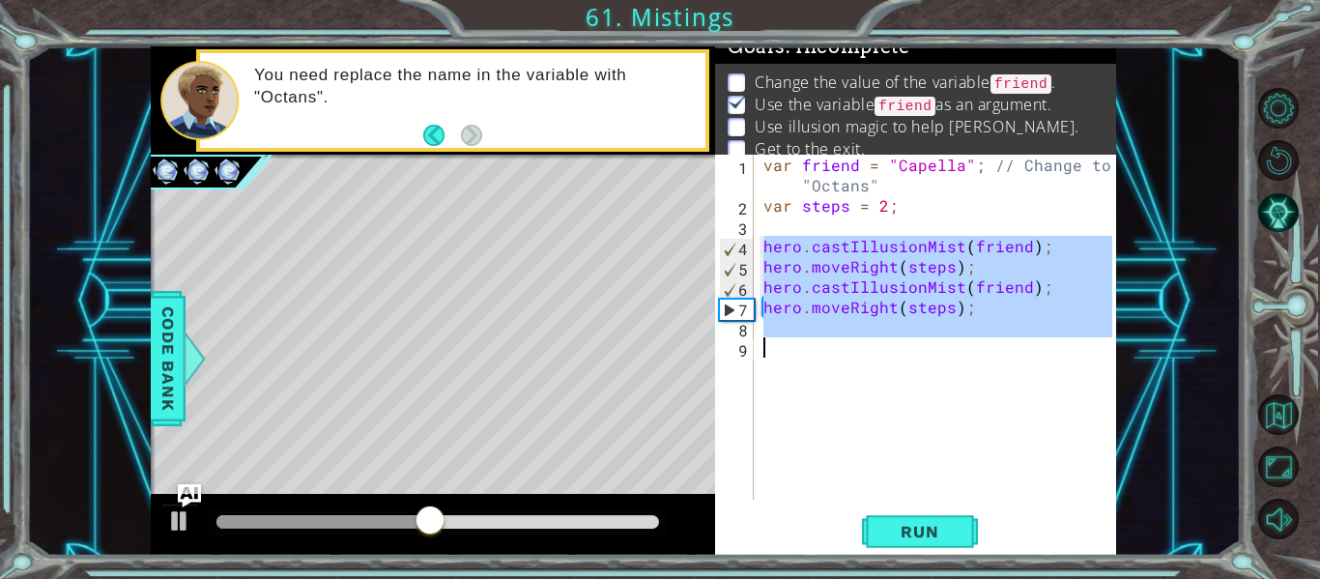
drag, startPoint x: 761, startPoint y: 241, endPoint x: 944, endPoint y: 369, distance: 223.3
click at [944, 369] on div "var friend = "Capella" ; // Change to "Octans" var steps = 2 ; hero . castIllus…" at bounding box center [940, 358] width 362 height 406
click at [944, 369] on div "var friend = "Capella" ; // Change to "Octans" var steps = 2 ; hero . castIllus…" at bounding box center [935, 327] width 353 height 345
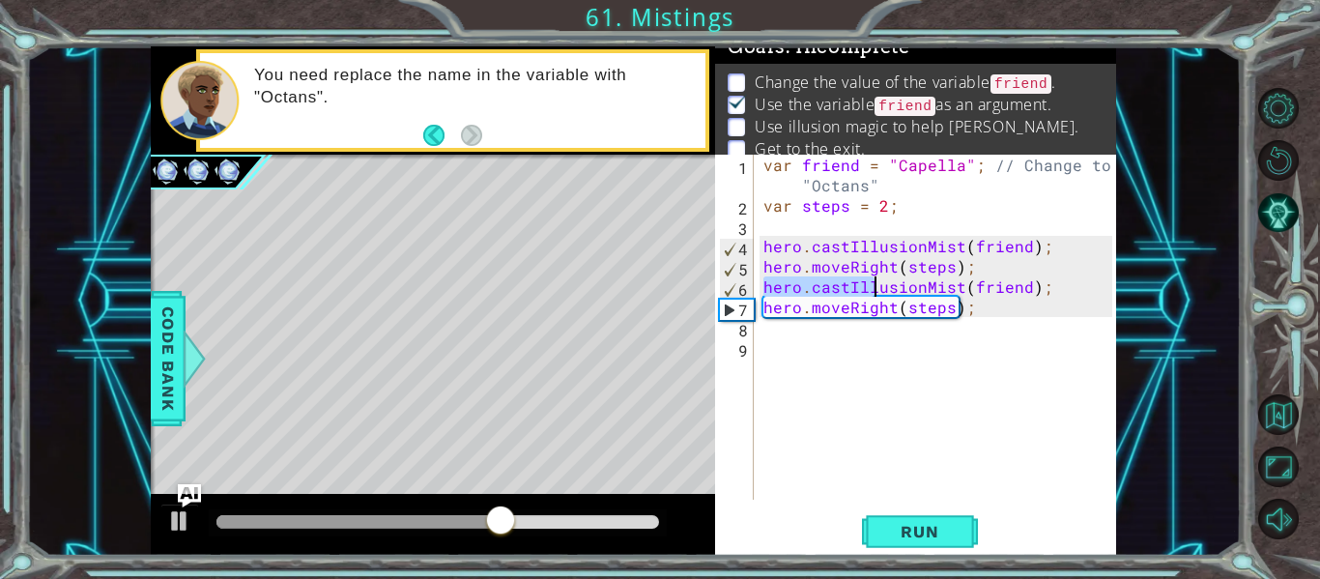
drag, startPoint x: 763, startPoint y: 280, endPoint x: 1011, endPoint y: 328, distance: 251.9
click at [1011, 328] on div "var friend = "Capella" ; // Change to "Octans" var steps = 2 ; hero . castIllus…" at bounding box center [940, 358] width 362 height 406
type textarea "hero.moveRight(steps);"
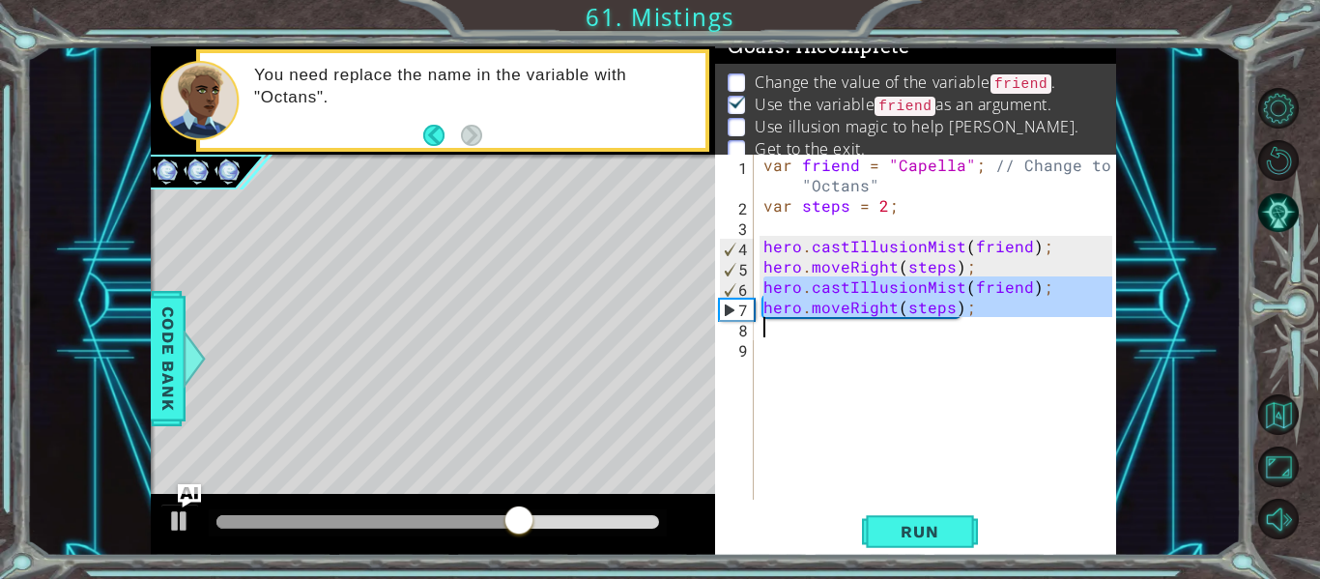
click at [1009, 329] on div "var friend = "Capella" ; // Change to "Octans" var steps = 2 ; hero . castIllus…" at bounding box center [935, 327] width 353 height 345
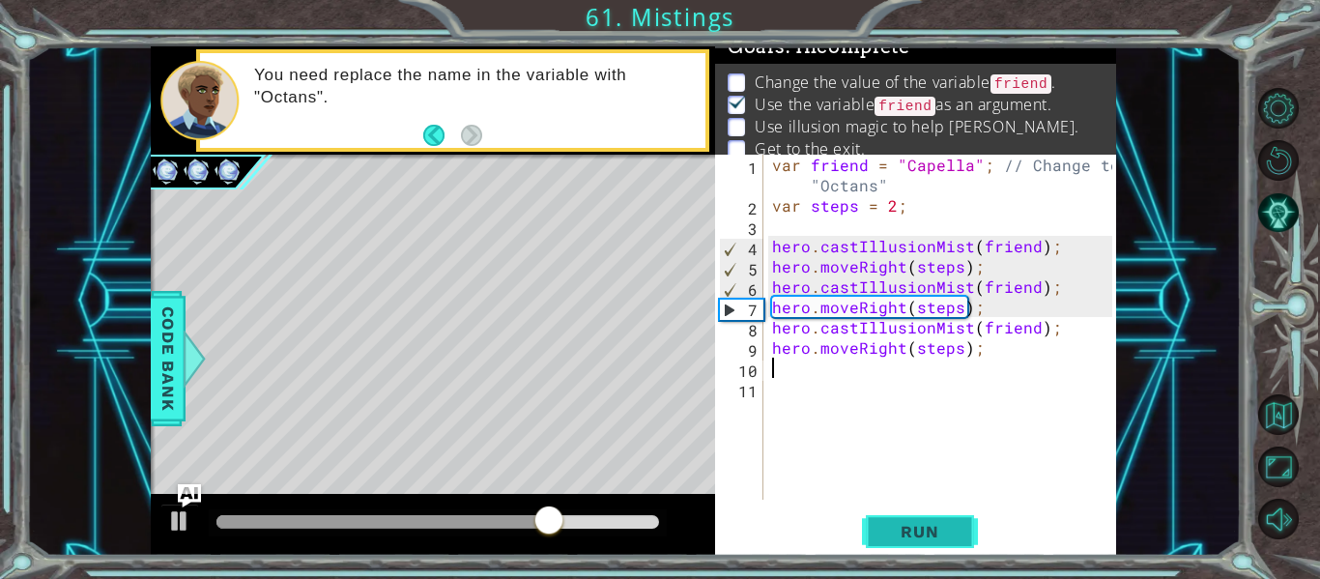
click at [911, 512] on button "Run" at bounding box center [920, 532] width 116 height 40
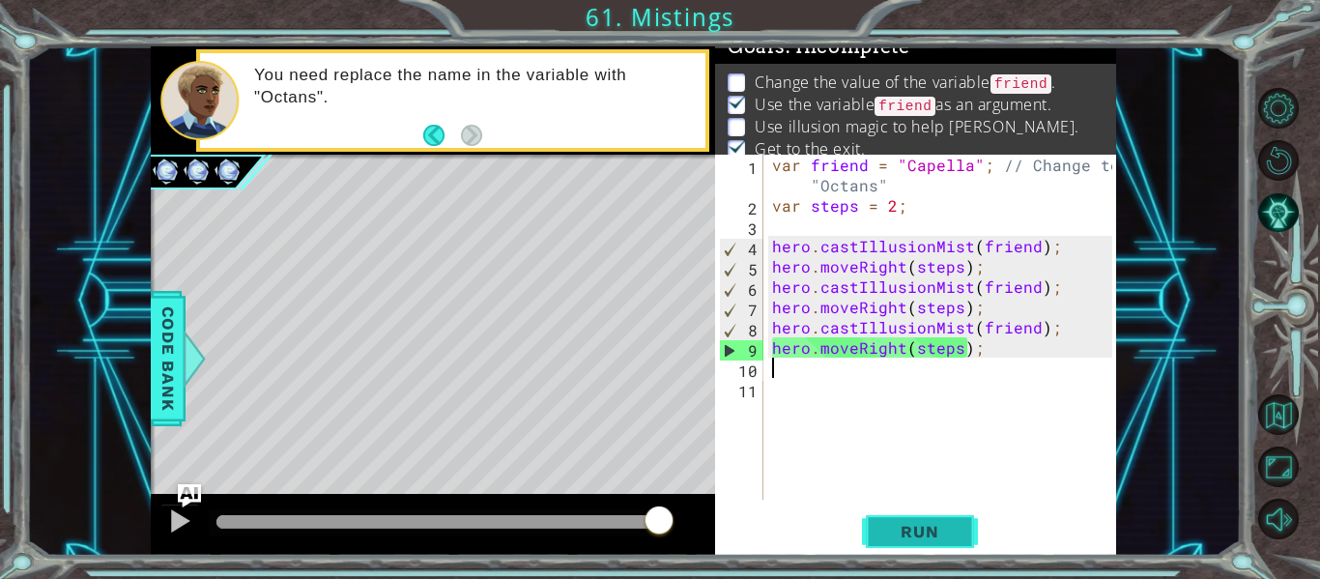
click at [964, 545] on button "Run" at bounding box center [920, 532] width 116 height 40
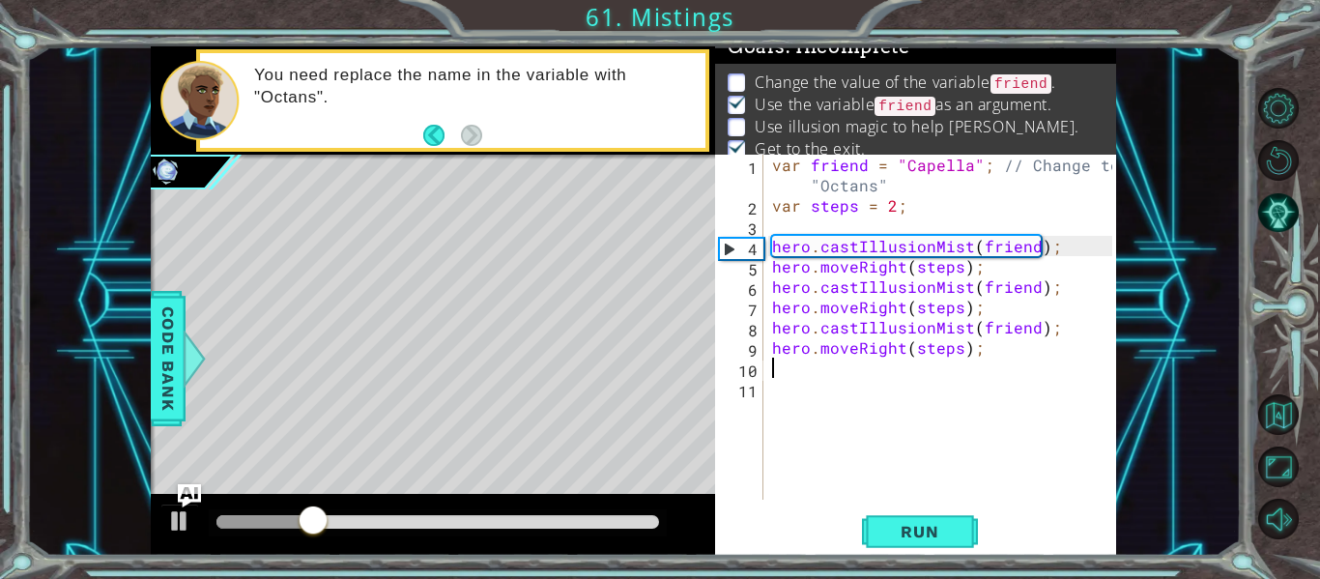
click at [915, 358] on div "var friend = "Capella" ; // Change to "Octans" var steps = 2 ; hero . castIllus…" at bounding box center [945, 358] width 354 height 406
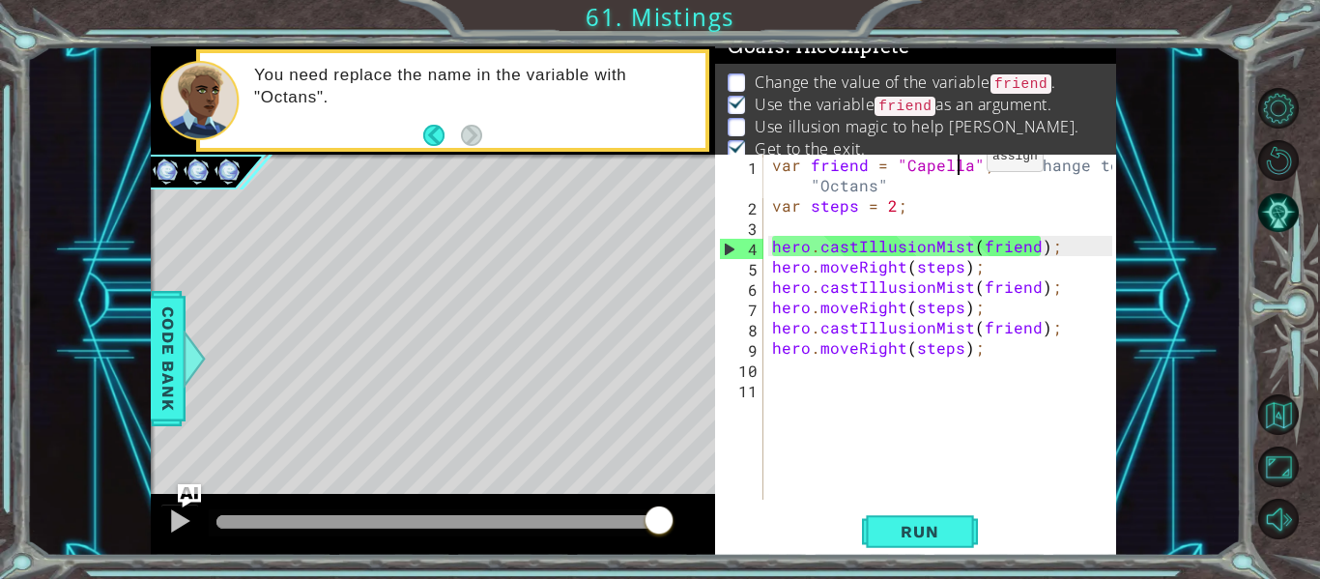
click at [962, 161] on div "var friend = "Capella" ; // Change to "Octans" var steps = 2 ; hero . castIllus…" at bounding box center [945, 358] width 354 height 406
click at [1085, 257] on div "var friend = "Capella" ; // Change to "Octans" var steps = 2 ; hero . castIllus…" at bounding box center [945, 358] width 354 height 406
click at [969, 163] on div "var friend = "Capella" ; // Change to "Octans" var steps = 2 ; hero . castIllus…" at bounding box center [945, 358] width 354 height 406
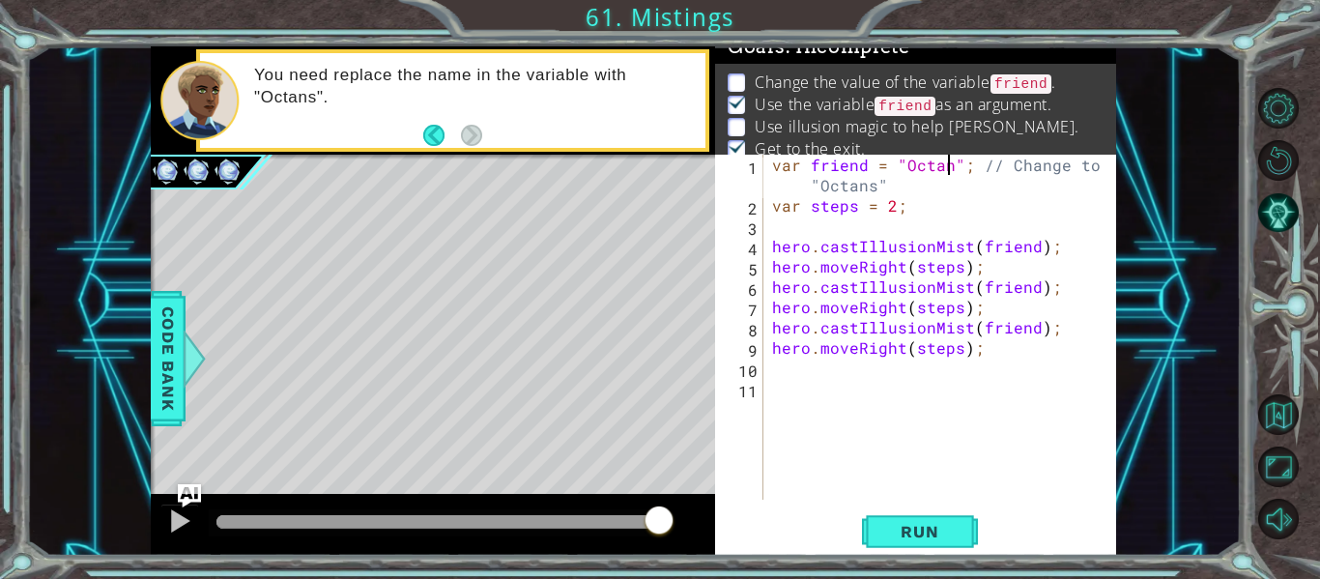
scroll to position [0, 13]
type textarea "var friend = "Octans"; // Change to "Octans""
click at [936, 516] on button "Run" at bounding box center [920, 532] width 116 height 40
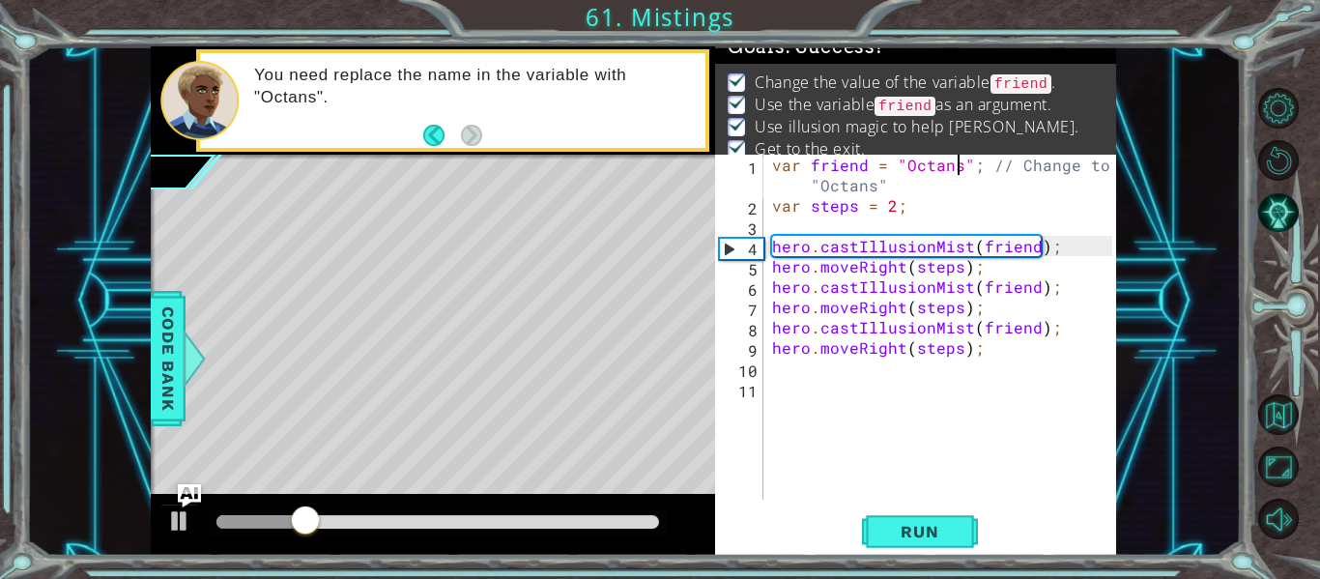
click at [844, 423] on div "var friend = "Octans" ; // Change to "Octans" var steps = 2 ; hero . castIllusi…" at bounding box center [945, 358] width 354 height 406
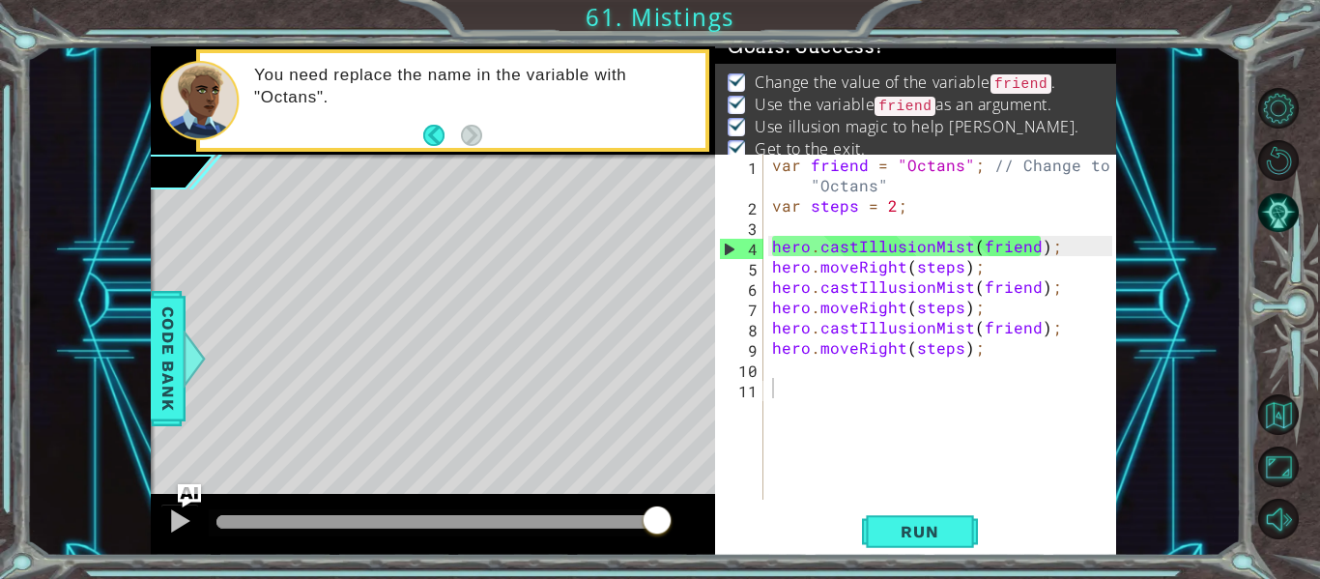
click at [0, 0] on div "Practice Level Complete Mistings Learning Goals: Update the starting value of a…" at bounding box center [0, 0] width 0 height 0
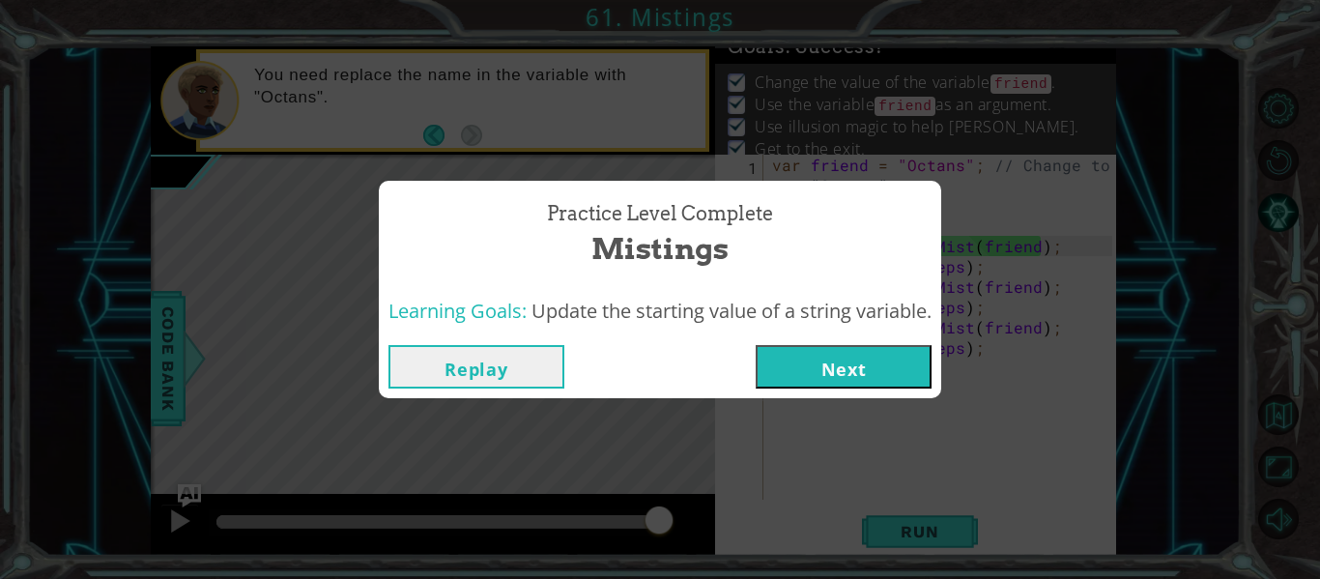
click at [787, 383] on button "Next" at bounding box center [844, 366] width 176 height 43
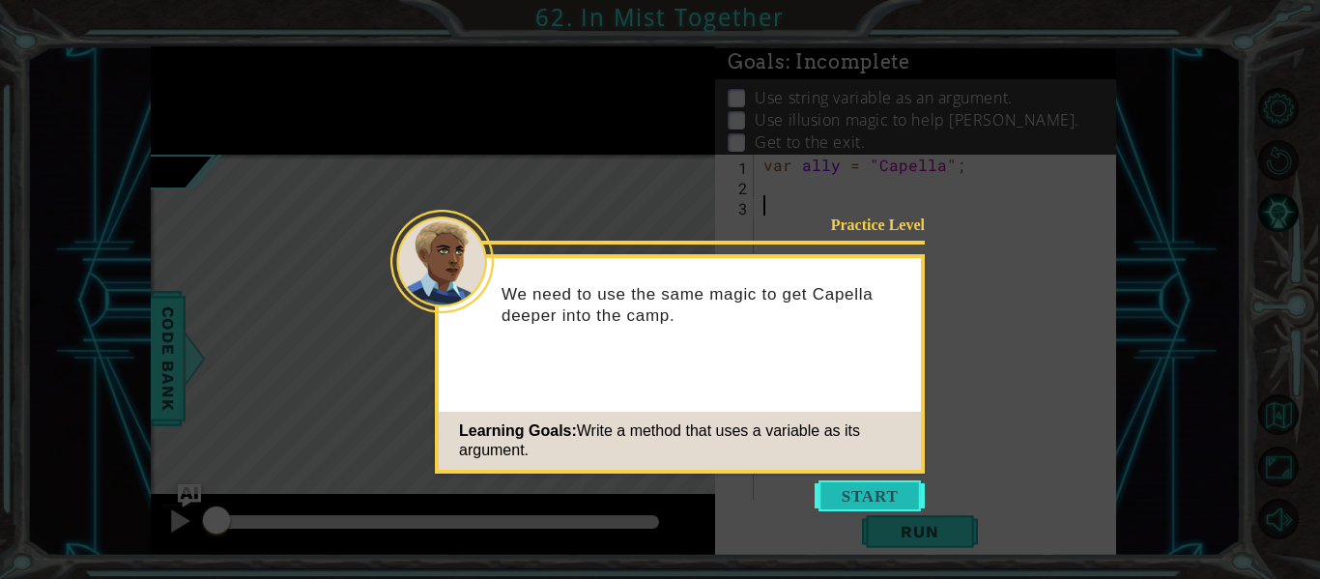
click at [852, 490] on button "Start" at bounding box center [870, 495] width 110 height 31
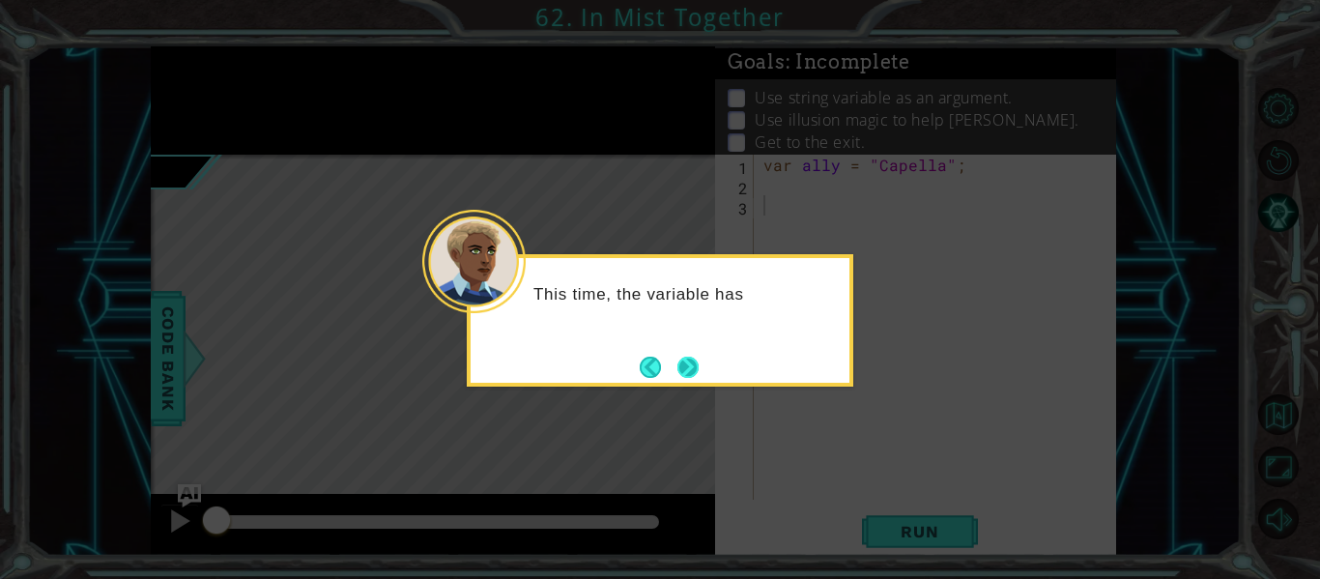
click at [698, 378] on button "Next" at bounding box center [687, 367] width 21 height 21
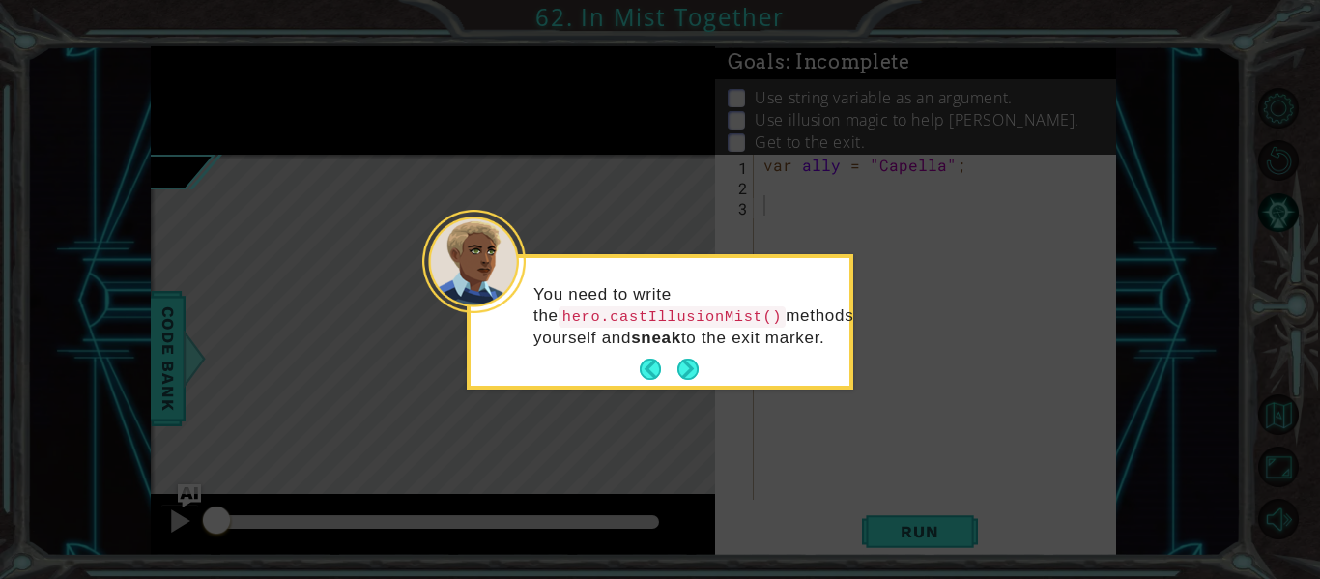
click at [698, 380] on button "Next" at bounding box center [687, 368] width 21 height 21
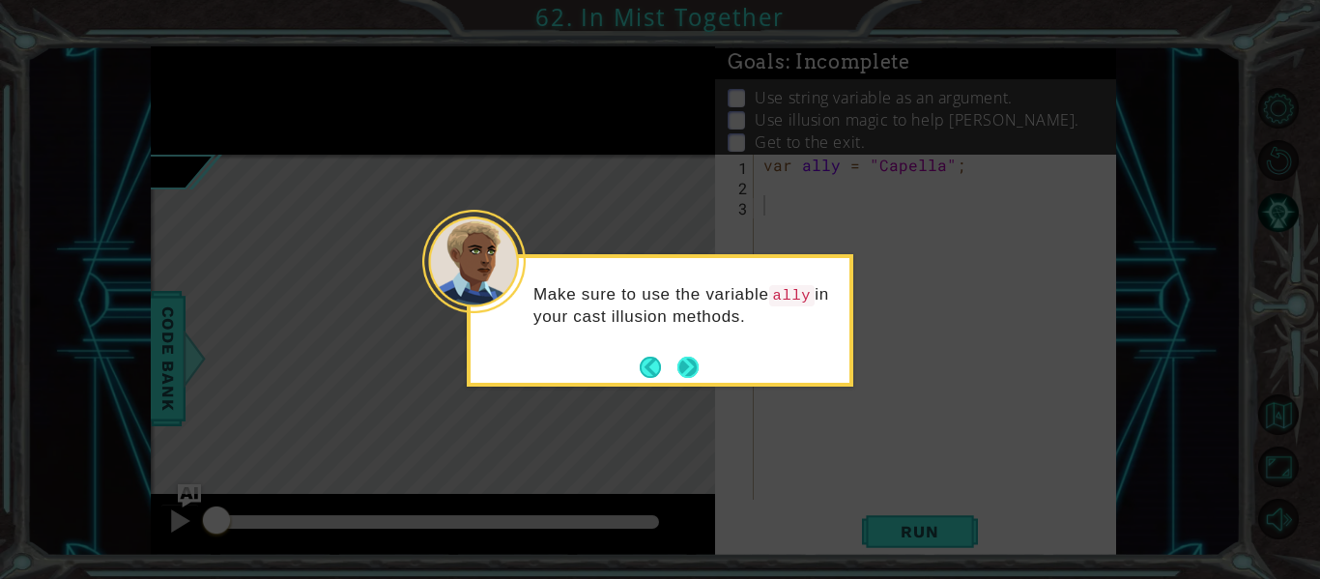
click at [692, 374] on button "Next" at bounding box center [687, 367] width 21 height 21
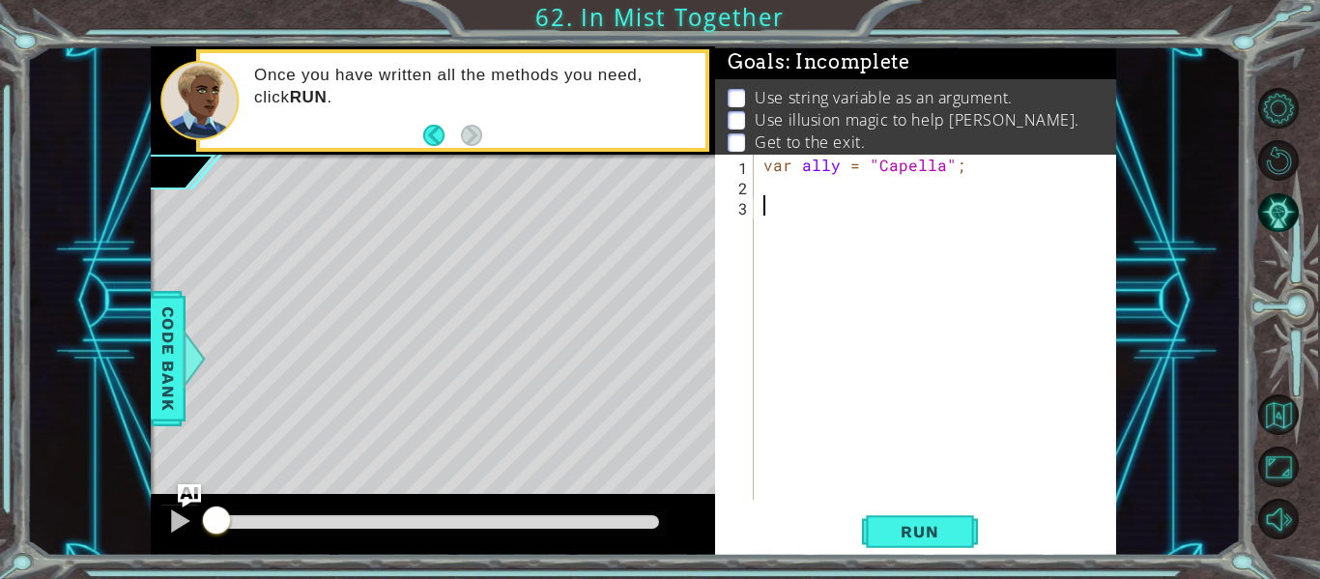
click at [709, 192] on div "Level Map" at bounding box center [597, 439] width 893 height 569
click at [694, 194] on div "Level Map" at bounding box center [597, 439] width 893 height 569
click at [888, 191] on div "var ally = "Capella" ;" at bounding box center [940, 348] width 362 height 386
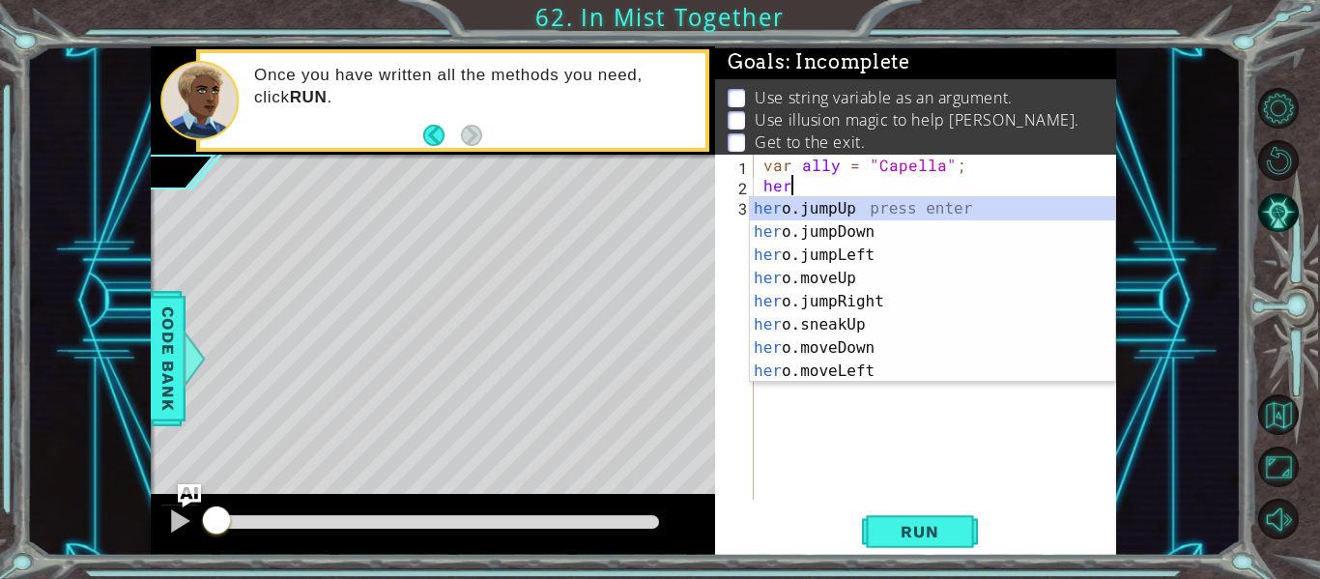
scroll to position [0, 1]
type textarea "h"
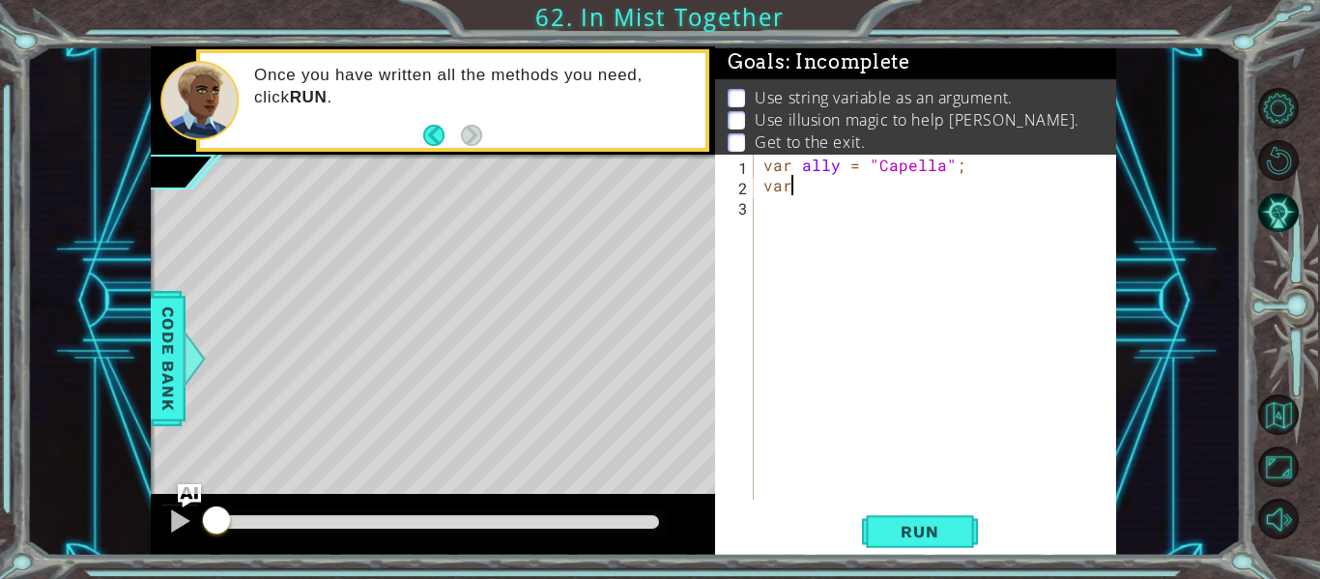
scroll to position [0, 0]
type textarea "v"
type textarea "var ally = "Capella";"
click at [945, 187] on div "var ally = "Capella" ;" at bounding box center [940, 348] width 362 height 386
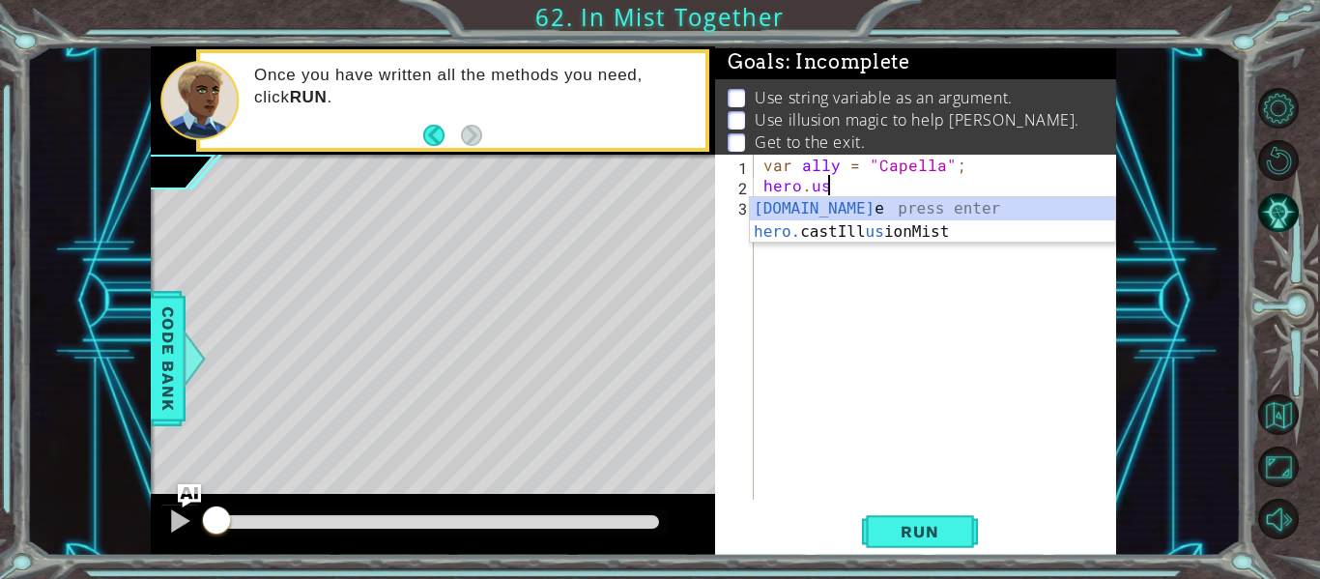
scroll to position [0, 3]
click at [943, 230] on div "hero.us e press enter hero. castIll us ionMist press enter" at bounding box center [932, 243] width 365 height 93
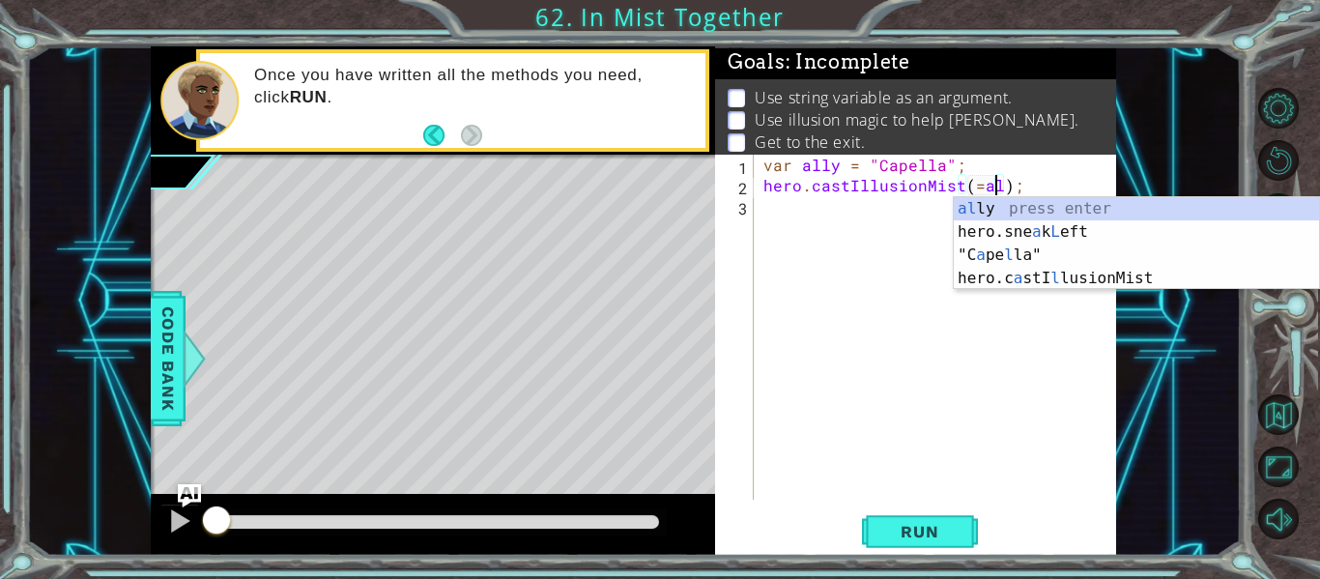
scroll to position [0, 15]
type textarea "hero.castIllusionMist(=ally);"
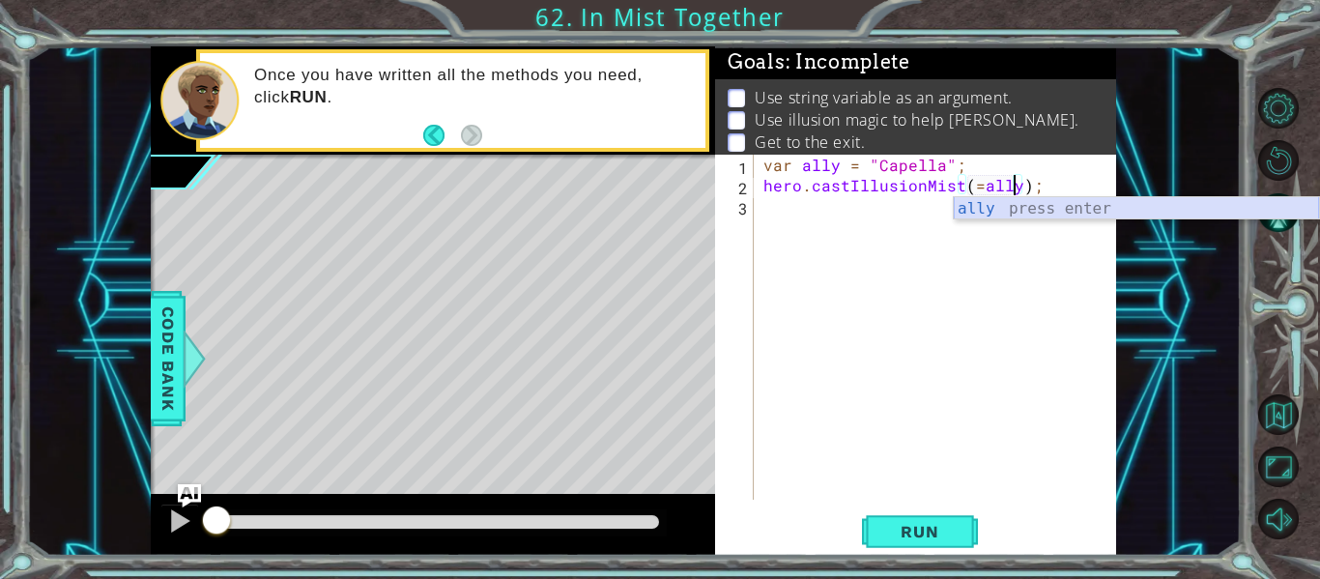
click at [1016, 205] on div "ally press enter" at bounding box center [1136, 232] width 365 height 70
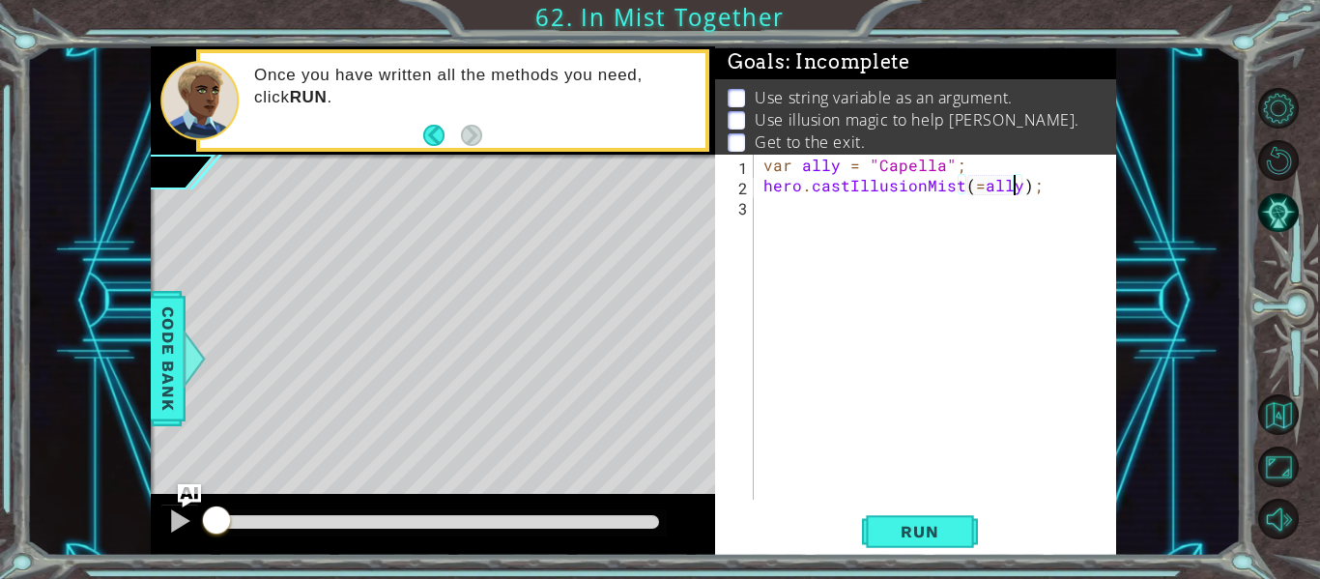
click at [1075, 281] on div "var ally = "Capella" ; hero . castIllusionMist ( = ally ) ;" at bounding box center [940, 348] width 362 height 386
click at [975, 190] on div "var ally = "Capella" ; hero . castIllusionMist ( = ally ) ;" at bounding box center [940, 348] width 362 height 386
click at [930, 533] on span "Run" at bounding box center [919, 531] width 76 height 19
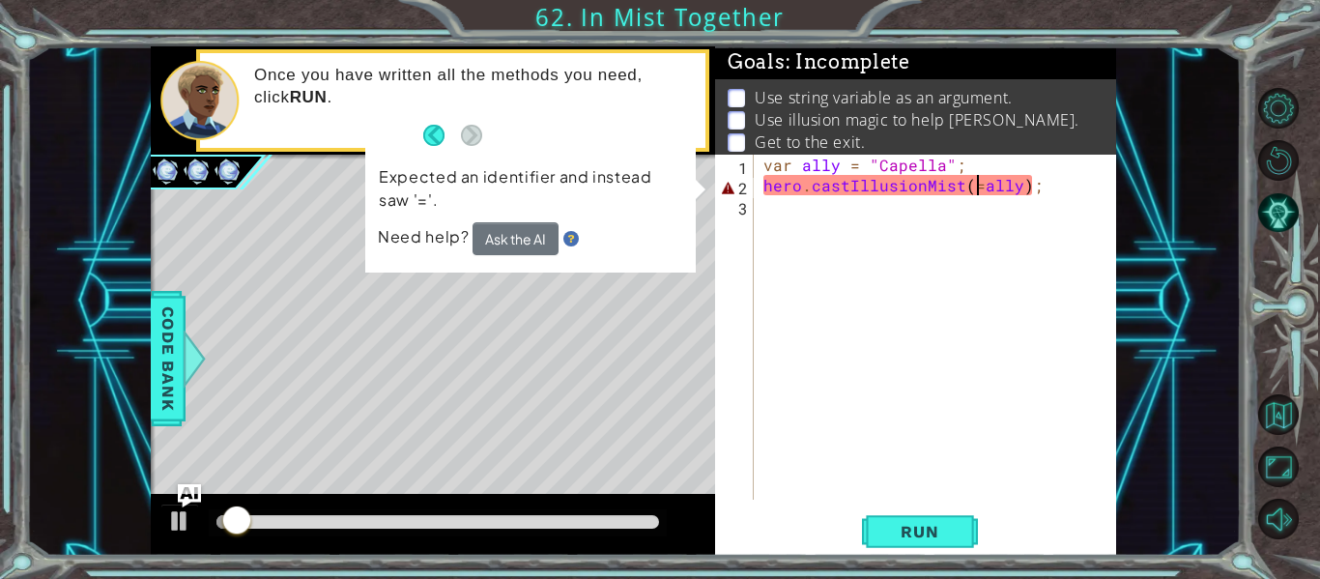
type textarea "hero.castIllusionMist(ally);"
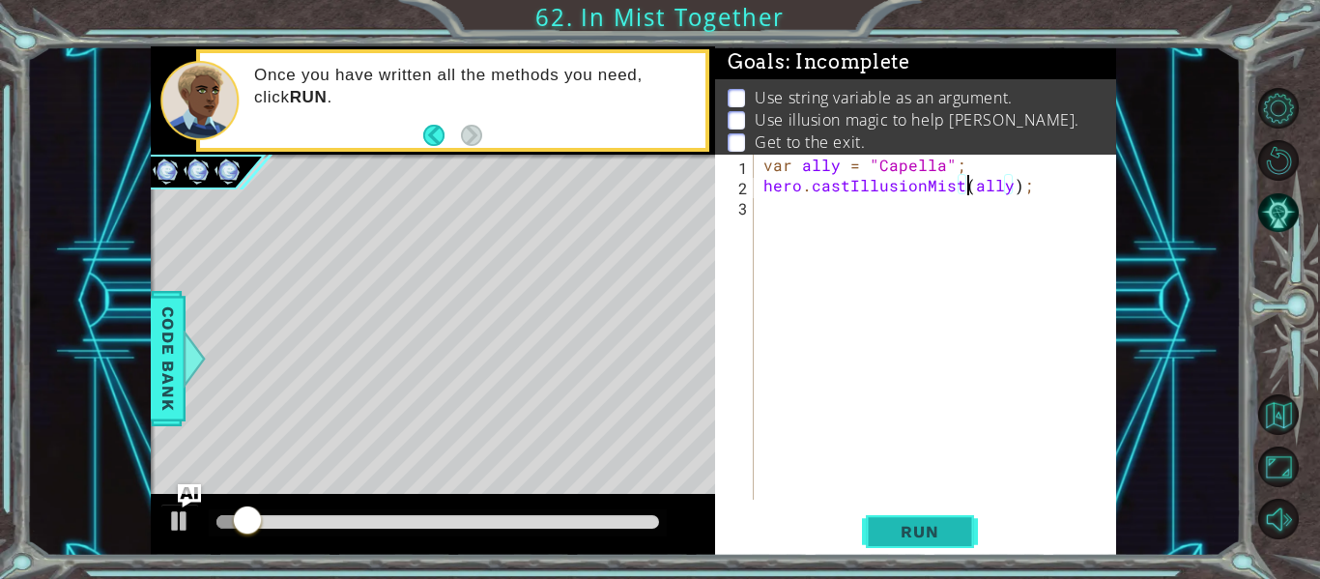
click at [929, 531] on span "Run" at bounding box center [919, 531] width 76 height 19
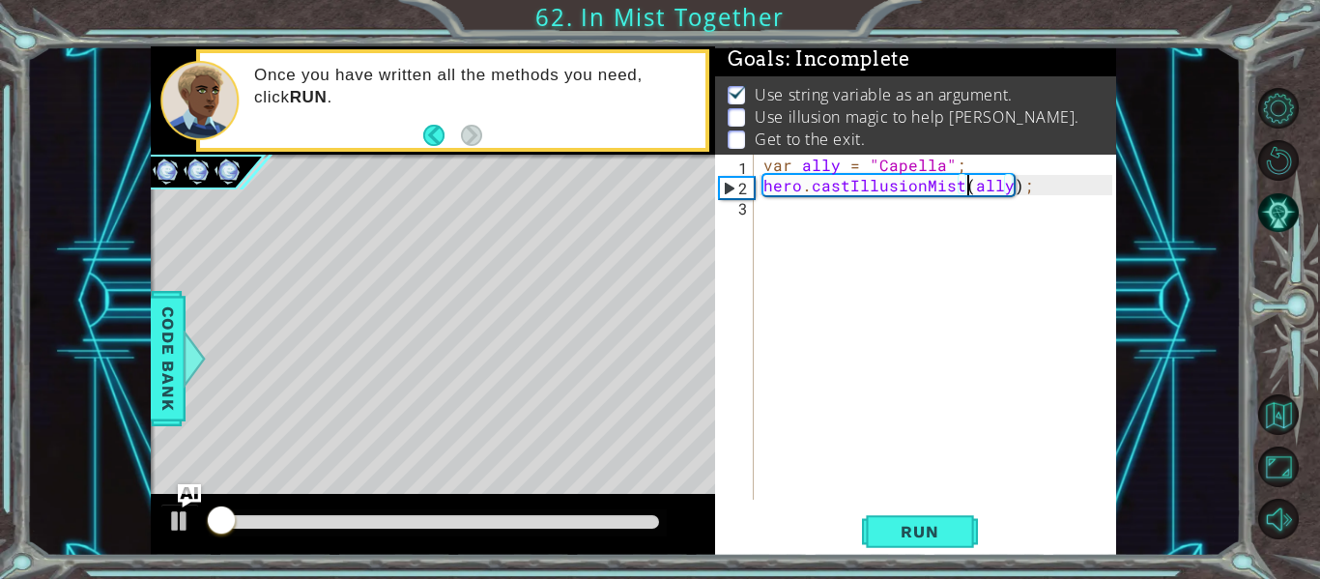
scroll to position [4, 0]
click at [967, 217] on div "var ally = "Capella" ; hero . castIllusionMist ( ally ) ;" at bounding box center [940, 348] width 362 height 386
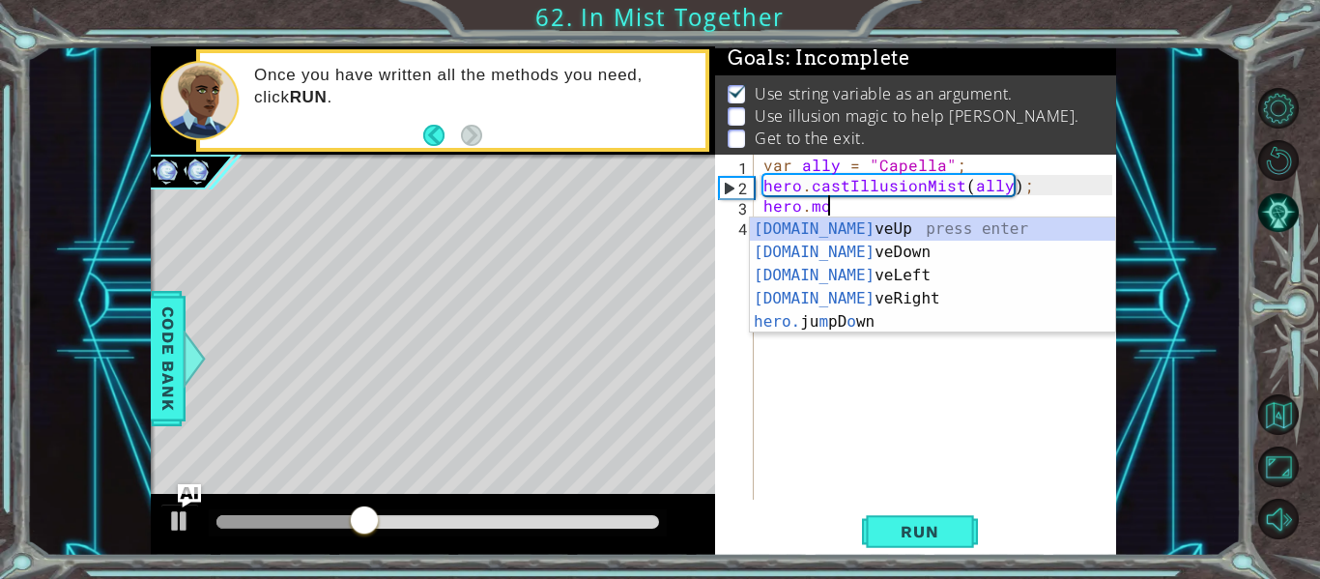
scroll to position [0, 4]
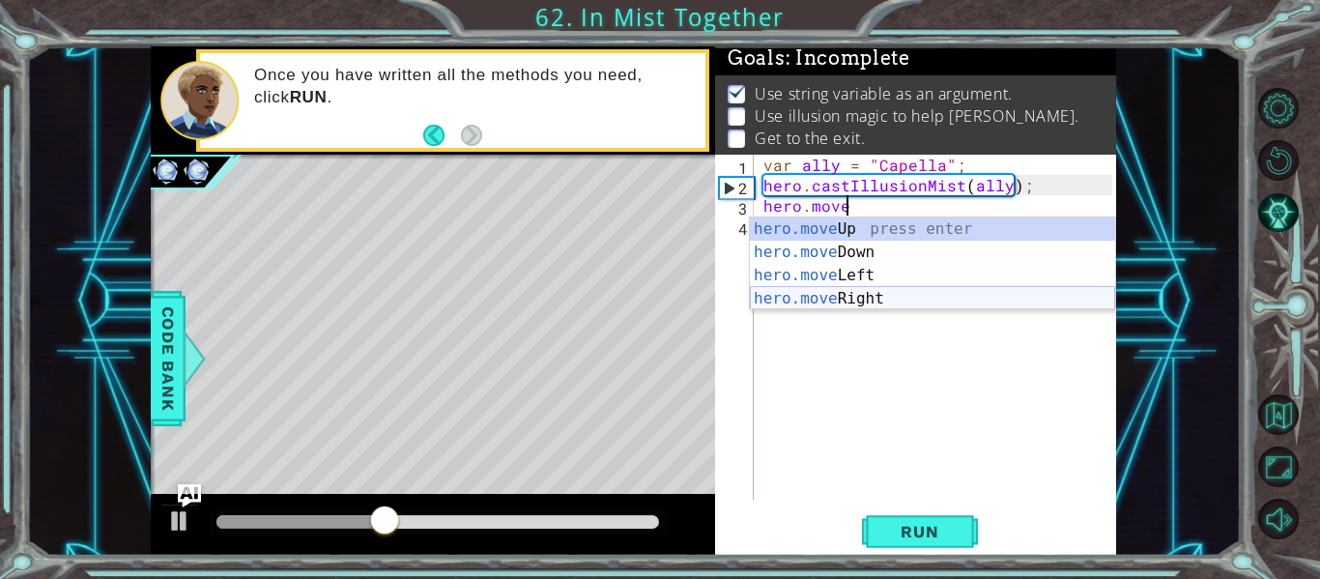
click at [832, 307] on div "hero.move Up press enter hero.move Down press enter hero.move Left press enter …" at bounding box center [932, 286] width 365 height 139
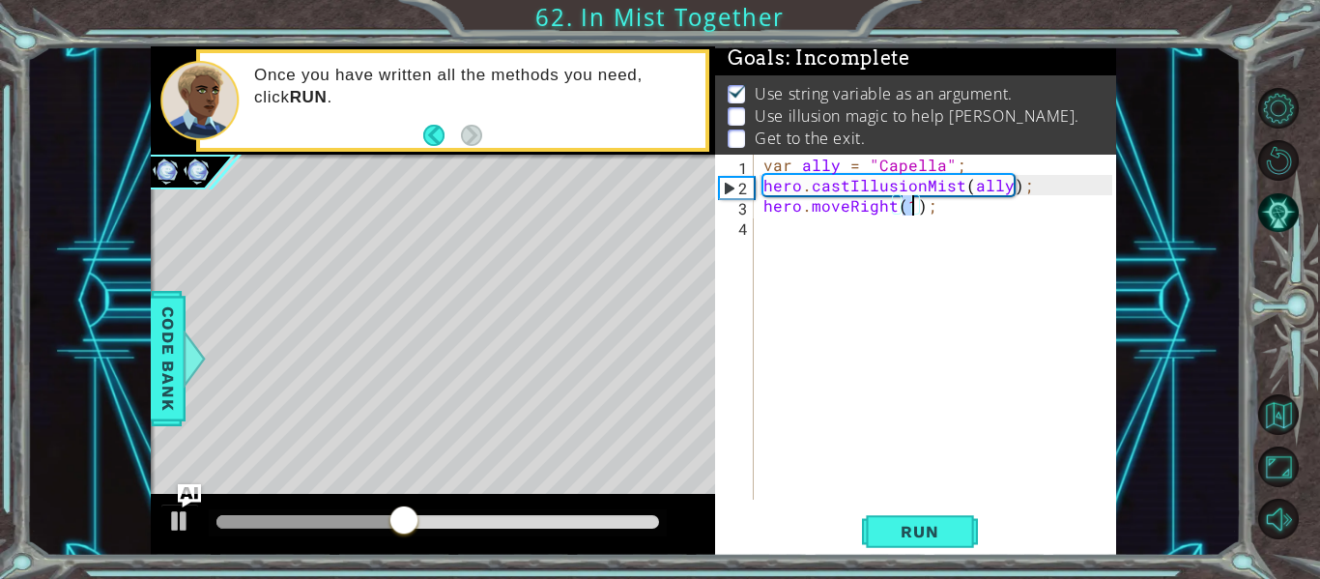
click at [903, 510] on div "hero.moveRight(1); 1 2 3 4 var ally = "Capella" ; hero . castIllusionMist ( all…" at bounding box center [915, 355] width 401 height 401
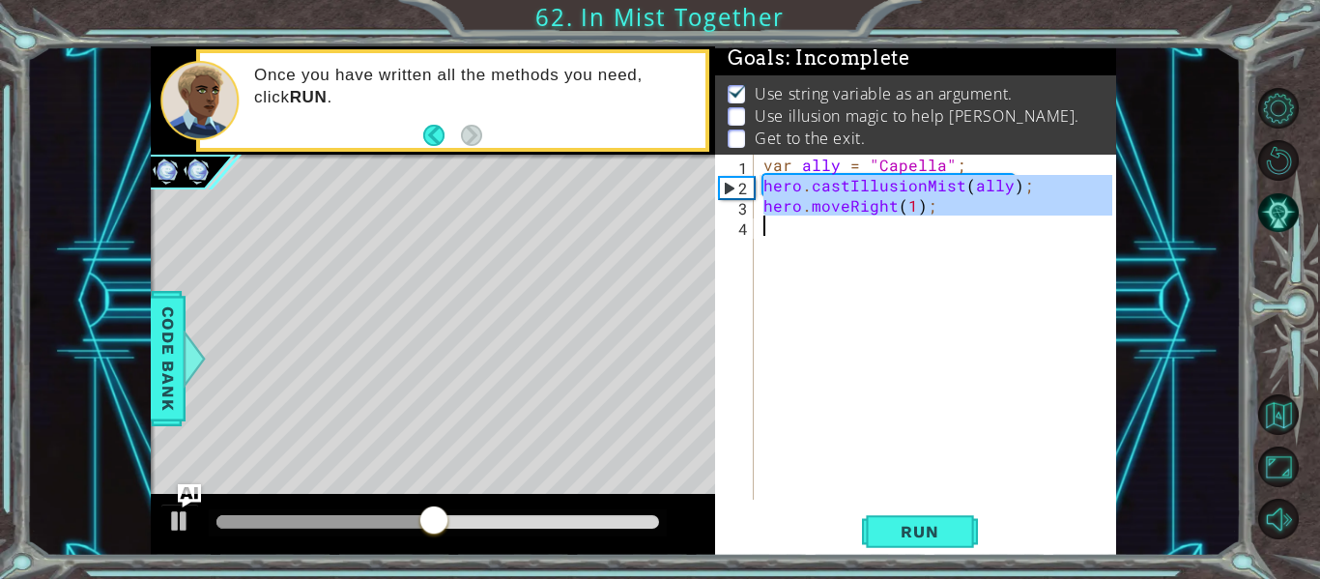
drag, startPoint x: 763, startPoint y: 193, endPoint x: 1027, endPoint y: 278, distance: 277.2
click at [1027, 278] on div "var ally = "Capella" ; hero . castIllusionMist ( ally ) ; hero . moveRight ( 1 …" at bounding box center [940, 348] width 362 height 386
type textarea "hero.moveRight(1);"
click at [918, 244] on div "var ally = "Capella" ; hero . castIllusionMist ( ally ) ; hero . moveRight ( 1 …" at bounding box center [935, 327] width 353 height 345
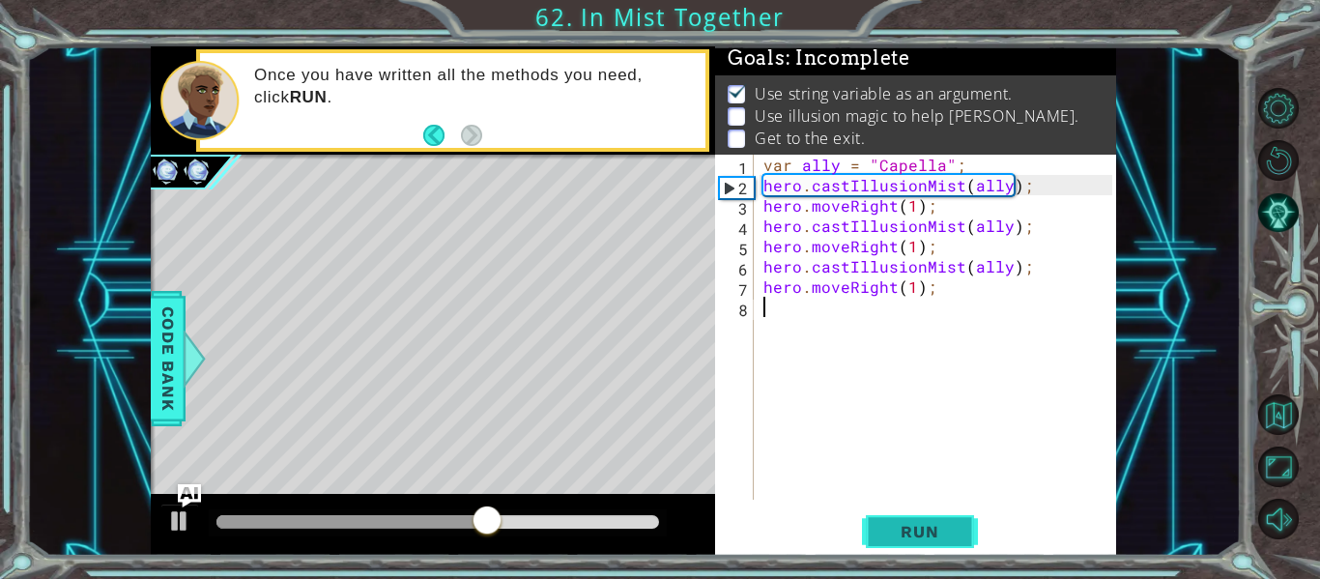
click at [958, 537] on button "Run" at bounding box center [920, 532] width 116 height 40
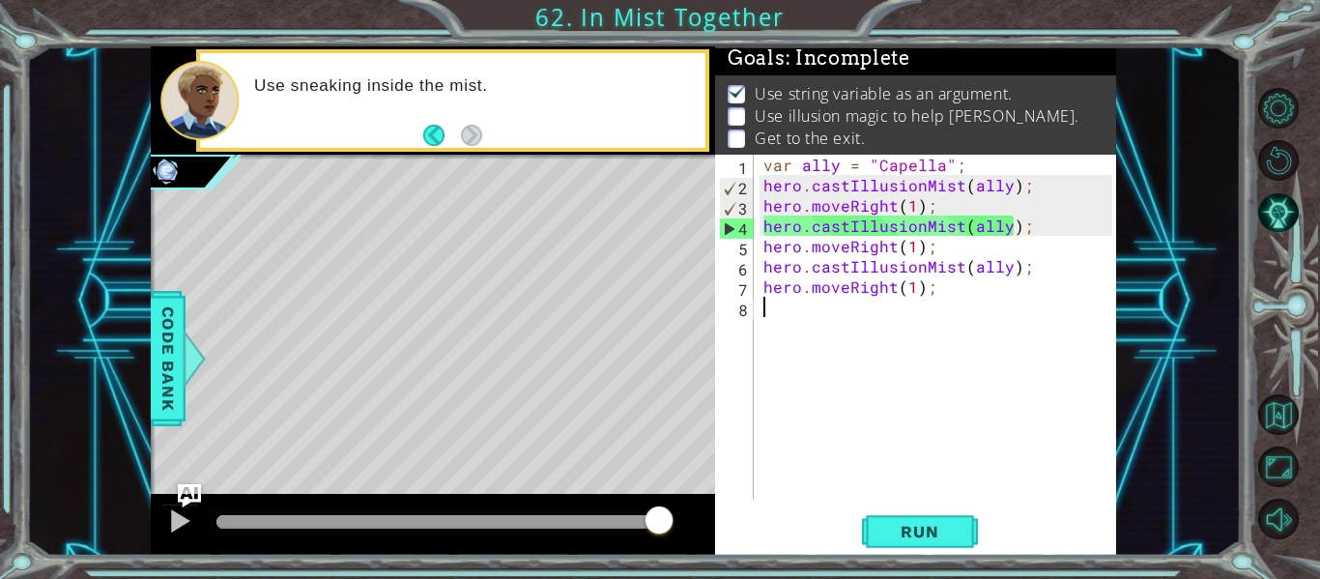
click at [895, 205] on div "var ally = "Capella" ; hero . castIllusionMist ( ally ) ; hero . moveRight ( 1 …" at bounding box center [940, 348] width 362 height 386
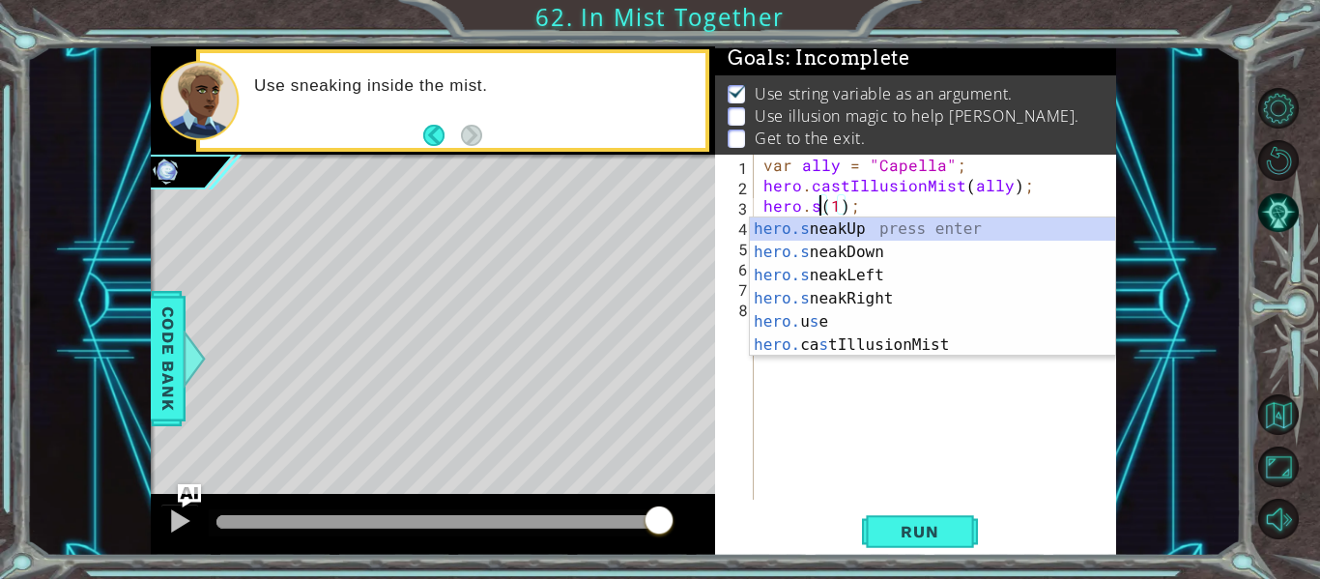
scroll to position [0, 5]
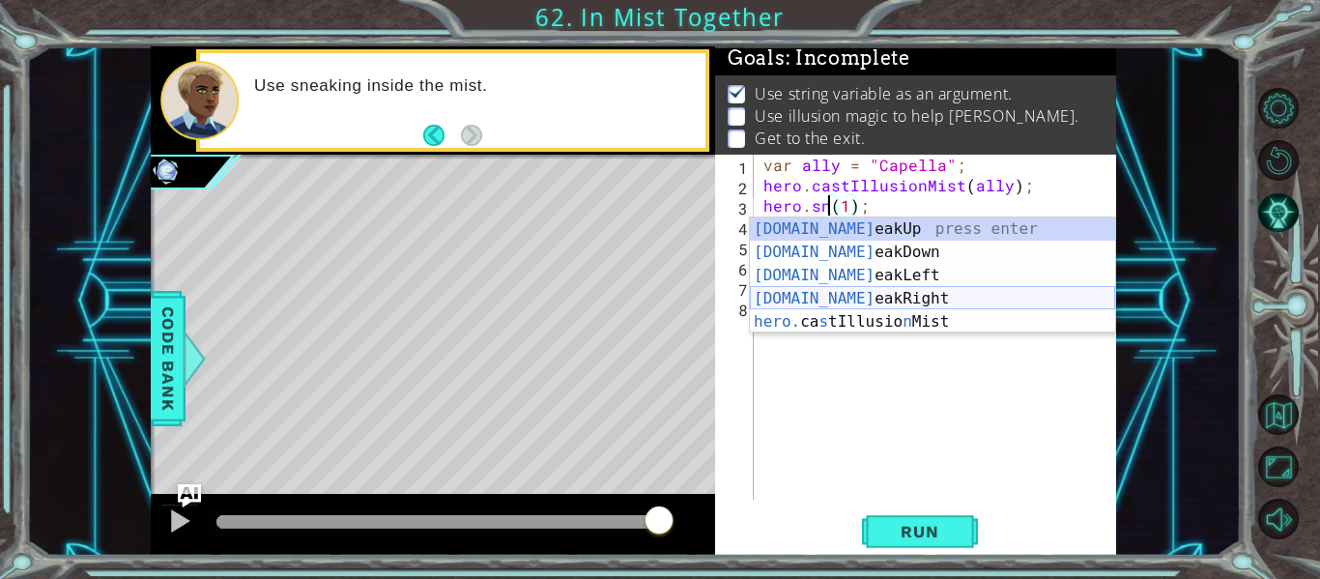
click at [858, 300] on div "hero.sn eakUp press enter hero.sn eakDown press enter hero.sn eakLeft press ent…" at bounding box center [932, 298] width 365 height 162
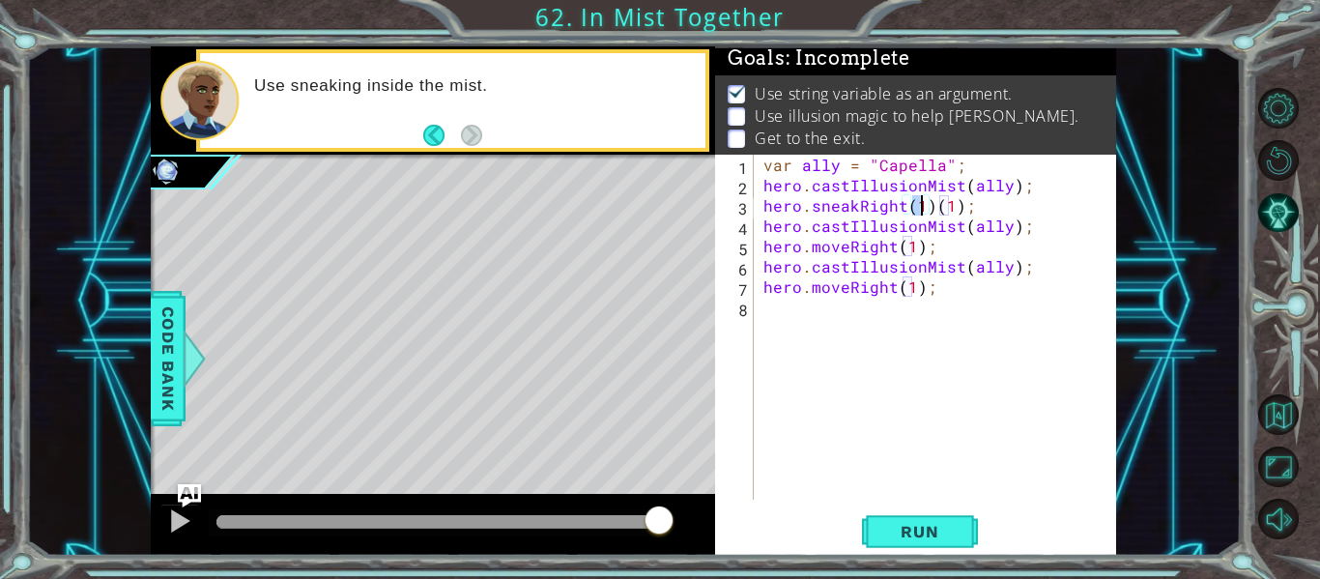
click at [845, 250] on div "var ally = "Capella" ; hero . castIllusionMist ( ally ) ; hero . sneakRight ( 1…" at bounding box center [940, 348] width 362 height 386
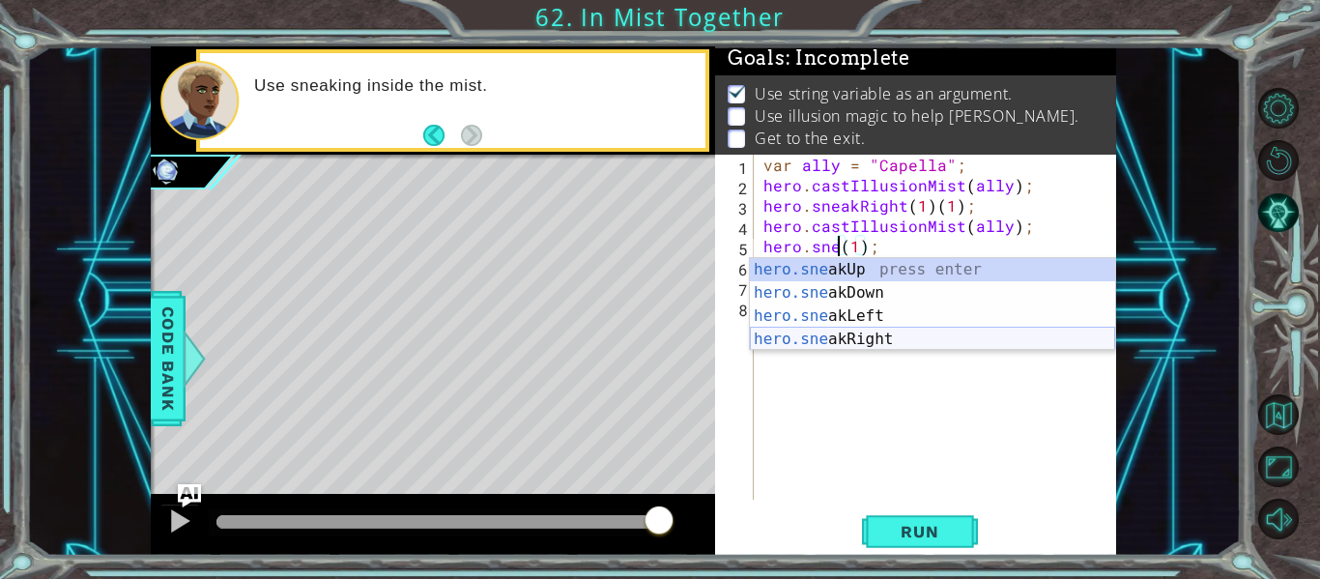
click at [910, 335] on div "hero.sne akUp press enter hero.sne akDown press enter hero.sne akLeft press ent…" at bounding box center [932, 327] width 365 height 139
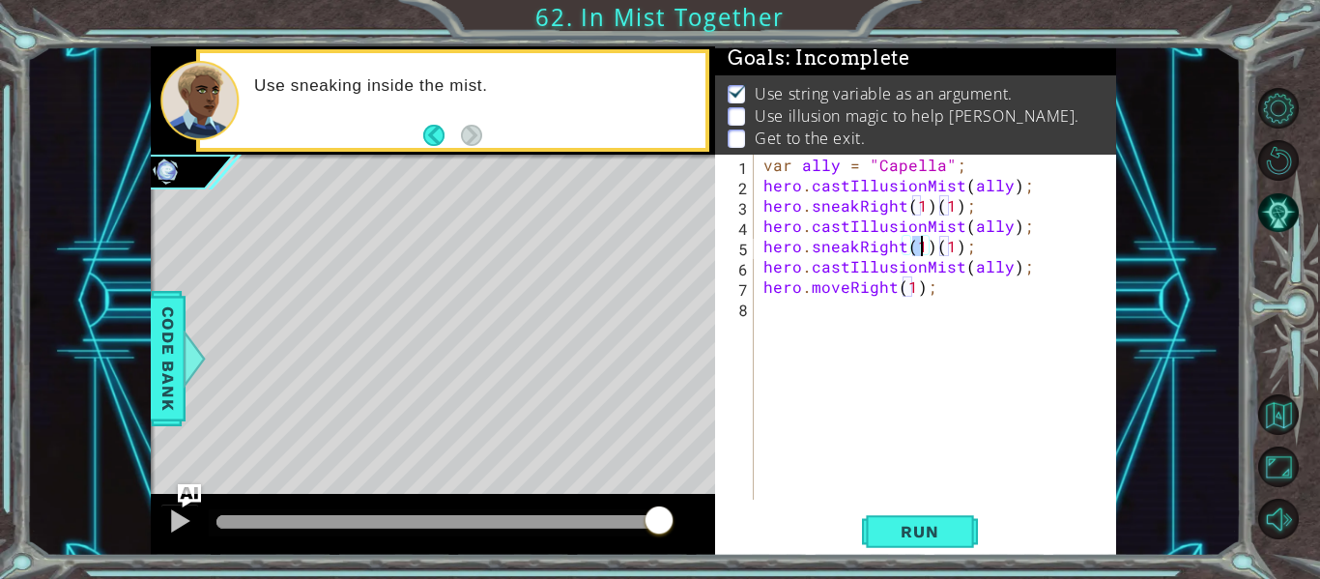
click at [846, 287] on div "var ally = "Capella" ; hero . castIllusionMist ( ally ) ; hero . sneakRight ( 1…" at bounding box center [940, 348] width 362 height 386
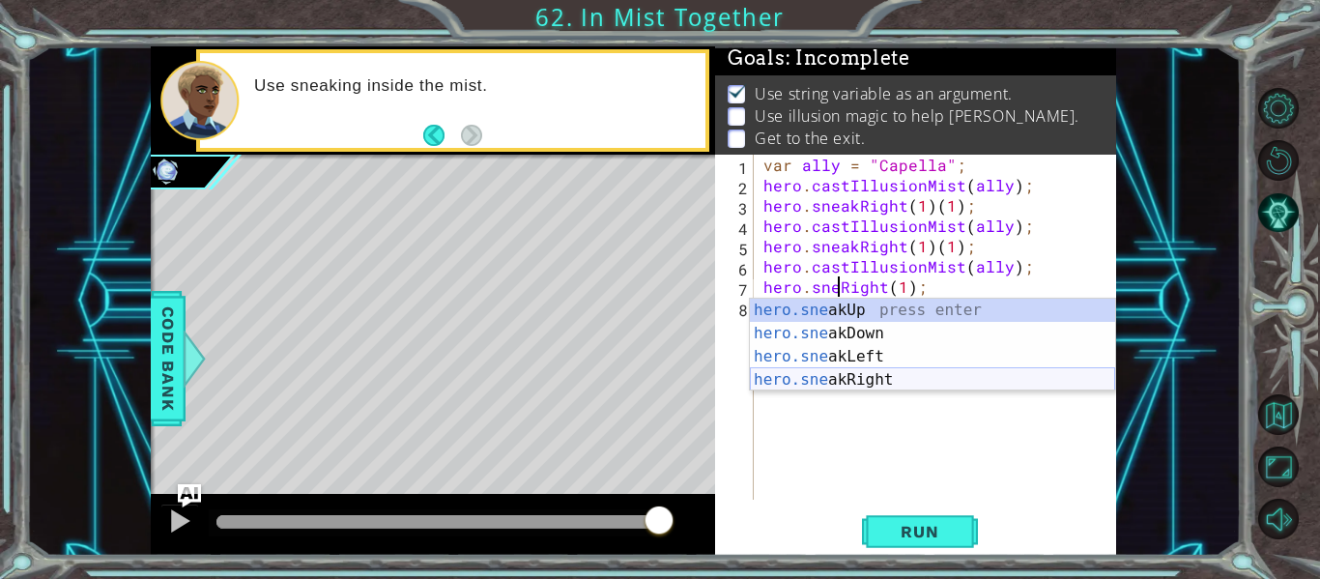
click at [902, 371] on div "hero.sne akUp press enter hero.sne akDown press enter hero.sne akLeft press ent…" at bounding box center [932, 368] width 365 height 139
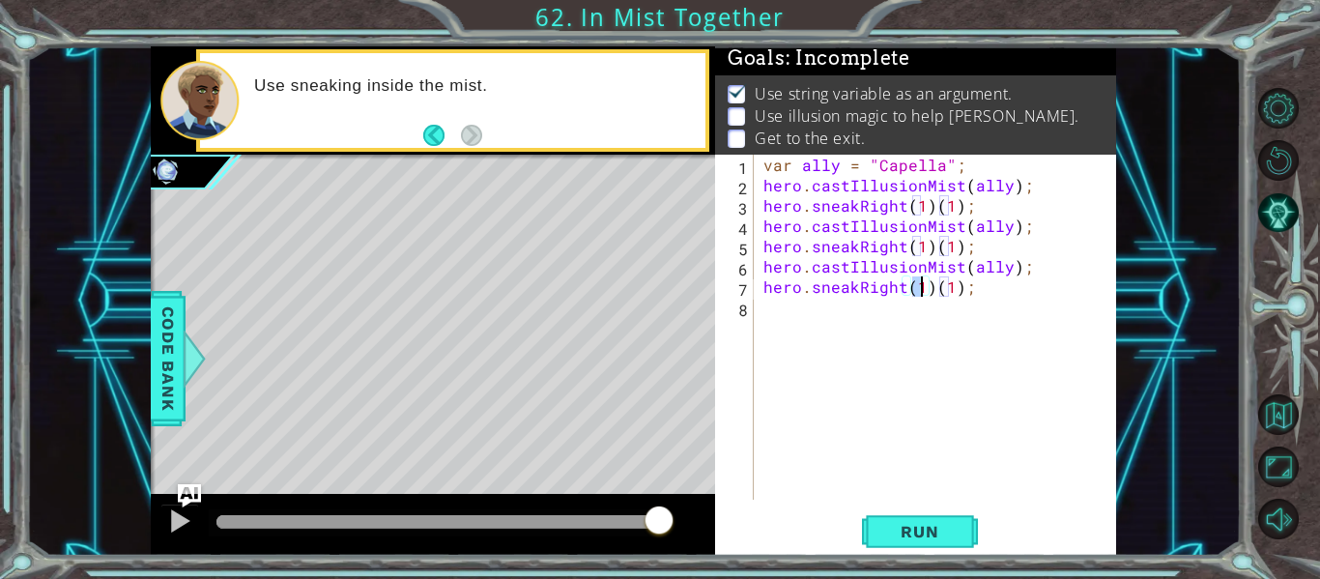
click at [1064, 287] on div "var ally = "Capella" ; hero . castIllusionMist ( ally ) ; hero . sneakRight ( 1…" at bounding box center [940, 348] width 362 height 386
click at [932, 247] on div "var ally = "Capella" ; hero . castIllusionMist ( ally ) ; hero . sneakRight ( 1…" at bounding box center [940, 348] width 362 height 386
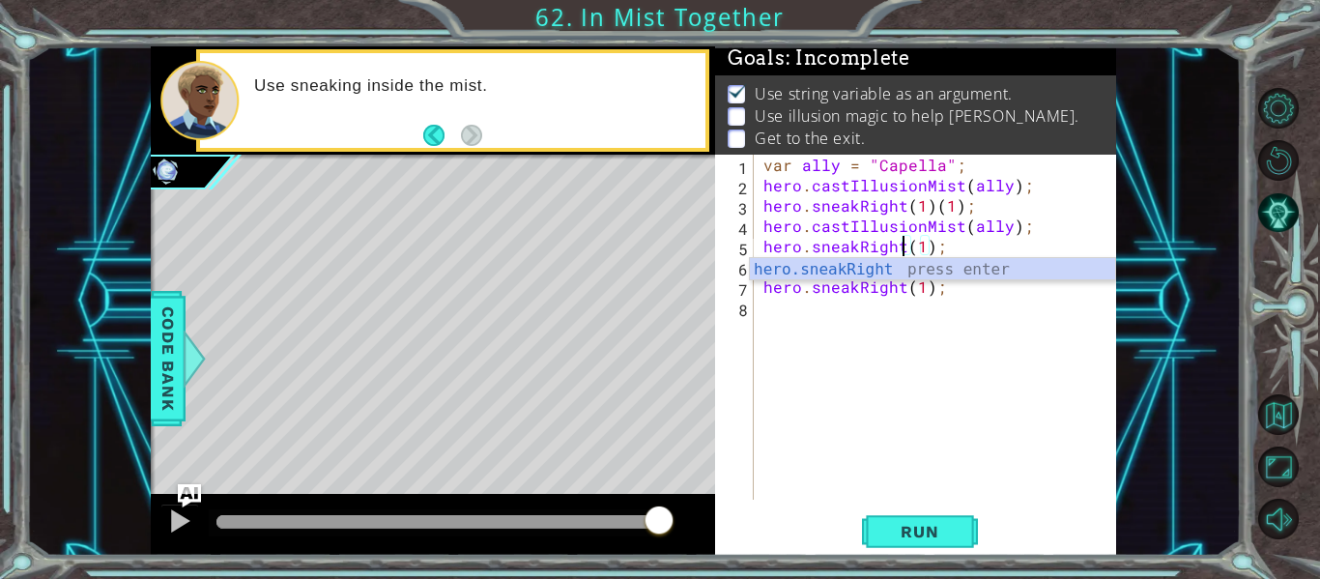
click at [1135, 247] on div "1 ההההההההההההההההההההההההההההההההההההההההההההההההההההההההההההההההההההההההההההה…" at bounding box center [633, 300] width 1215 height 509
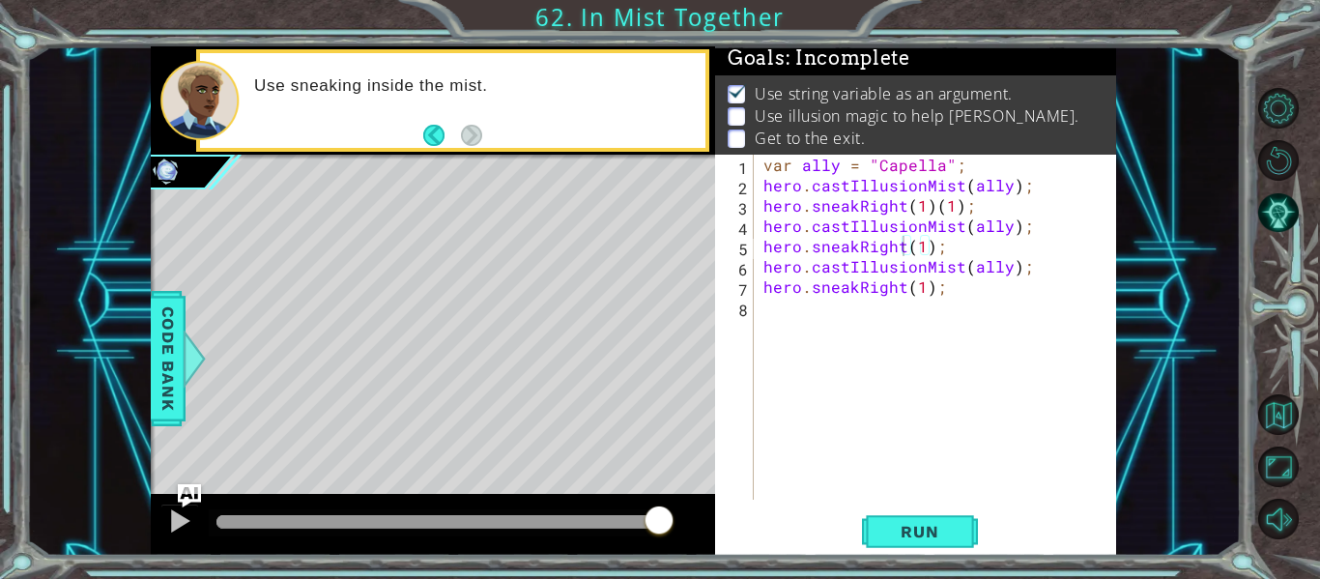
click at [1040, 287] on div "var ally = "Capella" ; hero . castIllusionMist ( ally ) ; hero . sneakRight ( 1…" at bounding box center [940, 348] width 362 height 386
click at [931, 207] on div "var ally = "Capella" ; hero . castIllusionMist ( ally ) ; hero . sneakRight ( 1…" at bounding box center [940, 348] width 362 height 386
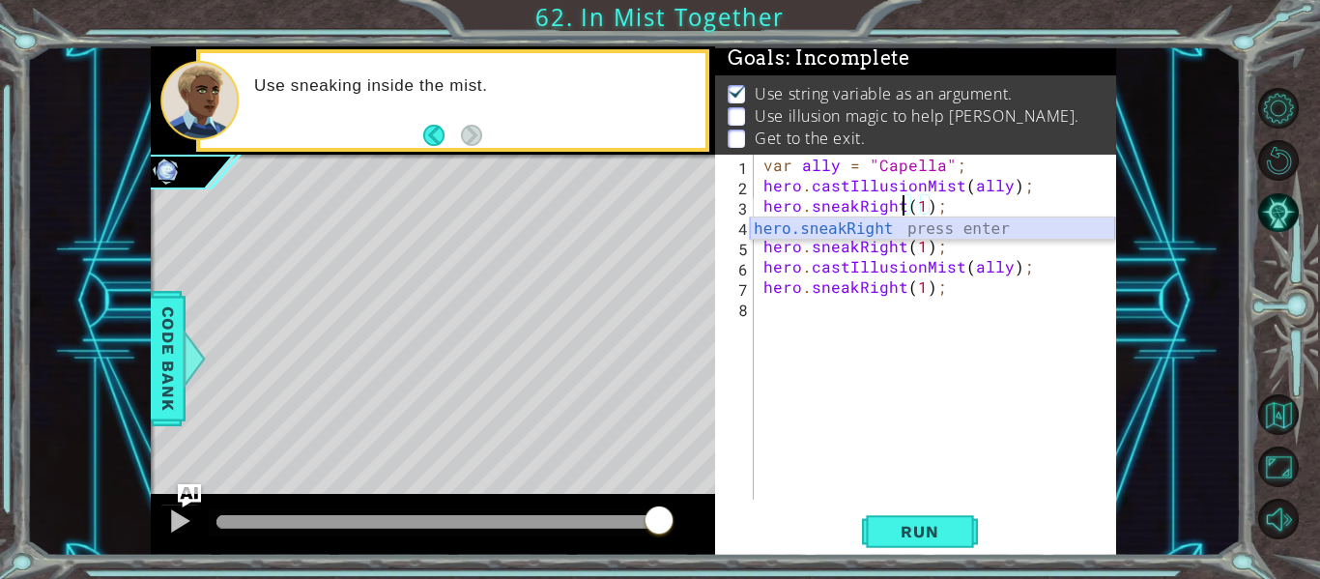
click at [904, 232] on div "hero.sneakRight press enter" at bounding box center [932, 252] width 365 height 70
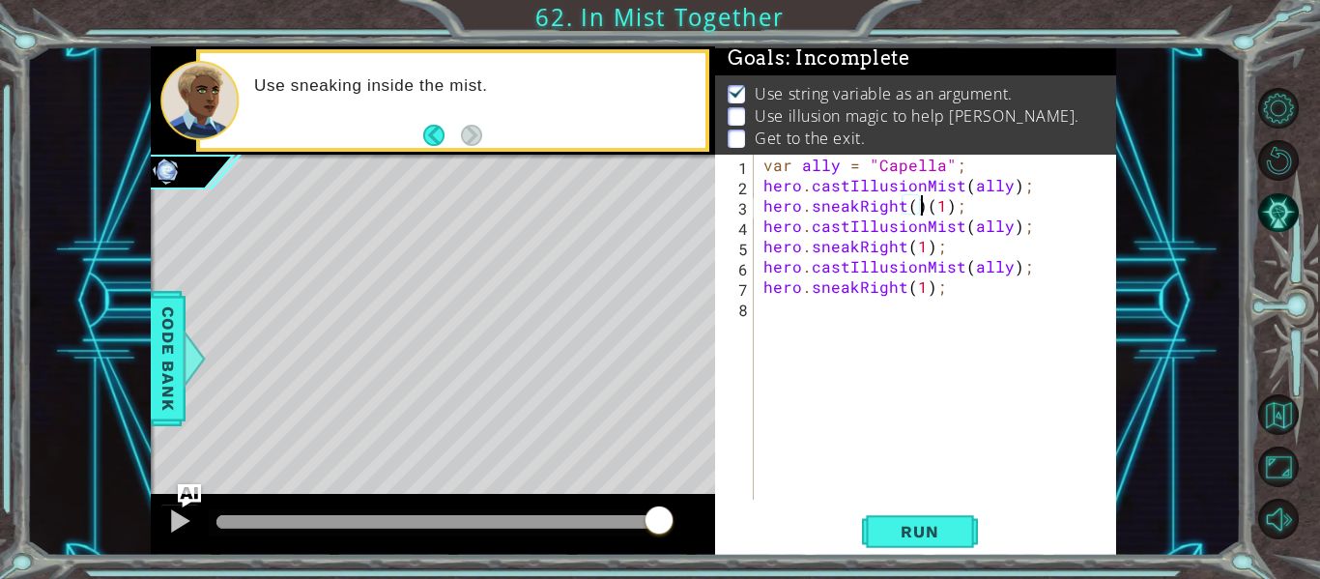
click at [917, 215] on div "var ally = "Capella" ; hero . castIllusionMist ( ally ) ; hero . sneakRight ( )…" at bounding box center [940, 348] width 362 height 386
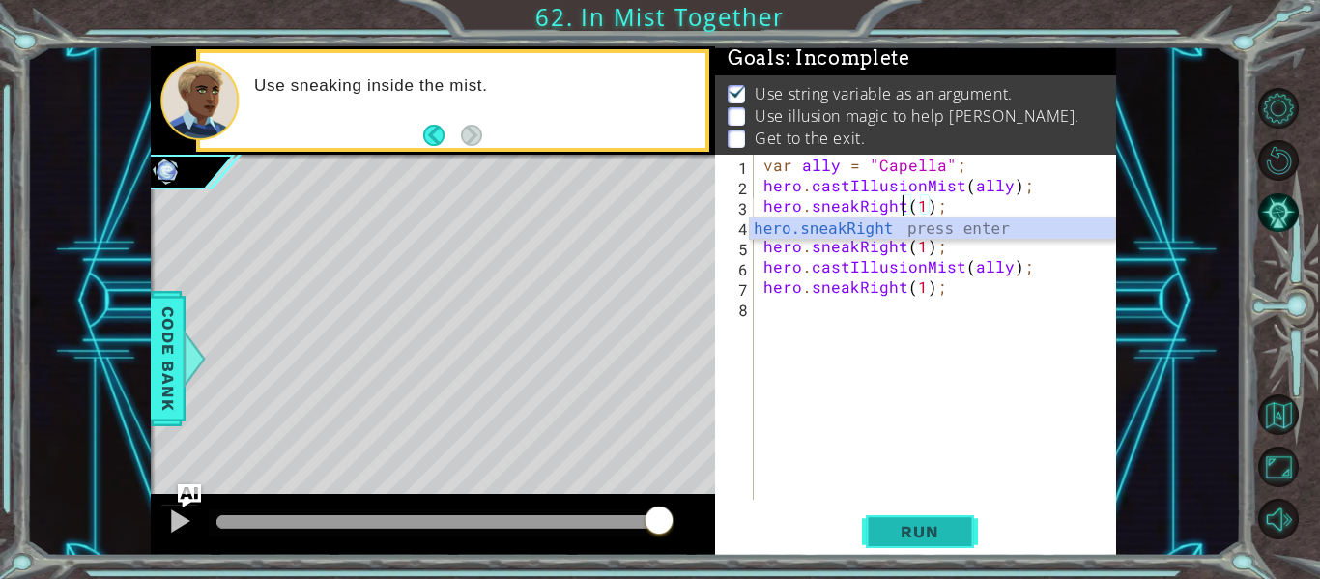
click at [927, 533] on span "Run" at bounding box center [919, 531] width 76 height 19
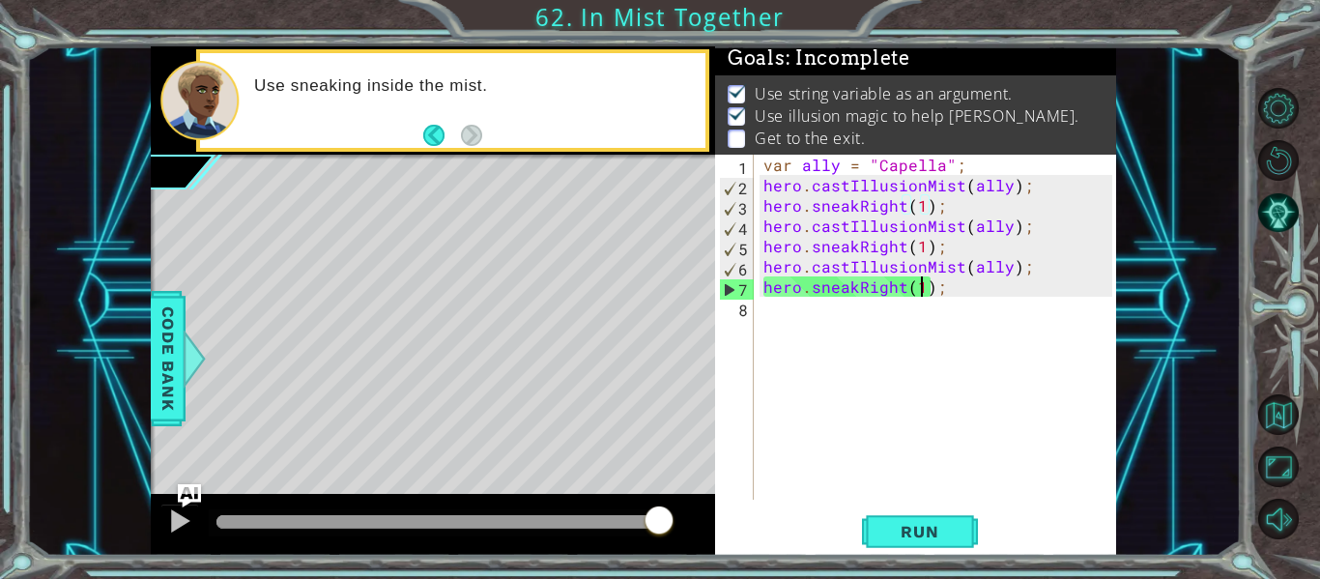
click at [924, 282] on div "var ally = "Capella" ; hero . castIllusionMist ( ally ) ; hero . sneakRight ( 1…" at bounding box center [940, 348] width 362 height 386
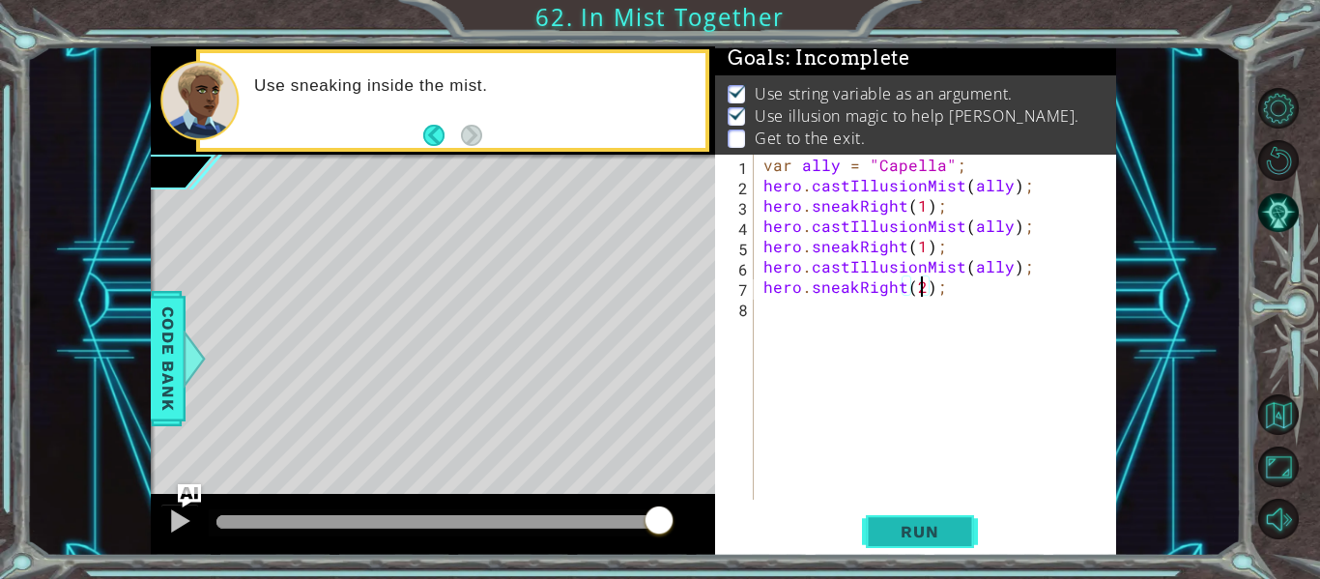
click at [912, 533] on span "Run" at bounding box center [919, 531] width 76 height 19
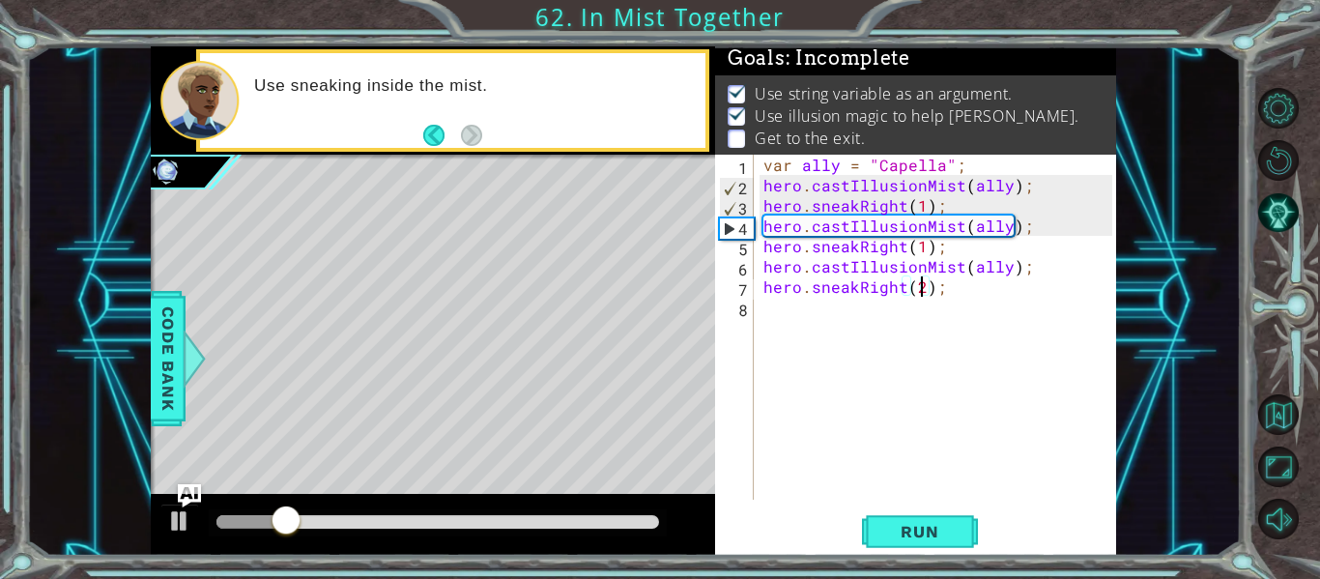
click at [925, 208] on div "var ally = "Capella" ; hero . castIllusionMist ( ally ) ; hero . sneakRight ( 1…" at bounding box center [940, 348] width 362 height 386
click at [921, 245] on div "var ally = "Capella" ; hero . castIllusionMist ( ally ) ; hero . sneakRight ( 2…" at bounding box center [940, 348] width 362 height 386
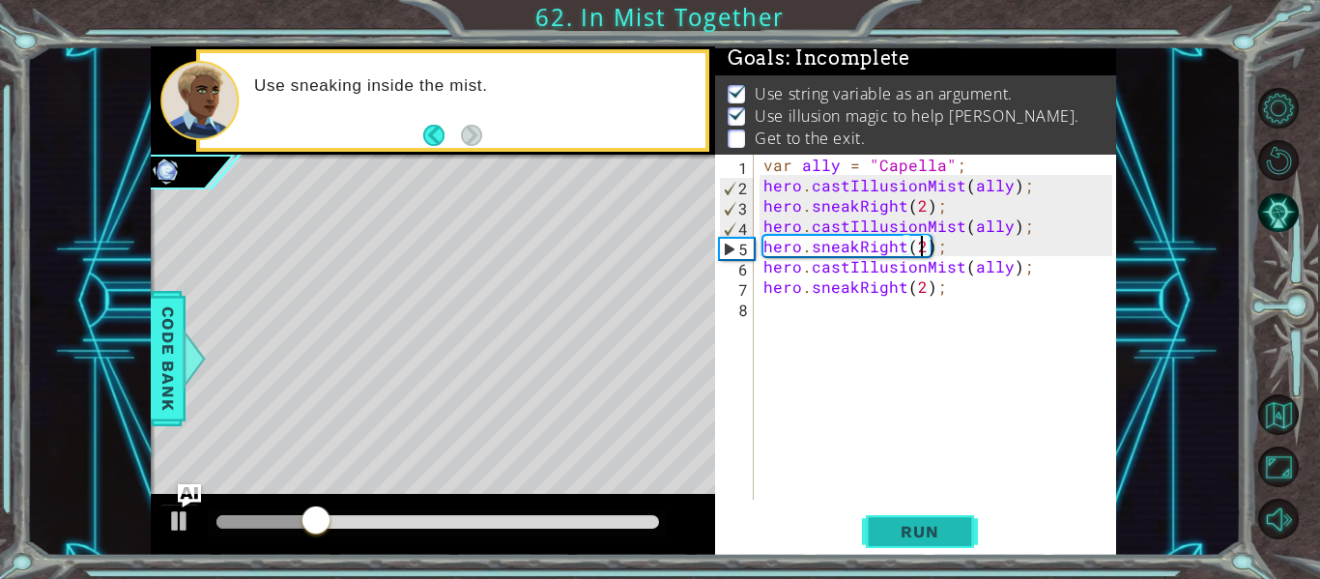
type textarea "hero.sneakRight(2);"
click at [915, 535] on span "Run" at bounding box center [919, 531] width 76 height 19
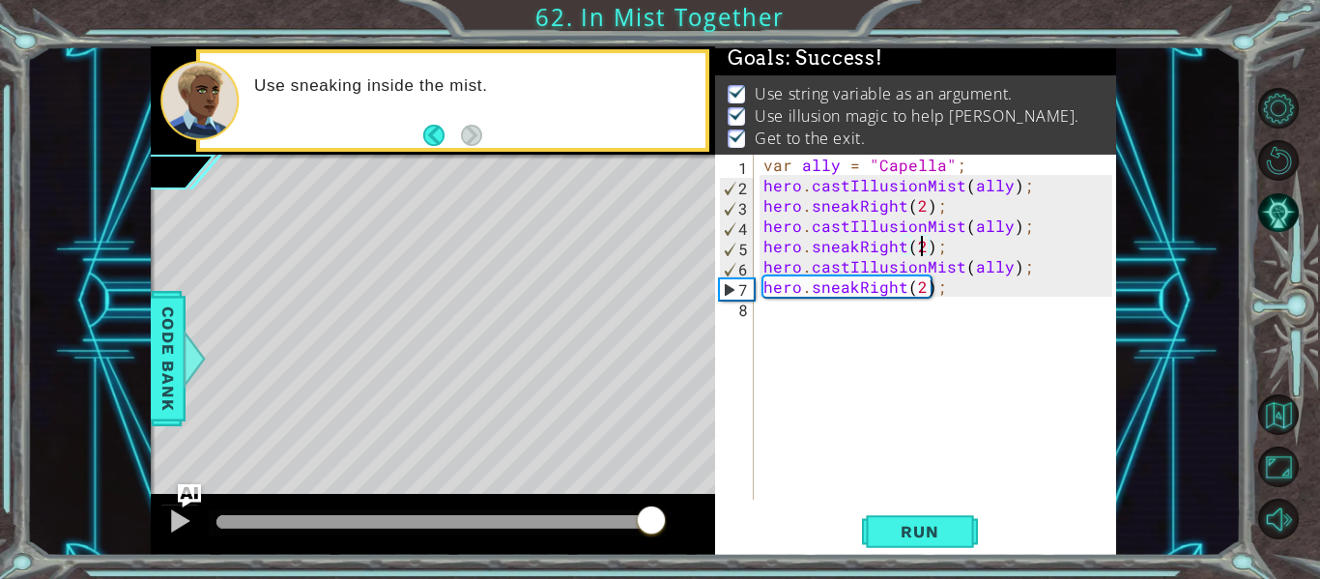
drag, startPoint x: 259, startPoint y: 512, endPoint x: 652, endPoint y: 510, distance: 393.3
click at [652, 510] on div at bounding box center [651, 521] width 35 height 35
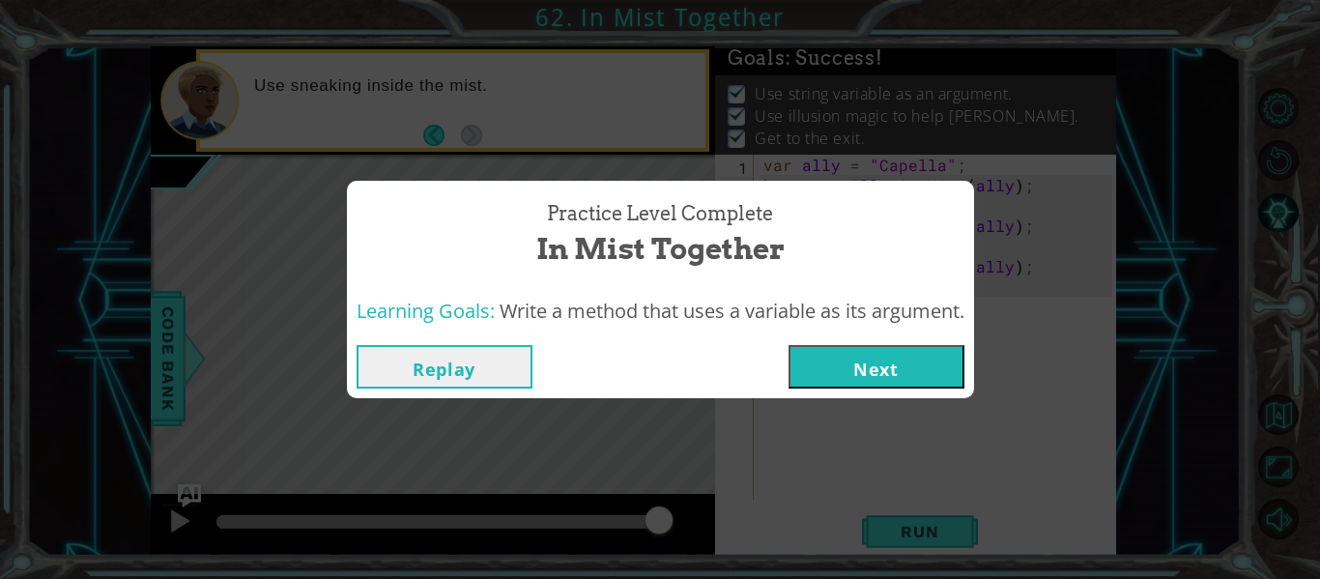
click at [927, 391] on div "Replay Next" at bounding box center [660, 366] width 627 height 63
click at [918, 378] on button "Next" at bounding box center [876, 366] width 176 height 43
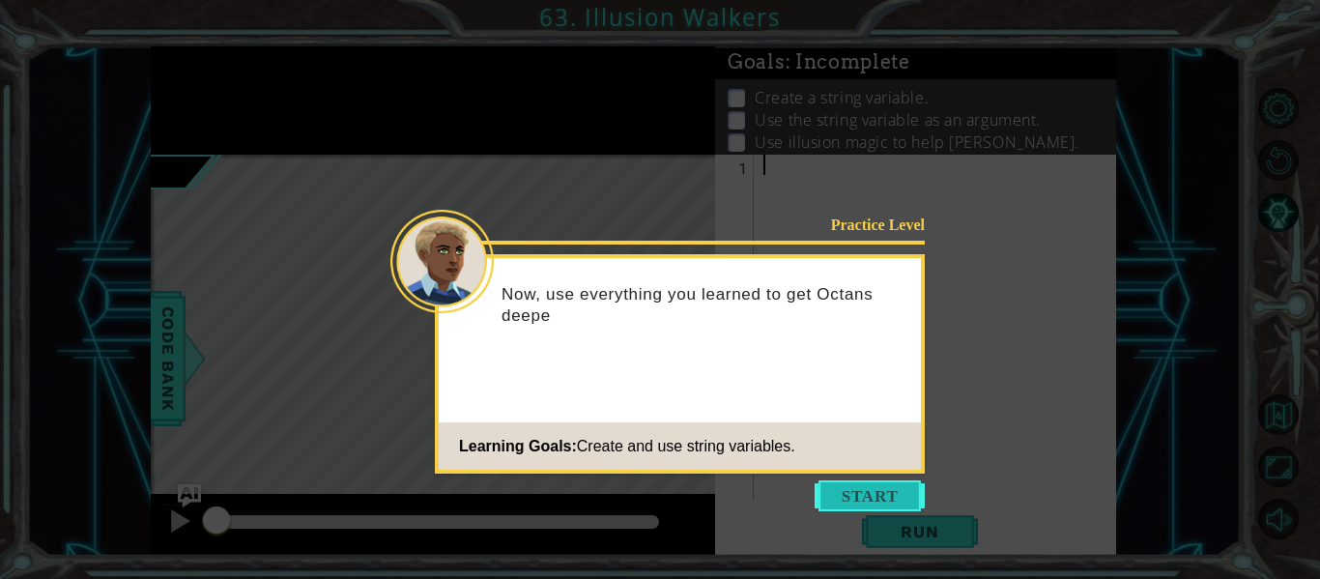
click at [843, 496] on button "Start" at bounding box center [870, 495] width 110 height 31
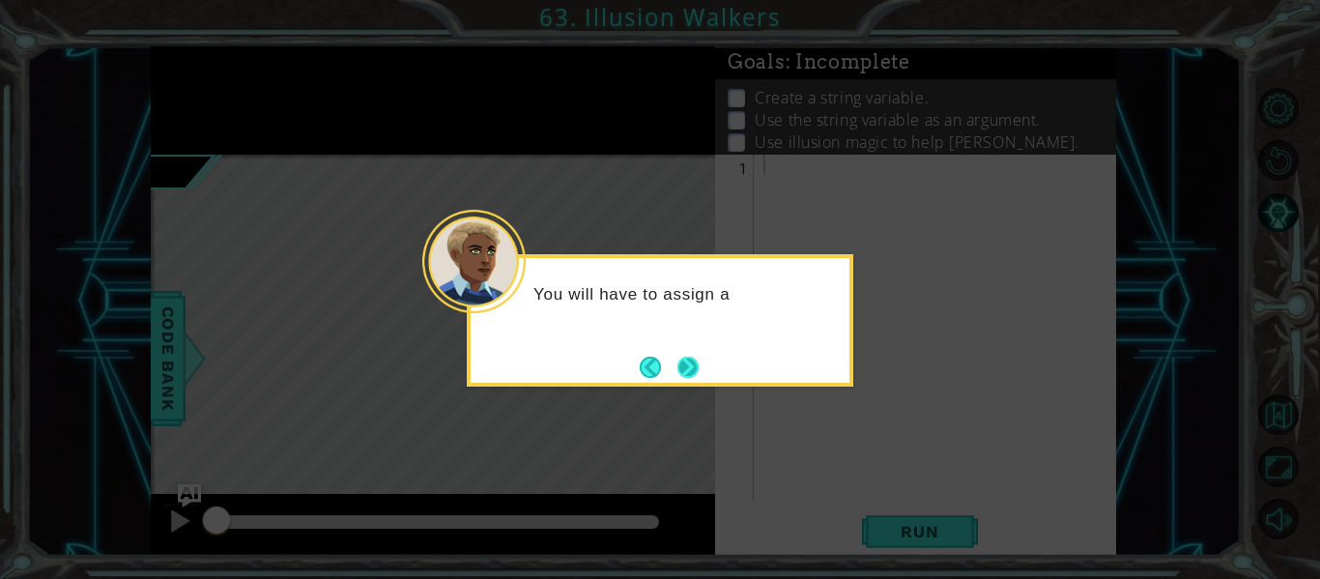
click at [689, 357] on button "Next" at bounding box center [687, 367] width 21 height 21
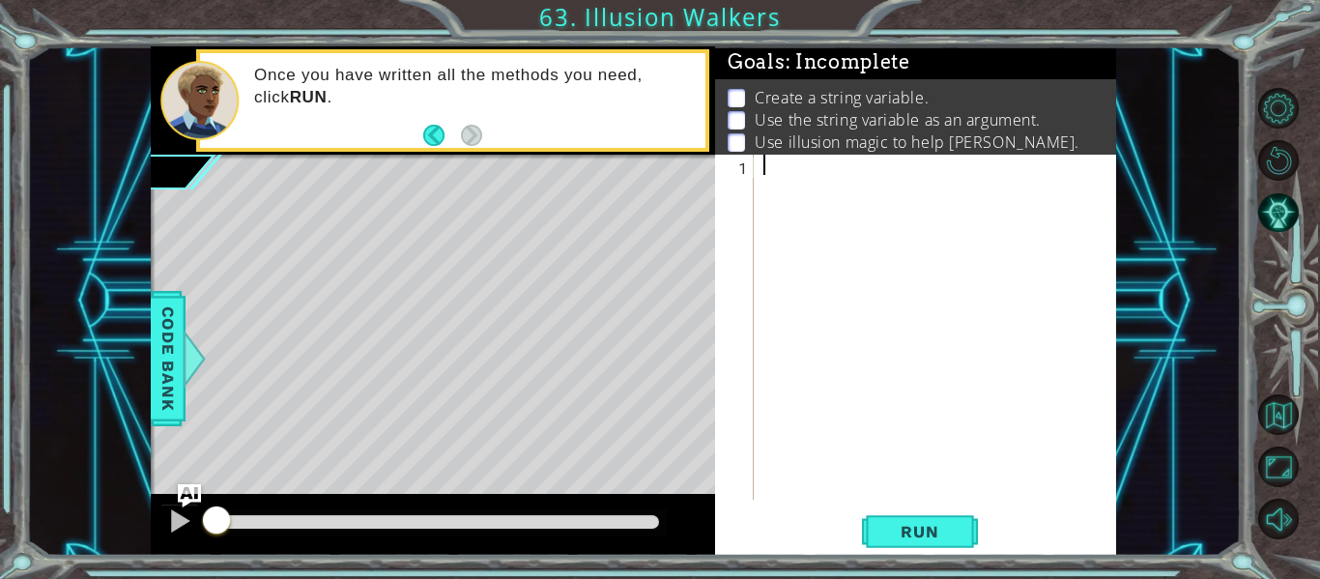
click at [990, 183] on div at bounding box center [940, 348] width 362 height 386
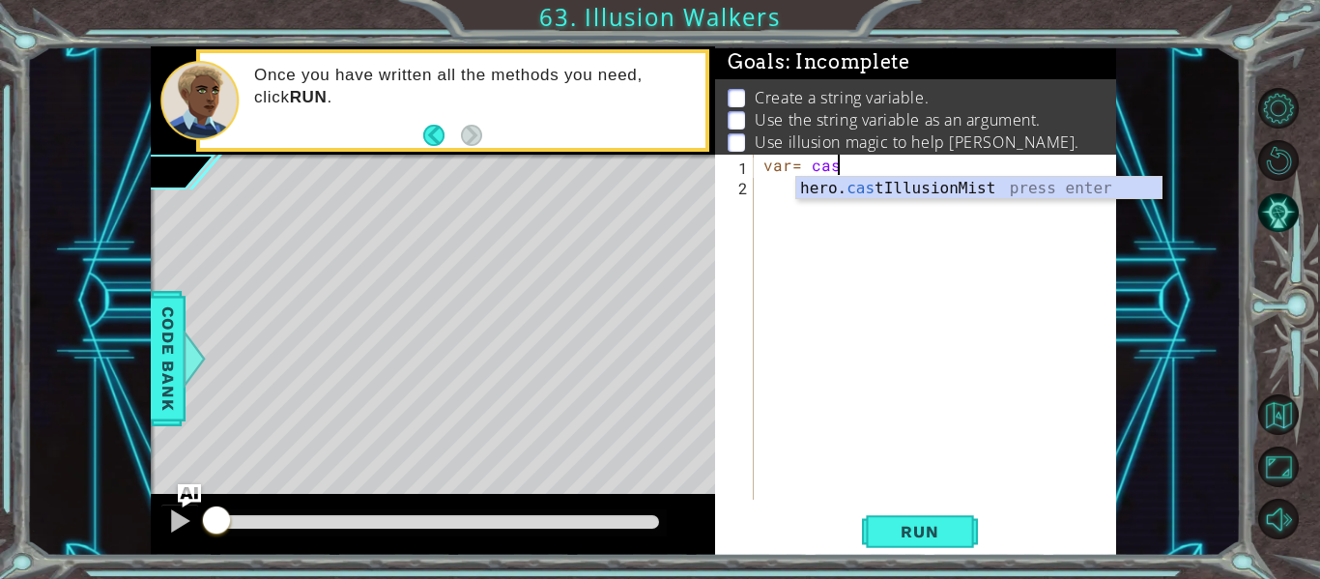
scroll to position [0, 4]
click at [944, 183] on div "hero. cas tIllusionMist press enter" at bounding box center [978, 212] width 365 height 70
type textarea "var= hero.castIllusionMist(friend);"
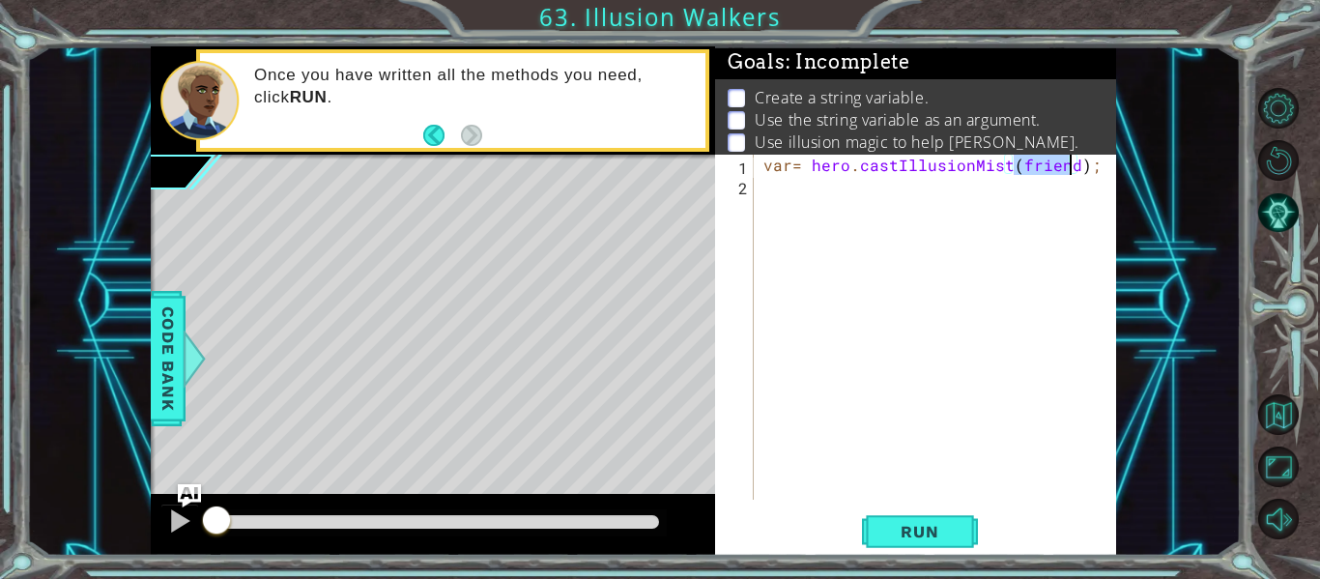
click at [964, 242] on div "var = hero . castIllusionMist ( friend ) ;" at bounding box center [940, 348] width 362 height 386
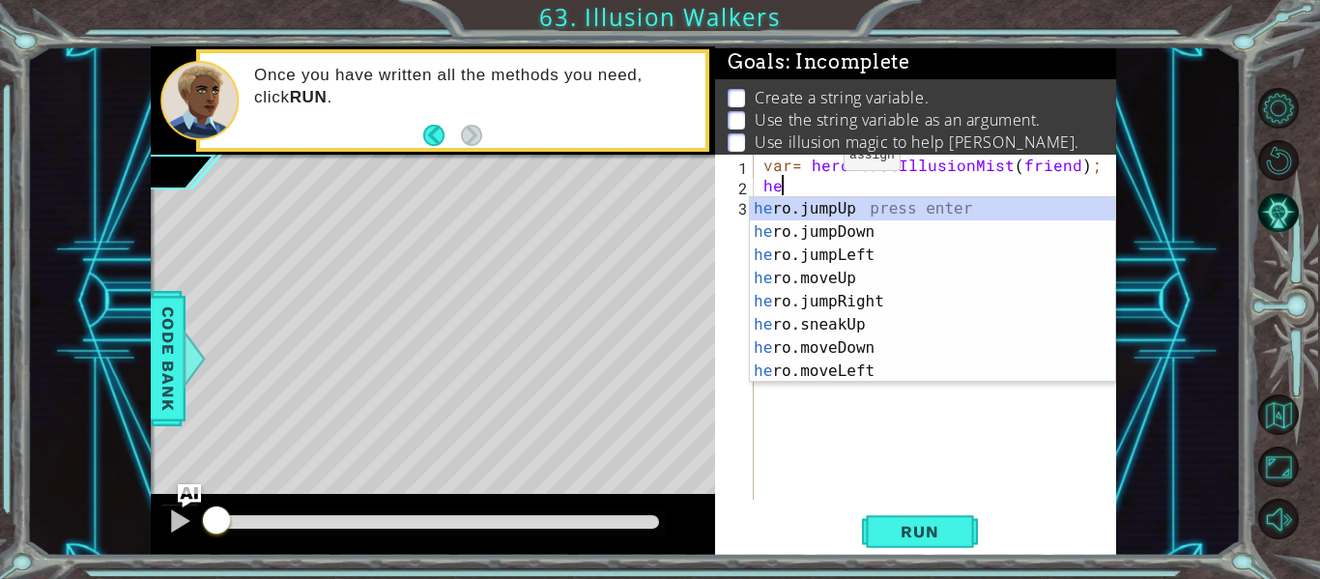
scroll to position [0, 1]
click at [880, 330] on div "her o.jumpUp press enter her o.jumpDown press enter her o.jumpLeft press enter …" at bounding box center [932, 313] width 365 height 232
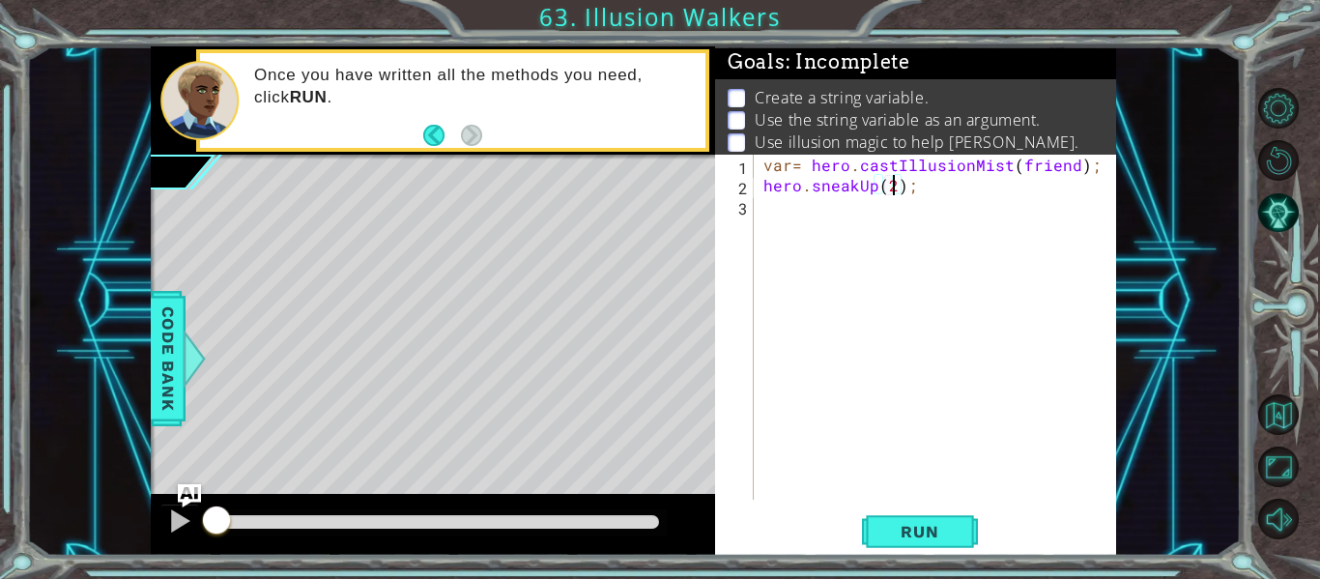
scroll to position [0, 9]
click at [929, 522] on span "Run" at bounding box center [919, 531] width 76 height 19
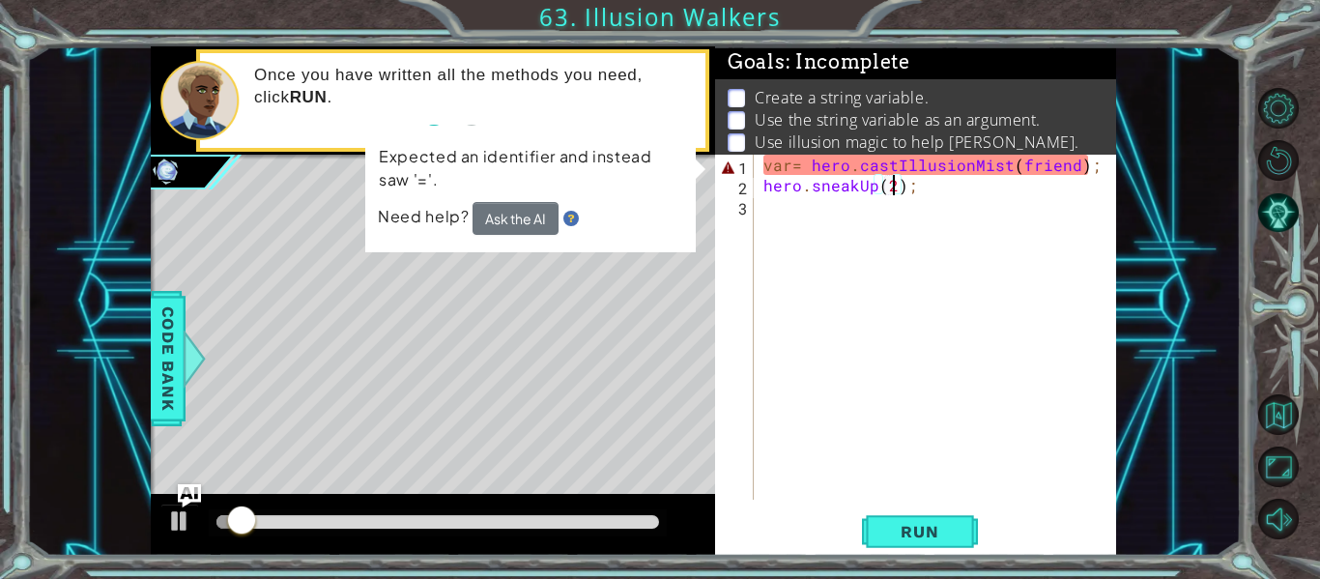
click at [1103, 159] on div "var = hero . castIllusionMist ( friend ) ; hero . sneakUp ( 2 ) ;" at bounding box center [940, 348] width 362 height 386
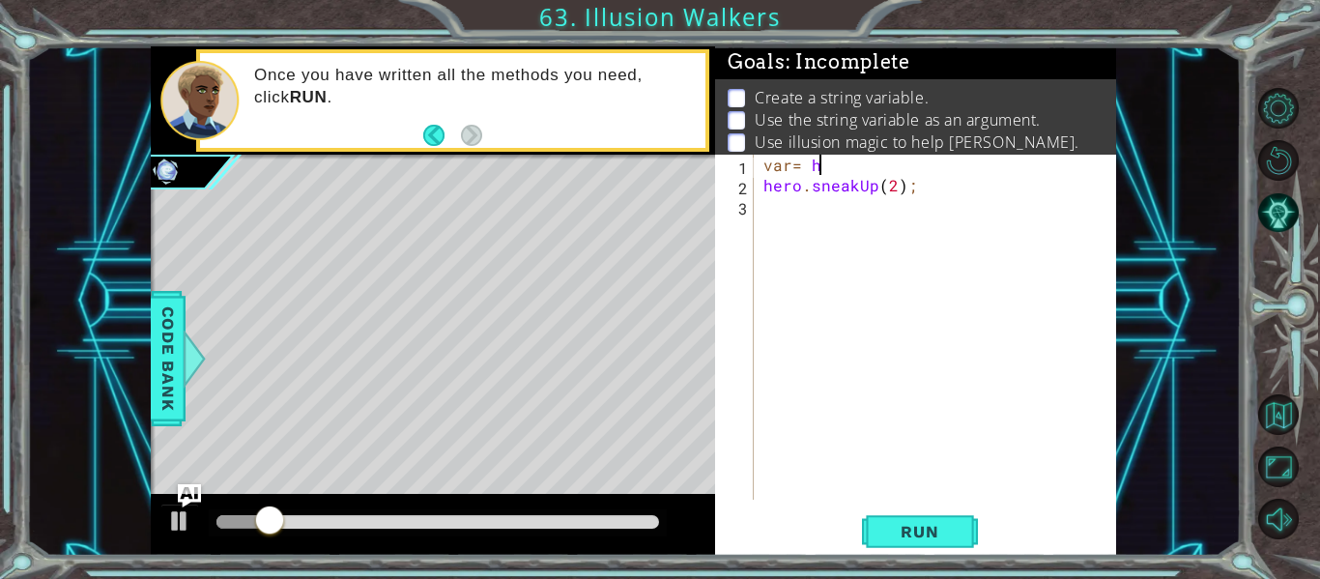
scroll to position [0, 1]
type textarea "v"
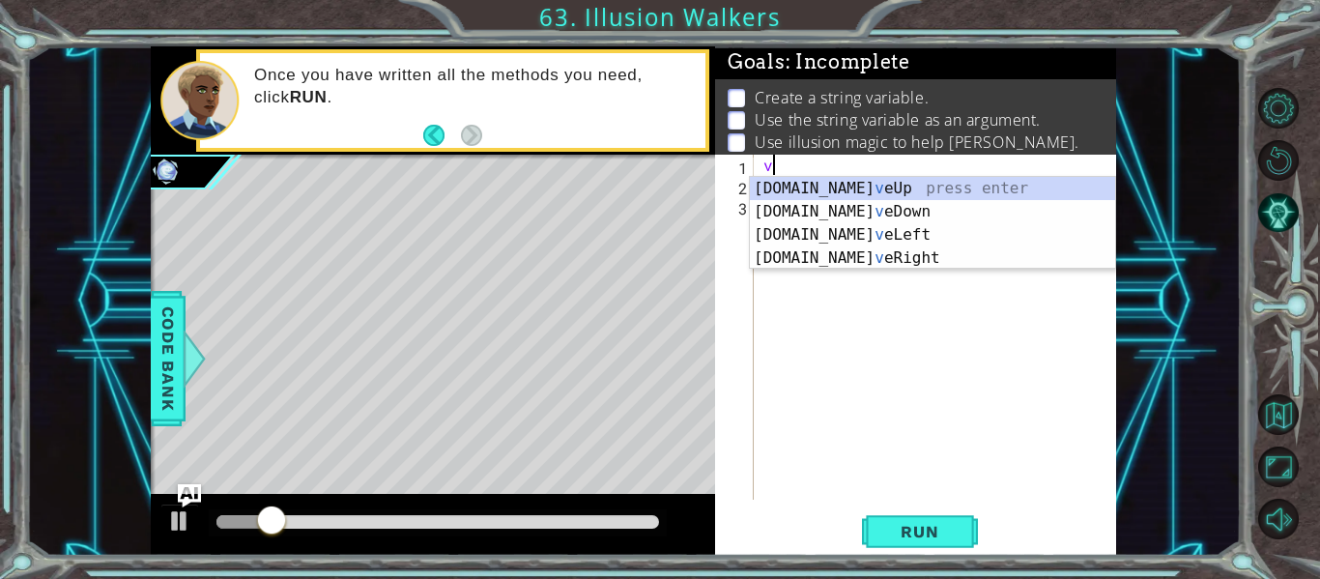
scroll to position [0, 0]
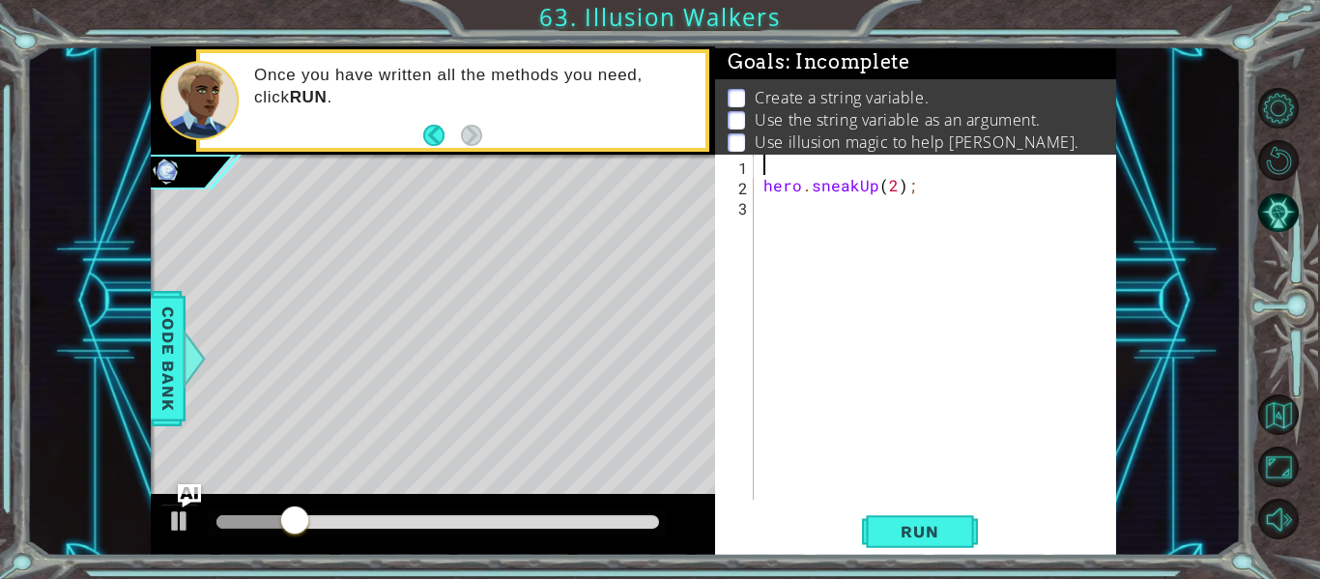
click at [1014, 202] on div "hero . sneakUp ( 2 ) ;" at bounding box center [940, 348] width 362 height 386
click at [758, 183] on div "1 2 3 hero . sneakUp ( 2 ) ; הההההההההההההההההההההההההההההההההההההההההההההההההה…" at bounding box center [913, 327] width 397 height 345
click at [918, 559] on div "1 ההההההההההההההההההההההההההההההההההההההההההההההההההההההההההההההההההההההההההההה…" at bounding box center [660, 289] width 1320 height 579
click at [912, 554] on div "1 2 3 hero . sneakUp ( 2 ) ; הההההההההההההההההההההההההההההההההההההההההההההההההה…" at bounding box center [915, 355] width 401 height 401
click at [896, 530] on span "Run" at bounding box center [919, 531] width 76 height 19
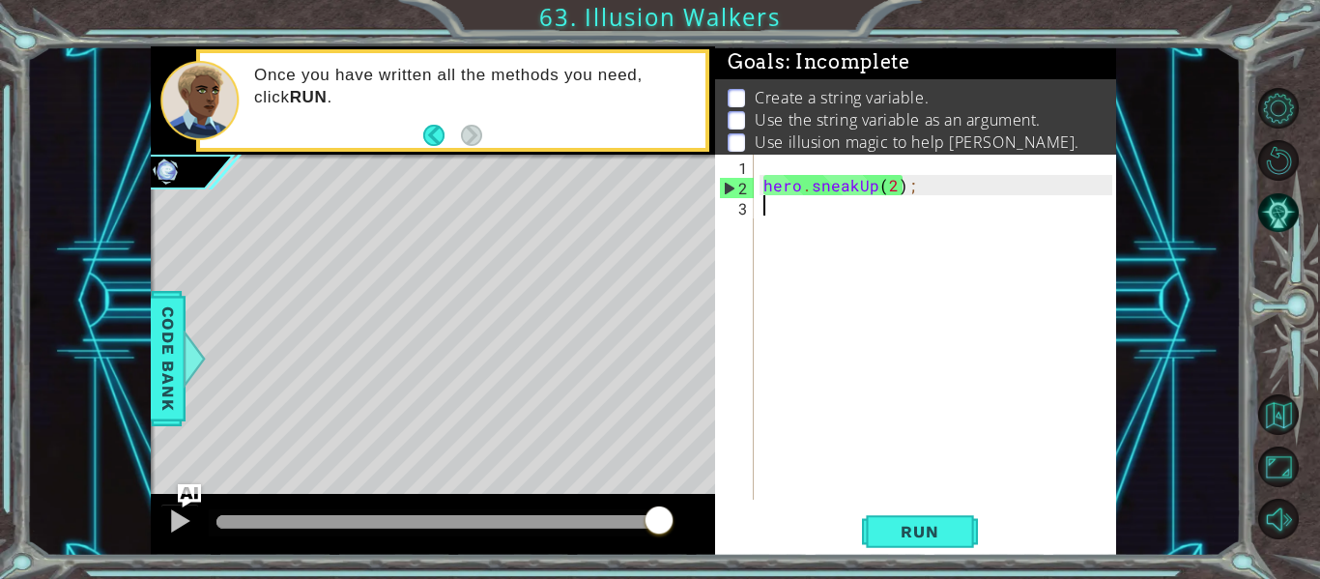
click at [824, 171] on div "hero . sneakUp ( 2 ) ;" at bounding box center [940, 348] width 362 height 386
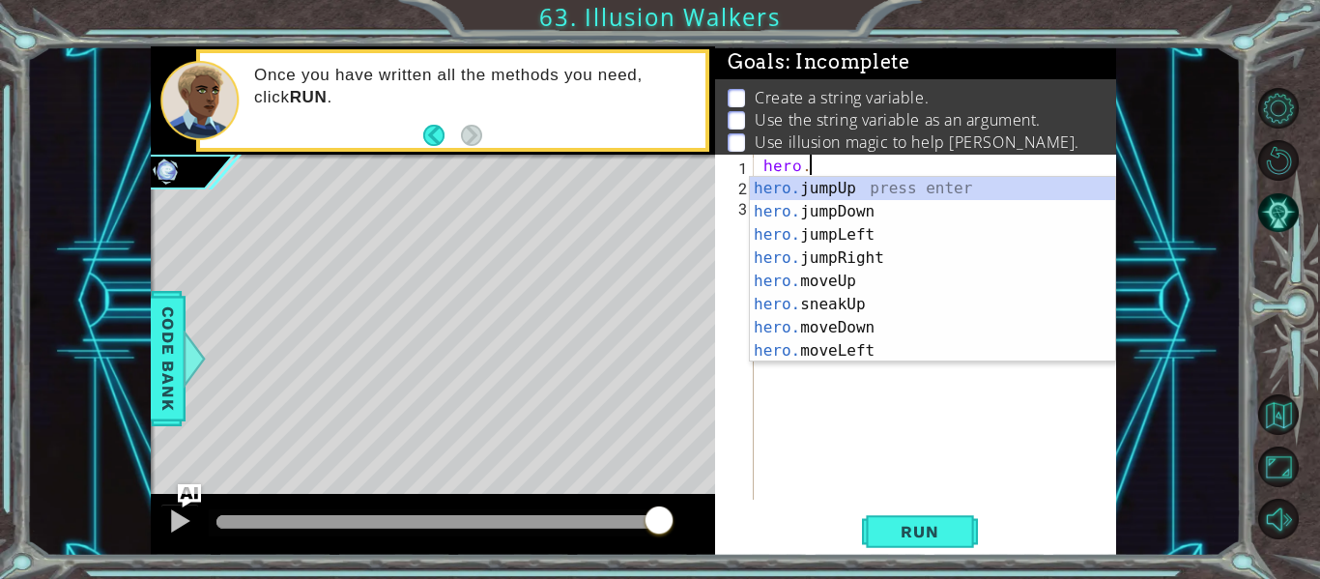
scroll to position [0, 3]
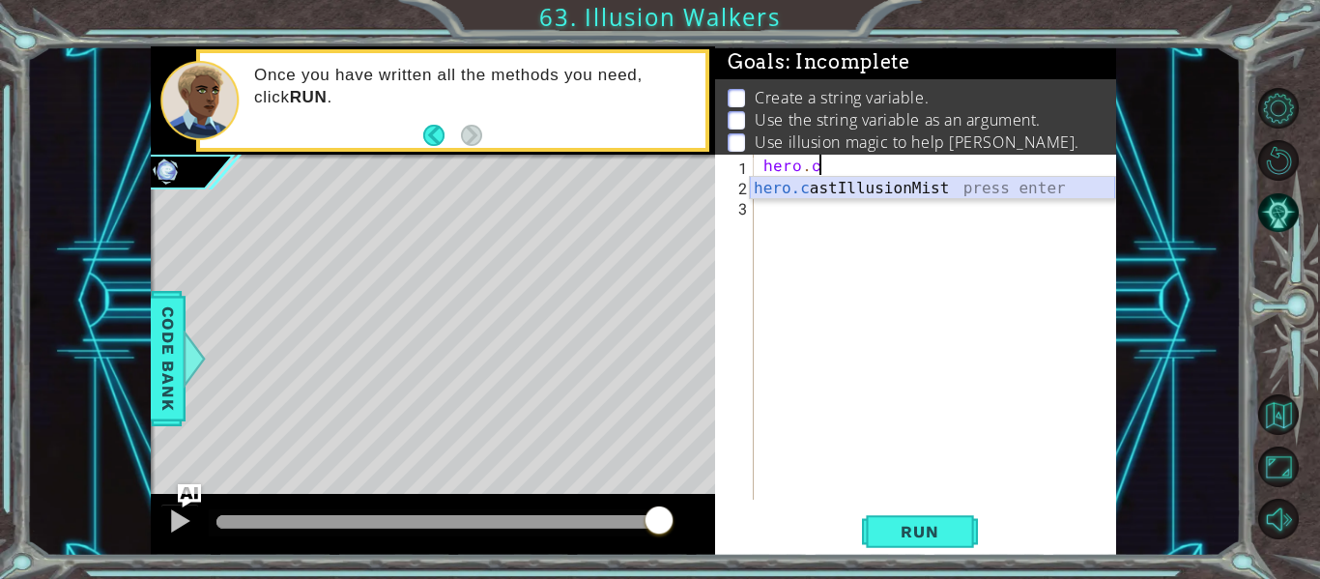
click at [931, 186] on div "hero.c astIllusionMist press enter" at bounding box center [932, 212] width 365 height 70
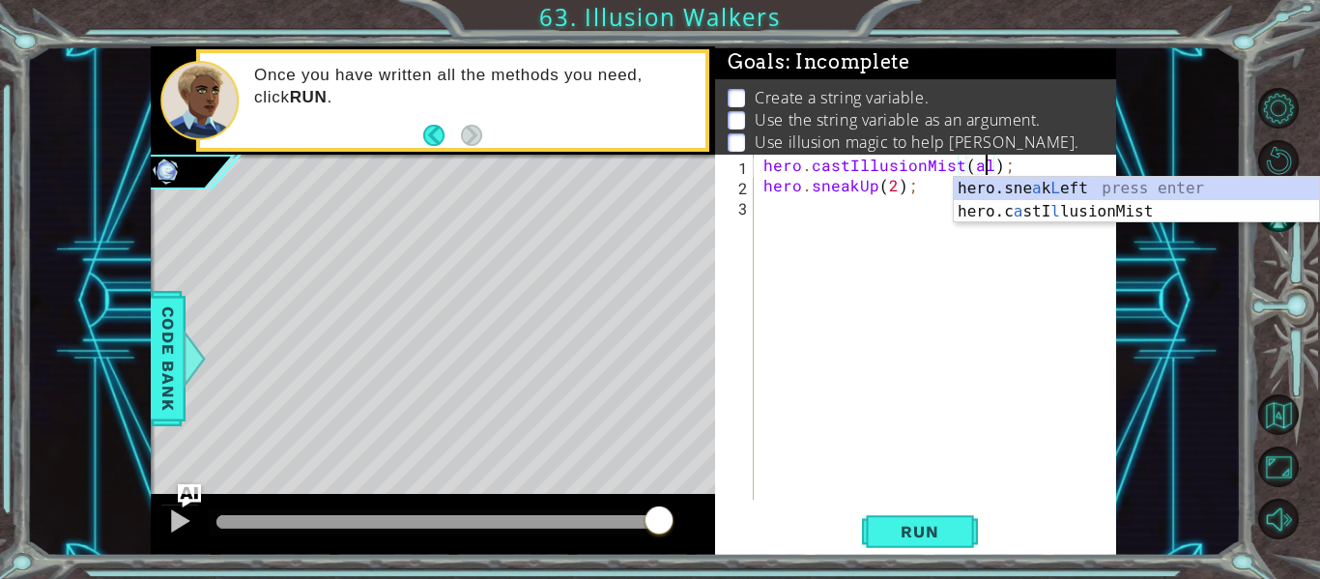
type textarea "hero.castIllusionMist(ally);"
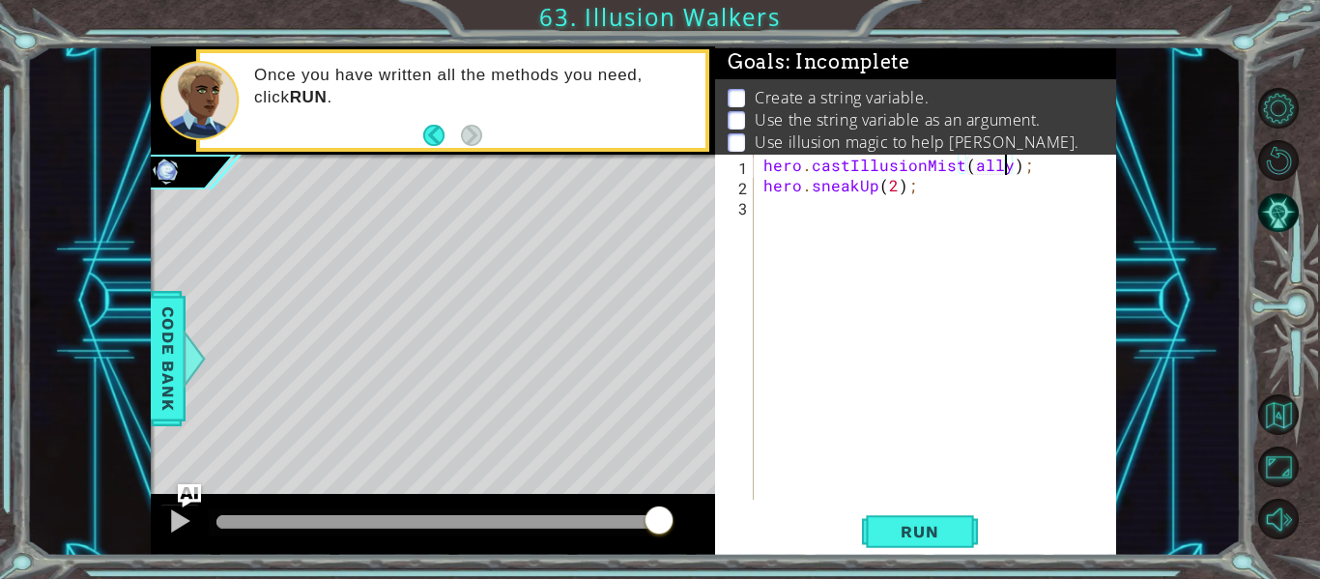
click at [1042, 170] on div "hero . castIllusionMist ( ally ) ; hero . sneakUp ( 2 ) ;" at bounding box center [940, 348] width 362 height 386
click at [765, 166] on div "hero . castIllusionMist ( ally ) ; hero . sneakUp ( 2 ) ;" at bounding box center [940, 348] width 362 height 386
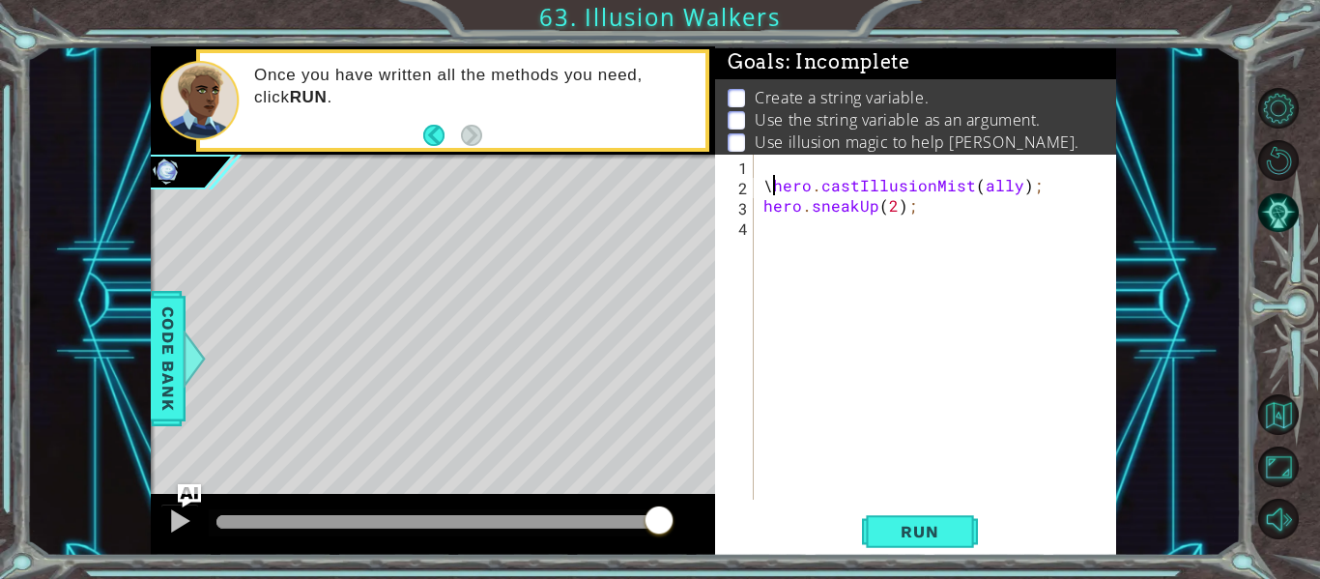
type textarea "hero.castIllusionMist(ally);"
click at [774, 165] on div "hero . castIllusionMist ( ally ) ; hero . sneakUp ( 2 ) ;" at bounding box center [940, 348] width 362 height 386
type textarea "var= ally =Octans"
click at [992, 240] on div "var = ally = Octans hero . castIllusionMist ( ally ) ; hero . sneakUp ( 2 ) ;" at bounding box center [940, 348] width 362 height 386
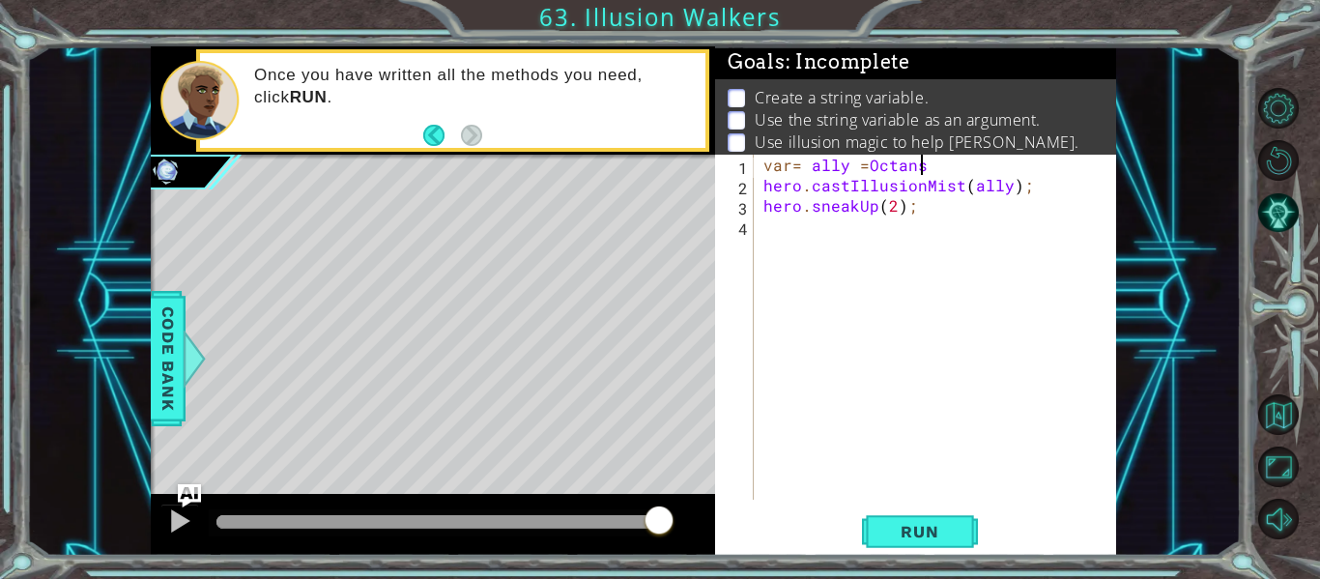
scroll to position [0, 0]
click at [869, 173] on div "var = ally = Octans hero . castIllusionMist ( ally ) ; hero . sneakUp ( 2 ) ;" at bounding box center [940, 348] width 362 height 386
click at [914, 519] on button "Run" at bounding box center [920, 532] width 116 height 40
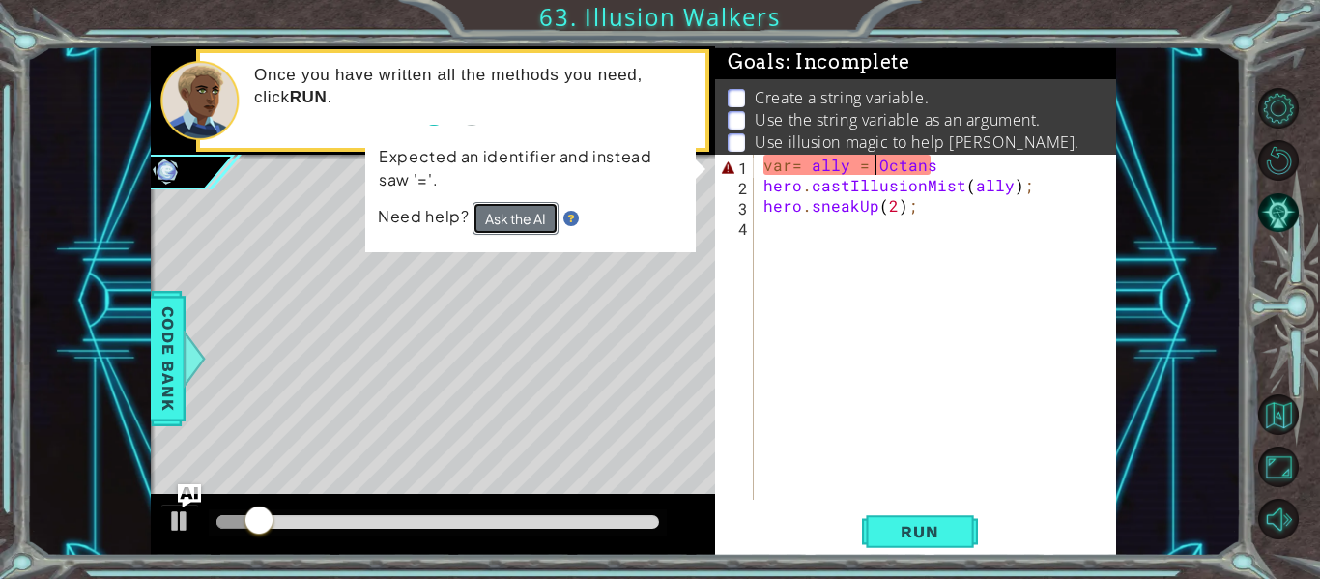
click at [546, 212] on button "Ask the AI" at bounding box center [516, 218] width 86 height 33
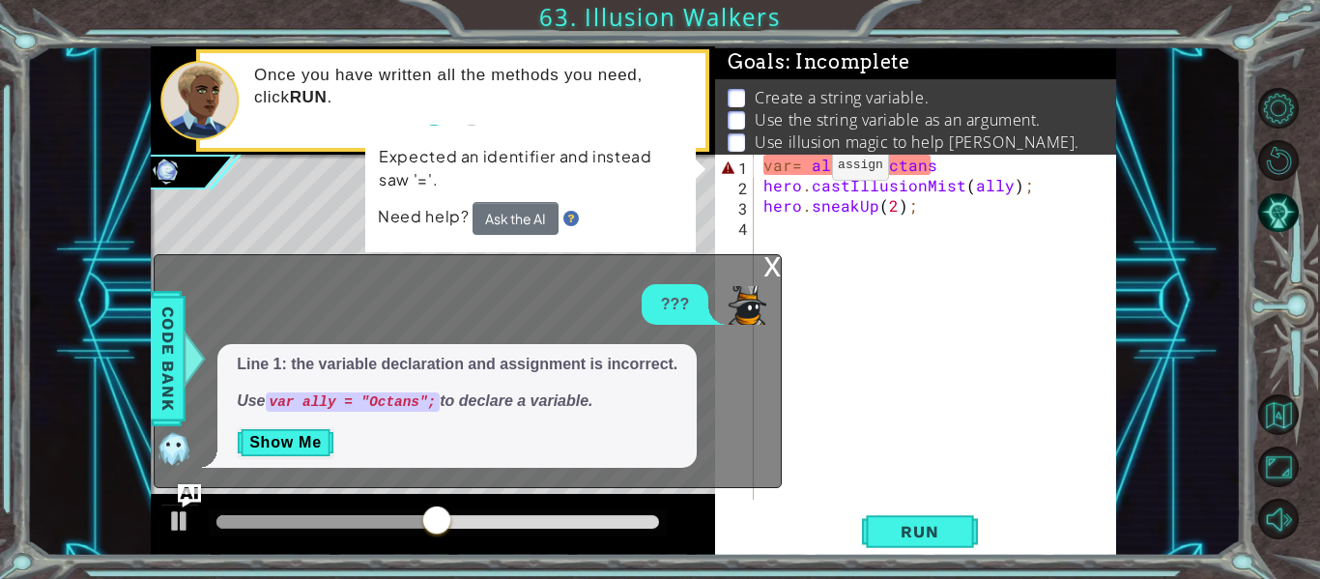
click at [800, 170] on div "var = ally = Octans hero . castIllusionMist ( ally ) ; hero . sneakUp ( 2 ) ;" at bounding box center [940, 348] width 362 height 386
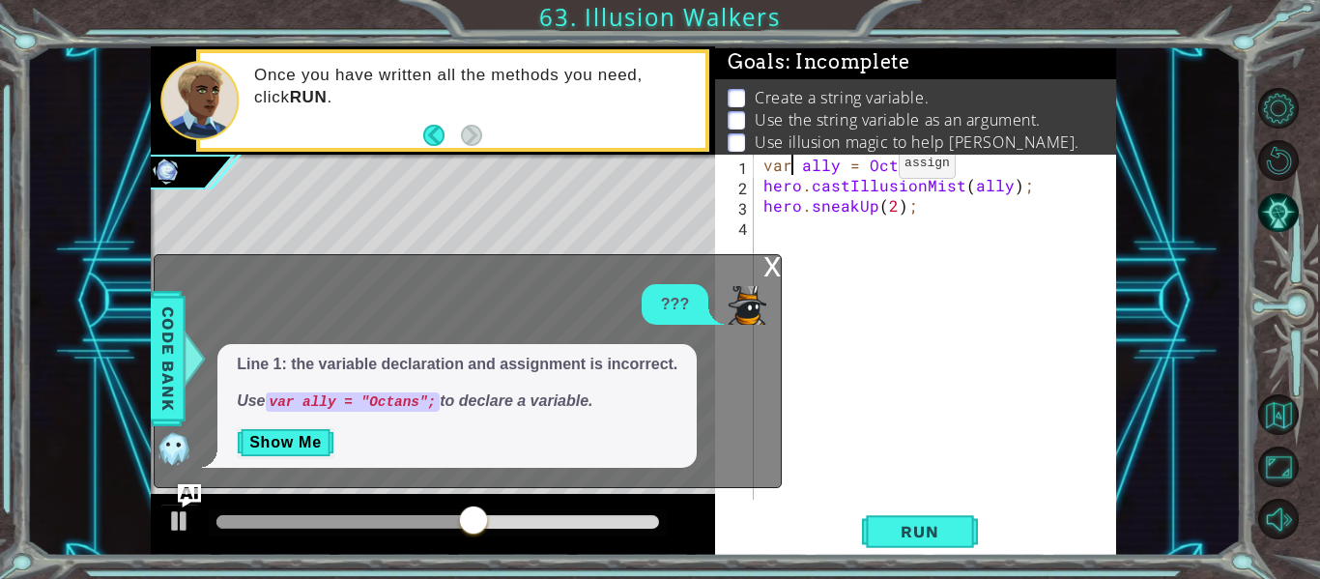
click at [865, 168] on div "var ally = Octans hero . castIllusionMist ( ally ) ; hero . sneakUp ( 2 ) ;" at bounding box center [940, 348] width 362 height 386
click at [952, 132] on p "Use illusion magic to help [PERSON_NAME]." at bounding box center [917, 141] width 325 height 21
click at [989, 183] on div "var ally = "Octans hero . castIllusionMist ( ally ) ; hero . sneakUp ( 2 ) ;" at bounding box center [940, 348] width 362 height 386
click at [918, 155] on li "Get to the exit." at bounding box center [918, 165] width 381 height 22
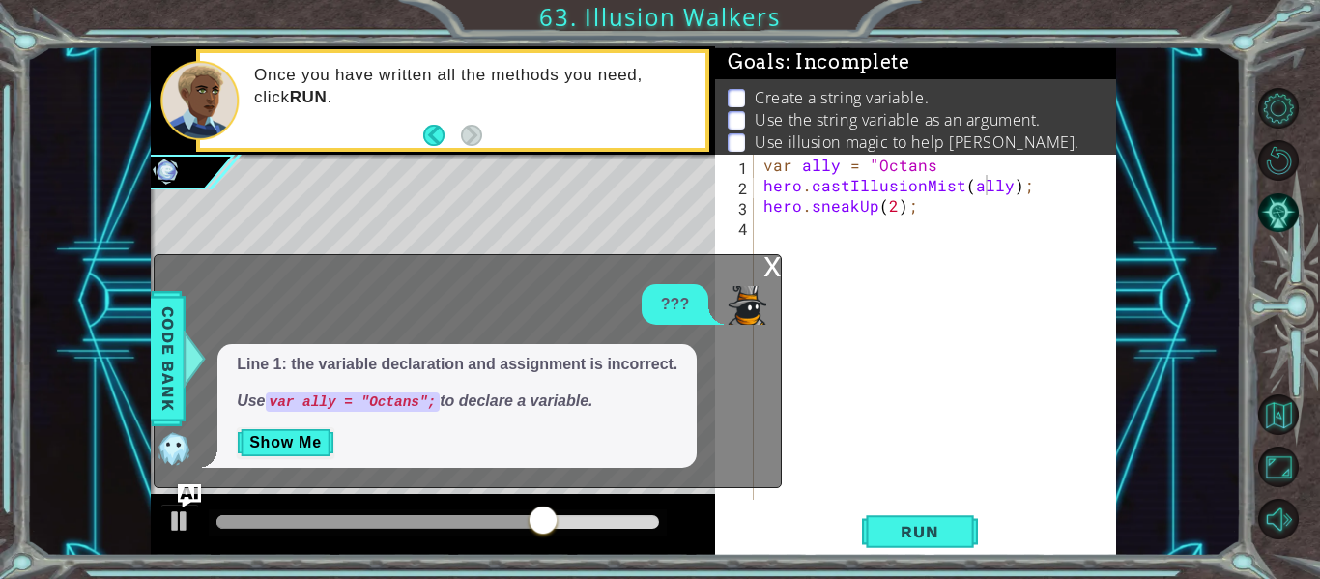
click at [936, 161] on div "var ally = "Octans hero . castIllusionMist ( ally ) ; hero . sneakUp ( 2 ) ;" at bounding box center [940, 348] width 362 height 386
click at [946, 517] on button "Run" at bounding box center [920, 532] width 116 height 40
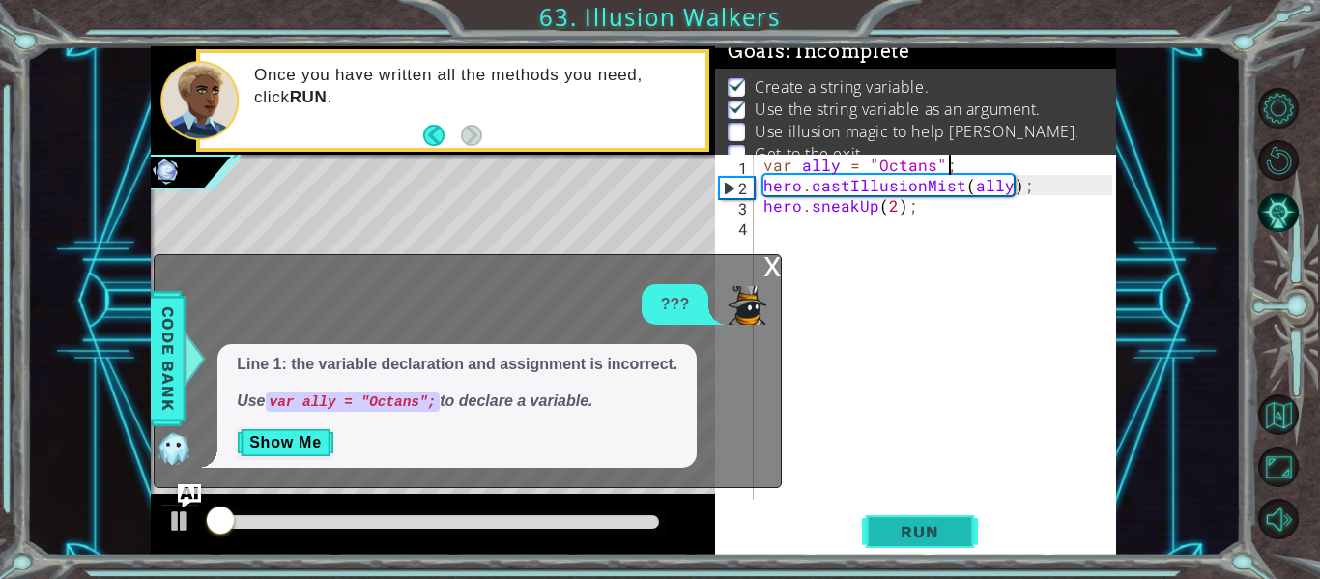
scroll to position [15, 0]
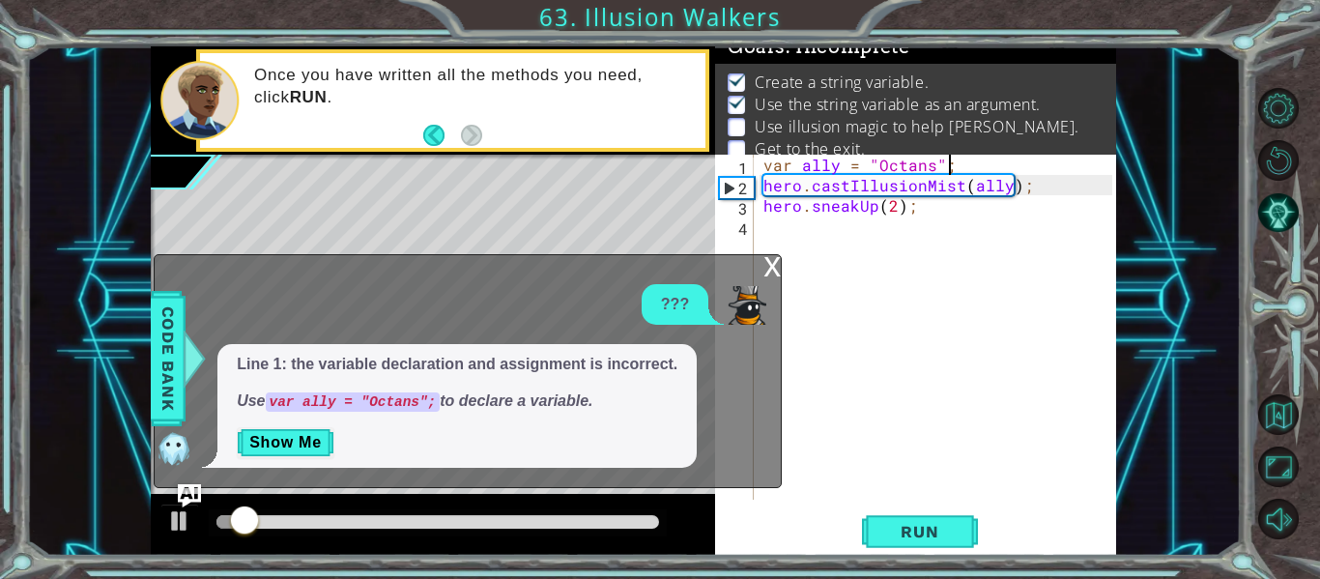
click at [775, 274] on div "x" at bounding box center [771, 264] width 17 height 19
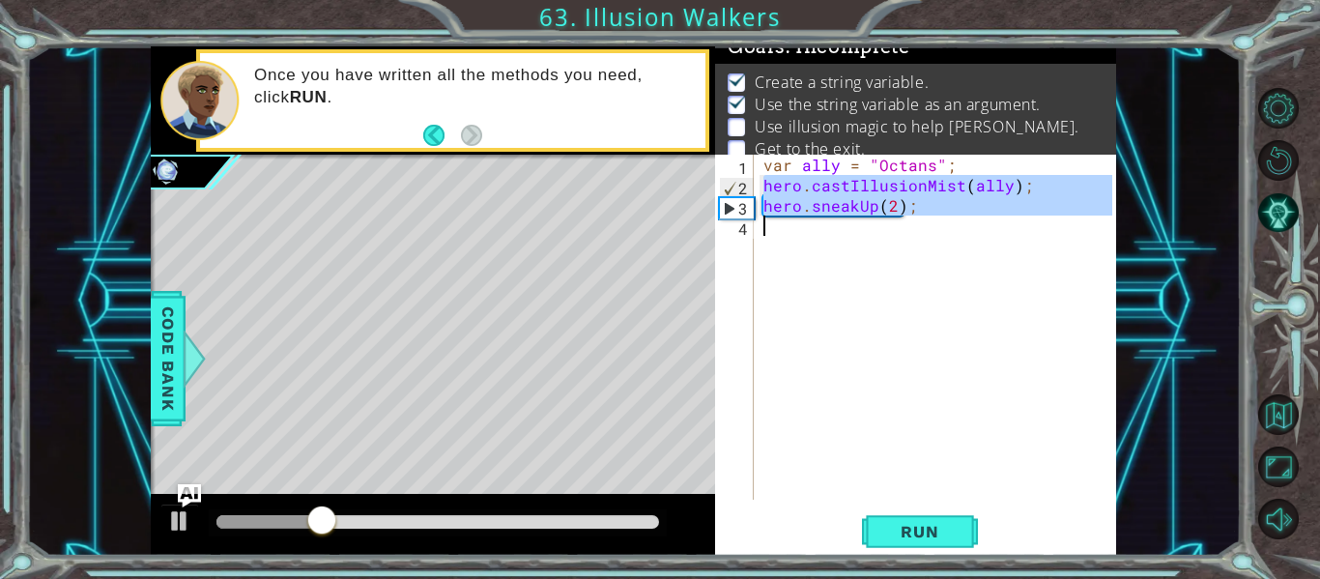
drag, startPoint x: 760, startPoint y: 191, endPoint x: 973, endPoint y: 280, distance: 230.4
click at [973, 280] on div "var ally = "Octans" ; hero . castIllusionMist ( ally ) ; hero . sneakUp ( 2 ) ;" at bounding box center [940, 348] width 362 height 386
type textarea "hero.sneakUp(2);"
click at [898, 280] on div "var ally = "Octans" ; hero . castIllusionMist ( ally ) ; hero . sneakUp ( 2 ) ;" at bounding box center [935, 327] width 353 height 345
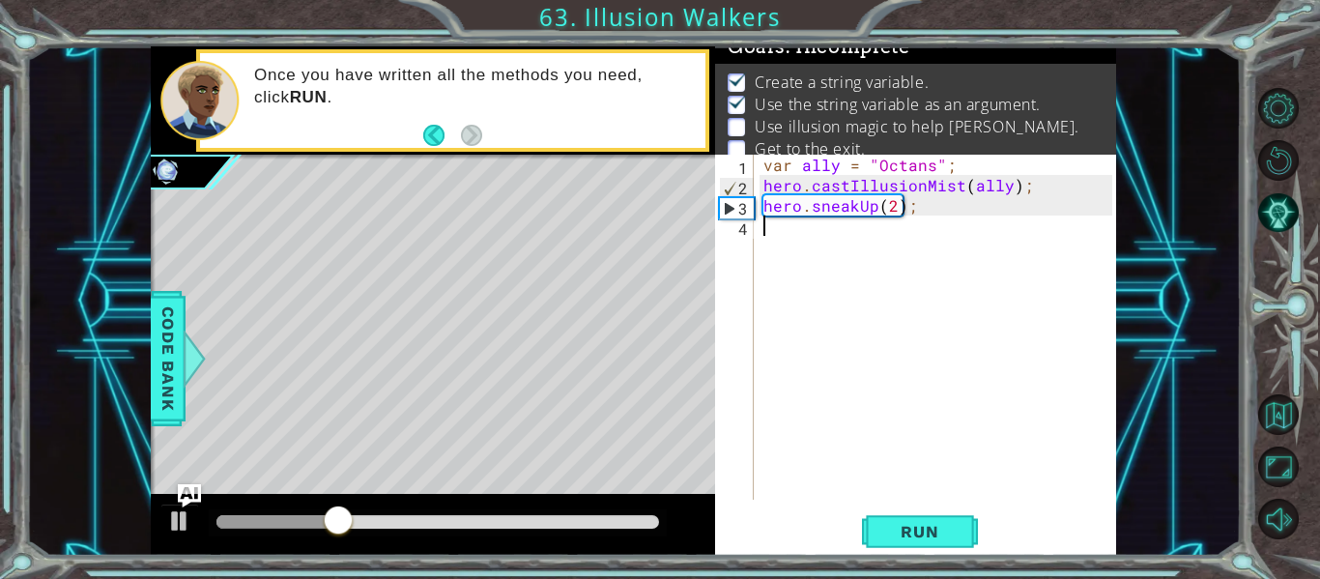
scroll to position [0, 0]
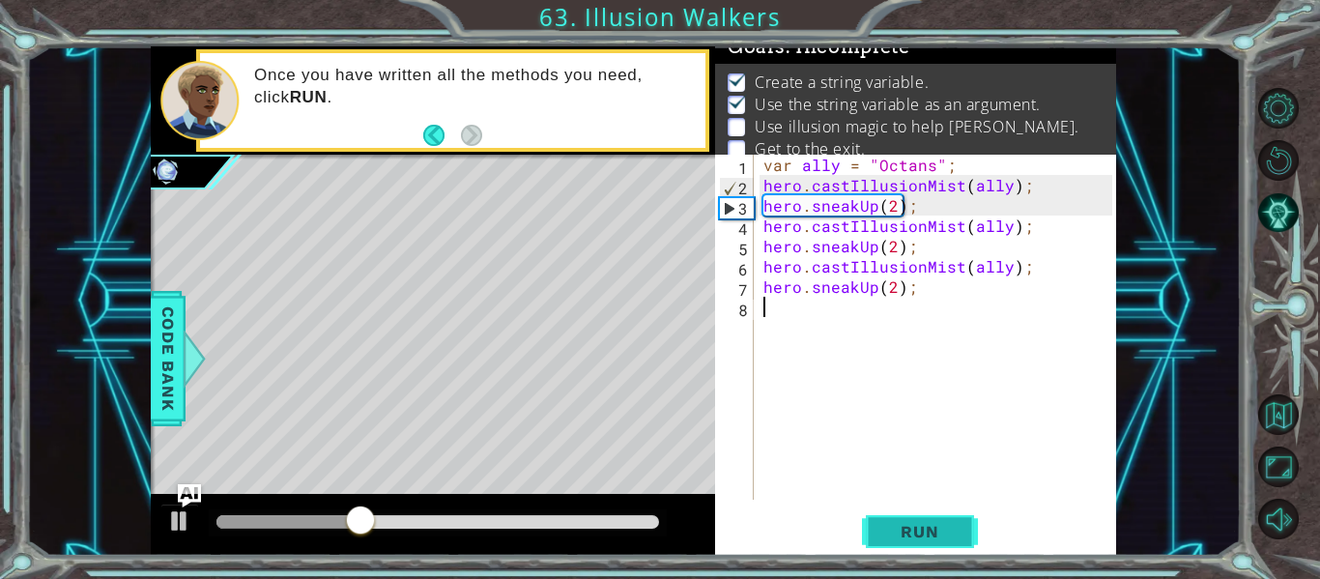
click at [892, 531] on span "Run" at bounding box center [919, 531] width 76 height 19
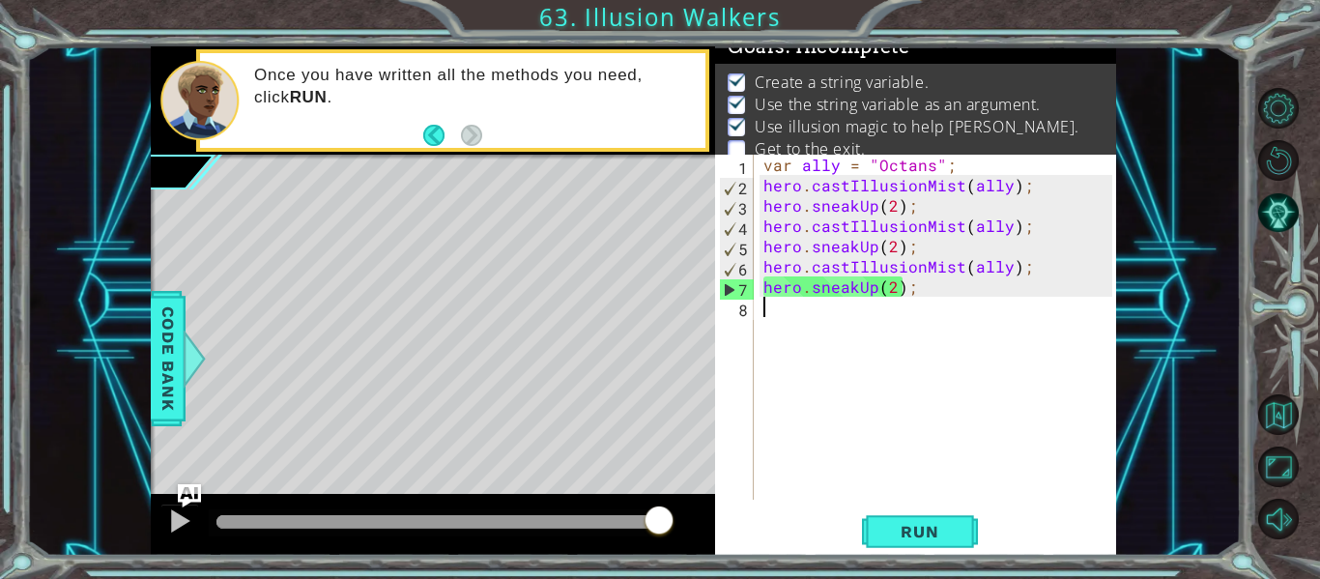
click at [1008, 448] on div "var ally = "Octans" ; hero . castIllusionMist ( ally ) ; hero . sneakUp ( 2 ) ;…" at bounding box center [940, 348] width 362 height 386
click at [808, 267] on div "var ally = "Octans" ; hero . castIllusionMist ( ally ) ; hero . sneakUp ( 2 ) ;…" at bounding box center [940, 348] width 362 height 386
click at [75, 279] on div "1 2 3 4 var ally = "Octans" ; hero . castIllusionMist ( ally ) ; hero . sneakUp…" at bounding box center [633, 300] width 1215 height 509
click at [1007, 284] on div "var ally = "Octans" ; hero . castIllusionMist ( ally ) ; hero . sneakUp ( 2 ) ;…" at bounding box center [940, 348] width 362 height 386
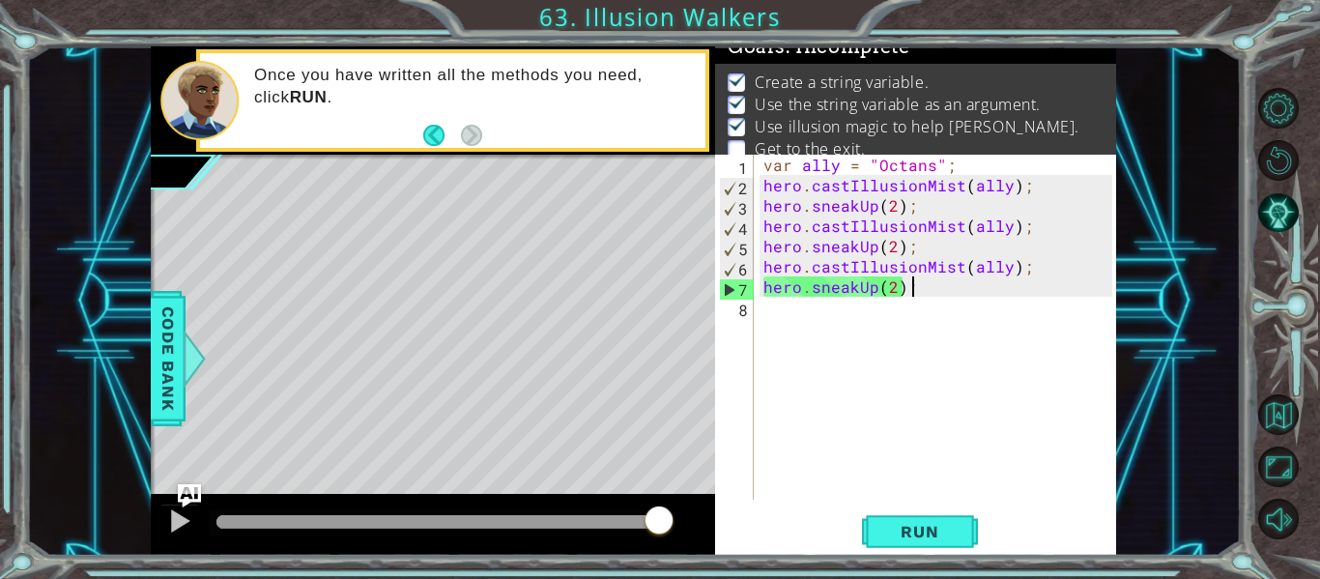
click at [893, 217] on div "var ally = "Octans" ; hero . castIllusionMist ( ally ) ; hero . sneakUp ( 2 ) ;…" at bounding box center [940, 348] width 362 height 386
type textarea "hero.castIllusionMist(ally);"
click at [188, 517] on div at bounding box center [179, 520] width 25 height 25
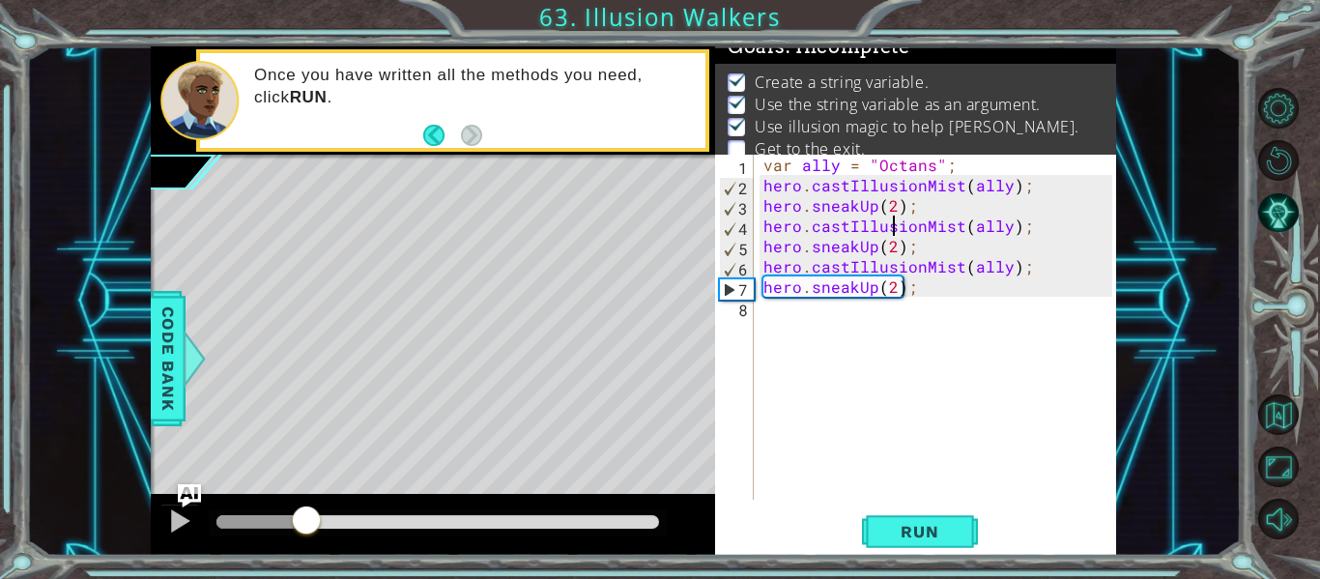
click at [305, 528] on div at bounding box center [261, 522] width 90 height 14
drag, startPoint x: 306, startPoint y: 523, endPoint x: 197, endPoint y: 517, distance: 109.3
click at [197, 517] on div at bounding box center [433, 525] width 564 height 62
click at [552, 0] on html "1 2 3 4 var ally = "Octans" ; hero . castIllusionMist ( ally ) ; hero . sneakUp…" at bounding box center [660, 289] width 1320 height 579
click at [406, 85] on div "methods hero use(thing) moveUp(steps) moveDown(steps) moveLeft(steps) moveRight…" at bounding box center [633, 300] width 965 height 509
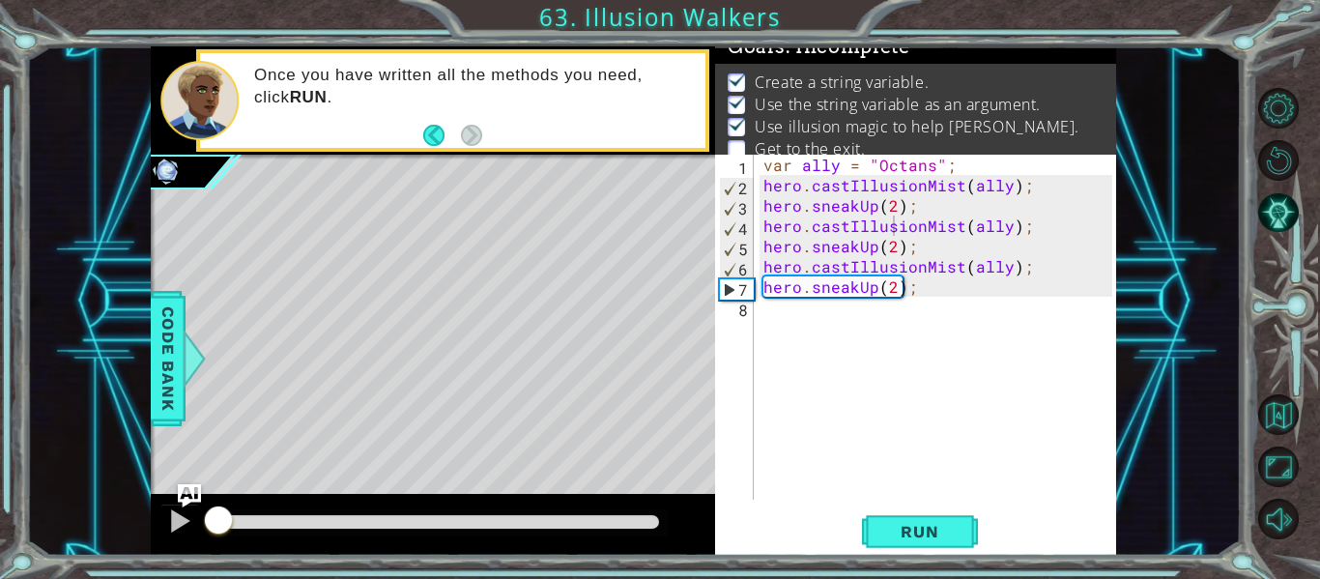
click at [357, 473] on div "methods hero use(thing) moveUp(steps) moveDown(steps) moveLeft(steps) moveRight…" at bounding box center [633, 300] width 965 height 509
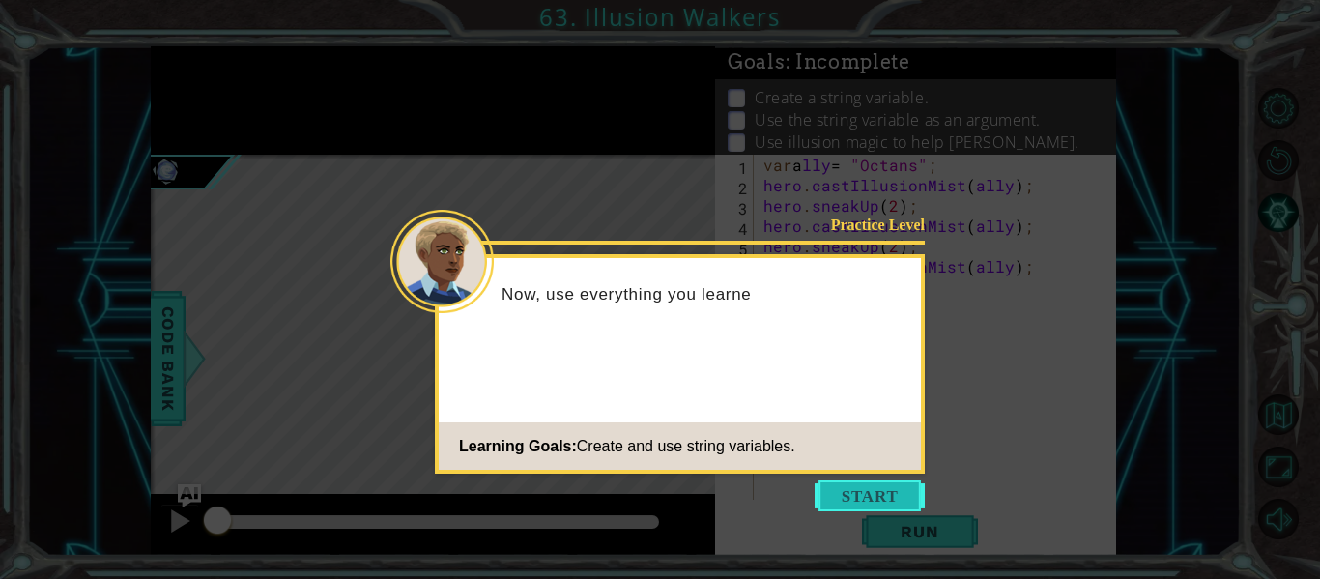
click at [892, 491] on button "Start" at bounding box center [870, 495] width 110 height 31
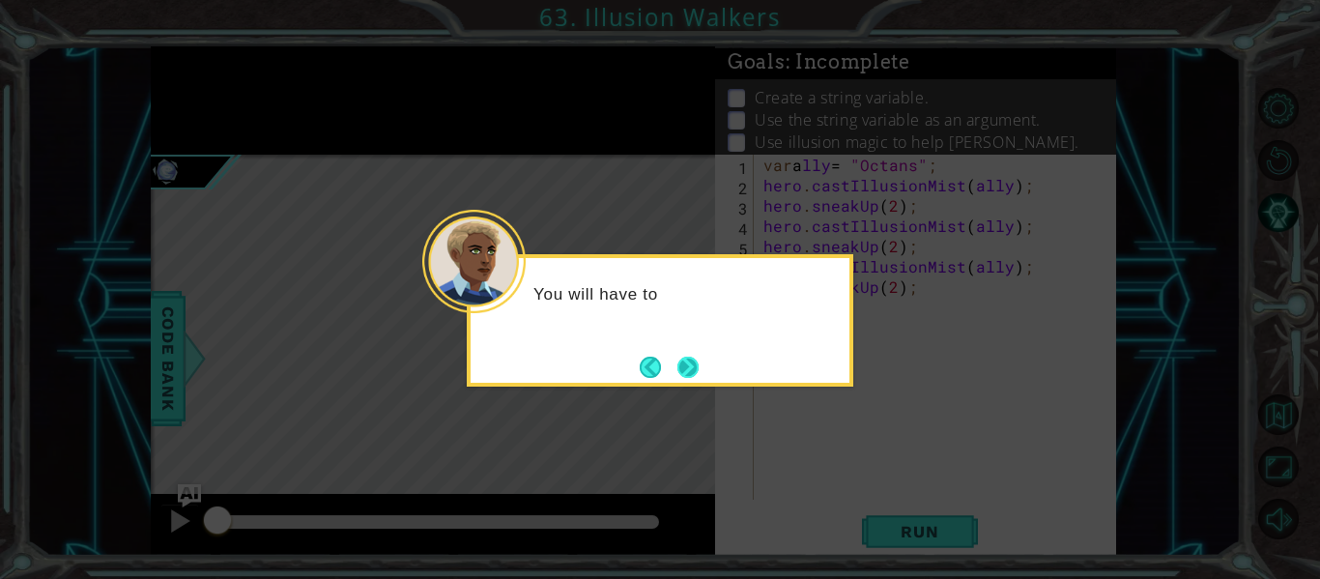
click at [688, 374] on button "Next" at bounding box center [687, 367] width 21 height 21
click at [688, 374] on button "Next" at bounding box center [688, 367] width 22 height 22
click at [688, 375] on button "Next" at bounding box center [688, 367] width 22 height 22
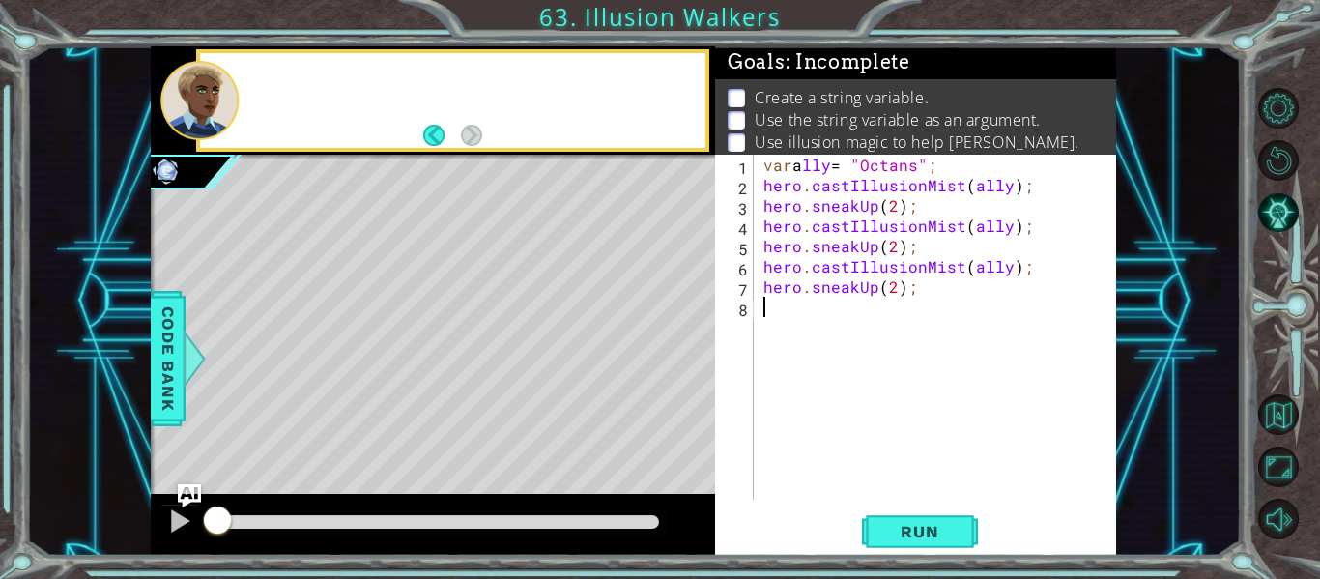
click at [688, 375] on div "Level Map" at bounding box center [597, 439] width 893 height 569
click at [316, 407] on div "Level Map" at bounding box center [597, 439] width 893 height 569
